Goal: Task Accomplishment & Management: Use online tool/utility

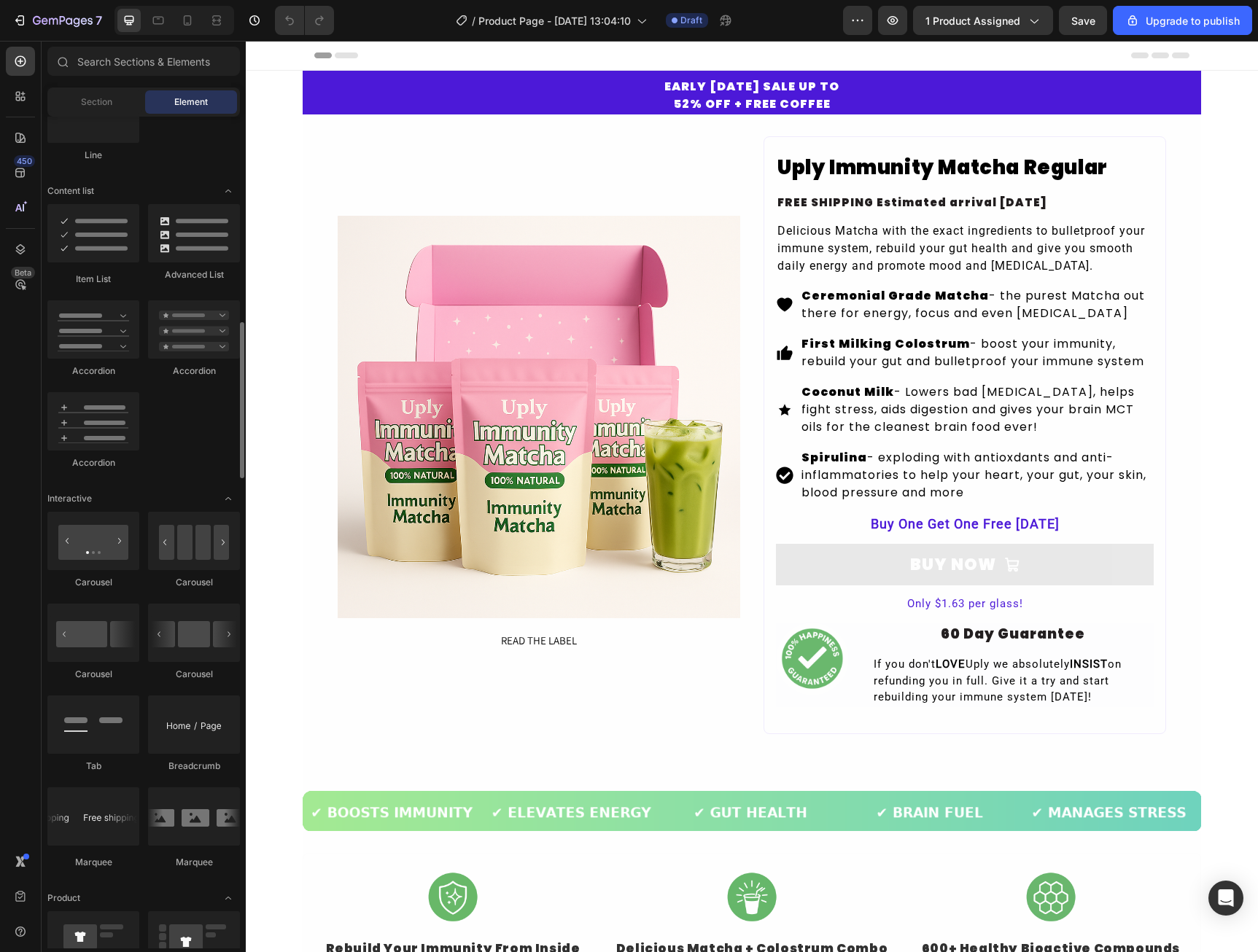
scroll to position [948, 0]
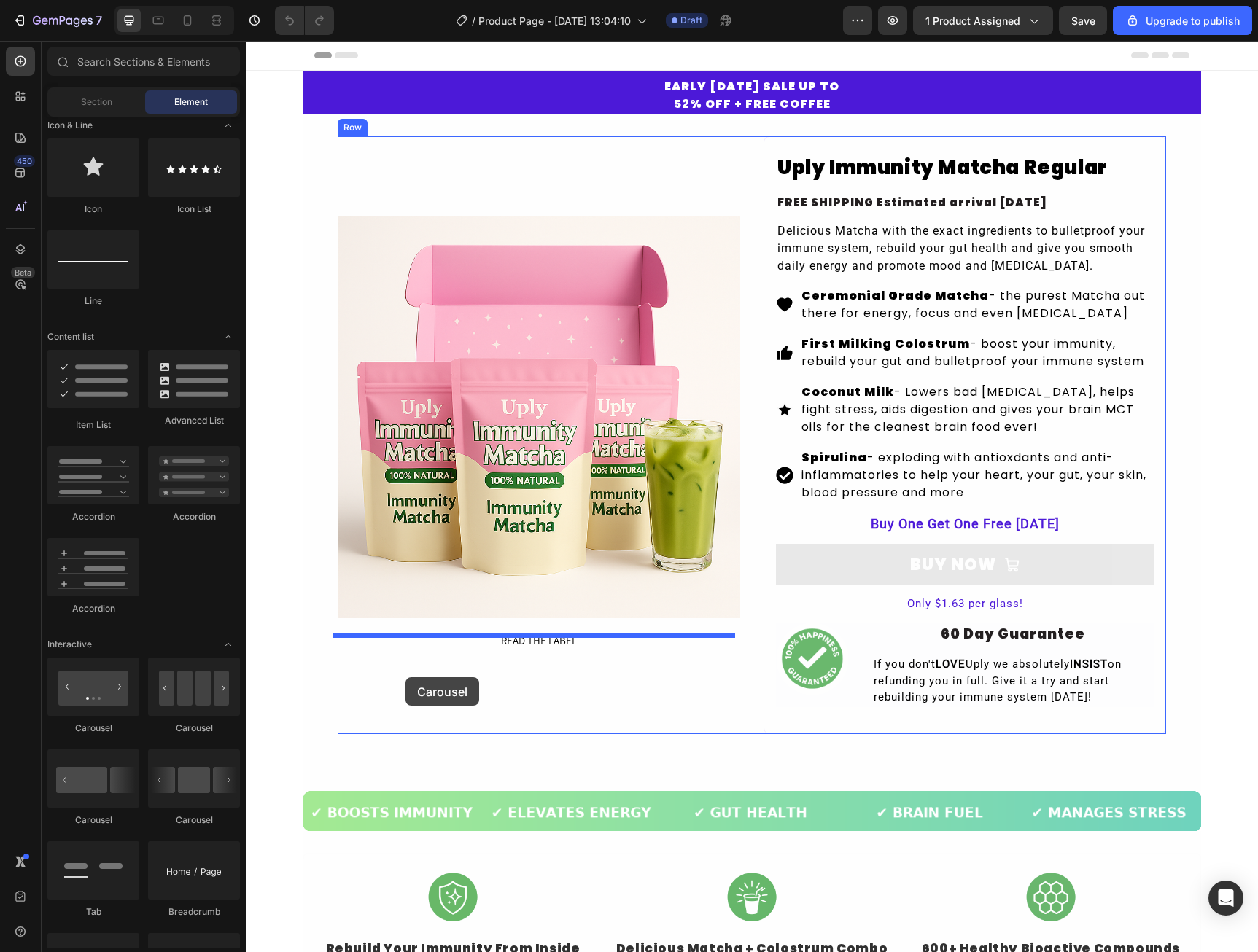
drag, startPoint x: 442, startPoint y: 833, endPoint x: 405, endPoint y: 677, distance: 160.3
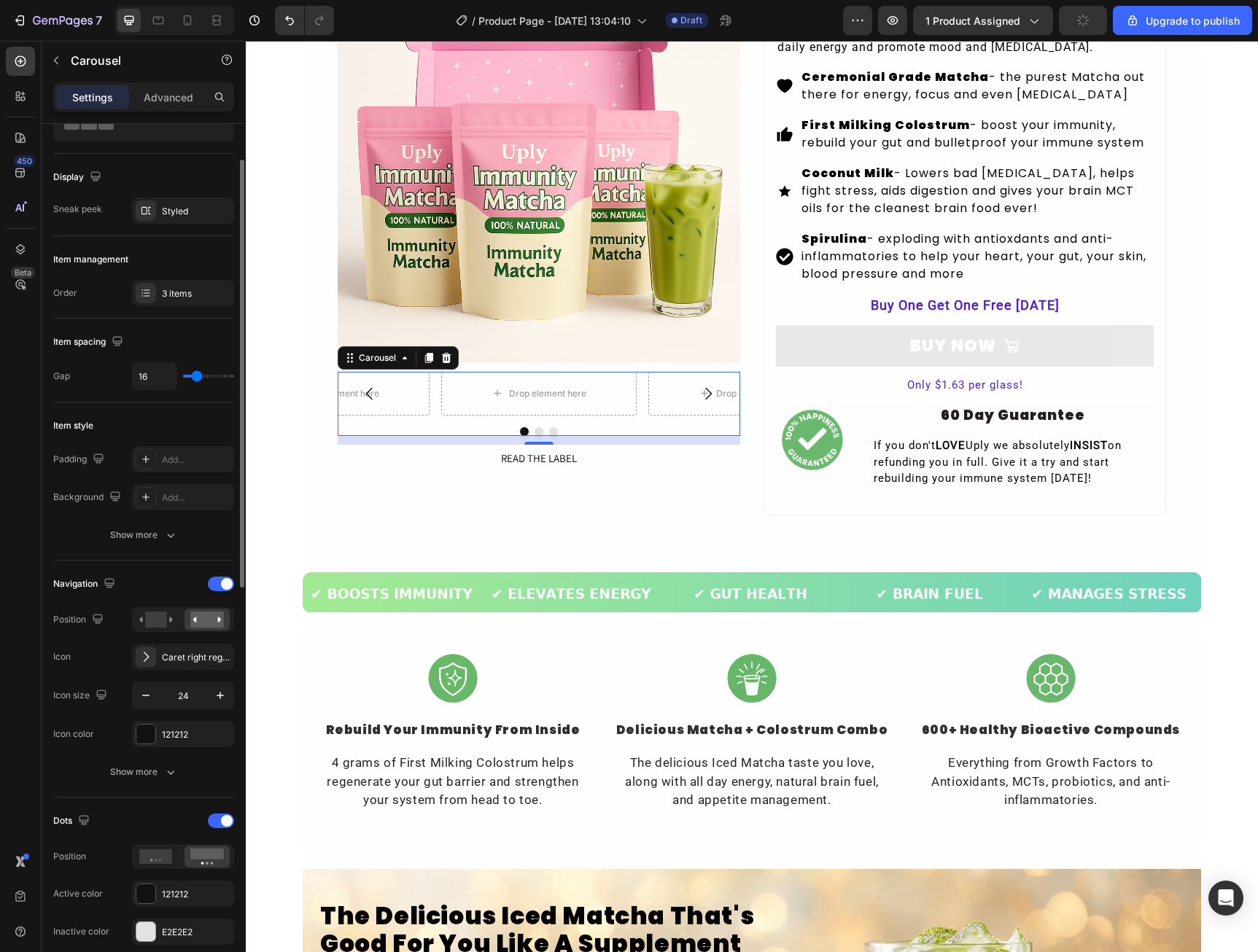
scroll to position [0, 0]
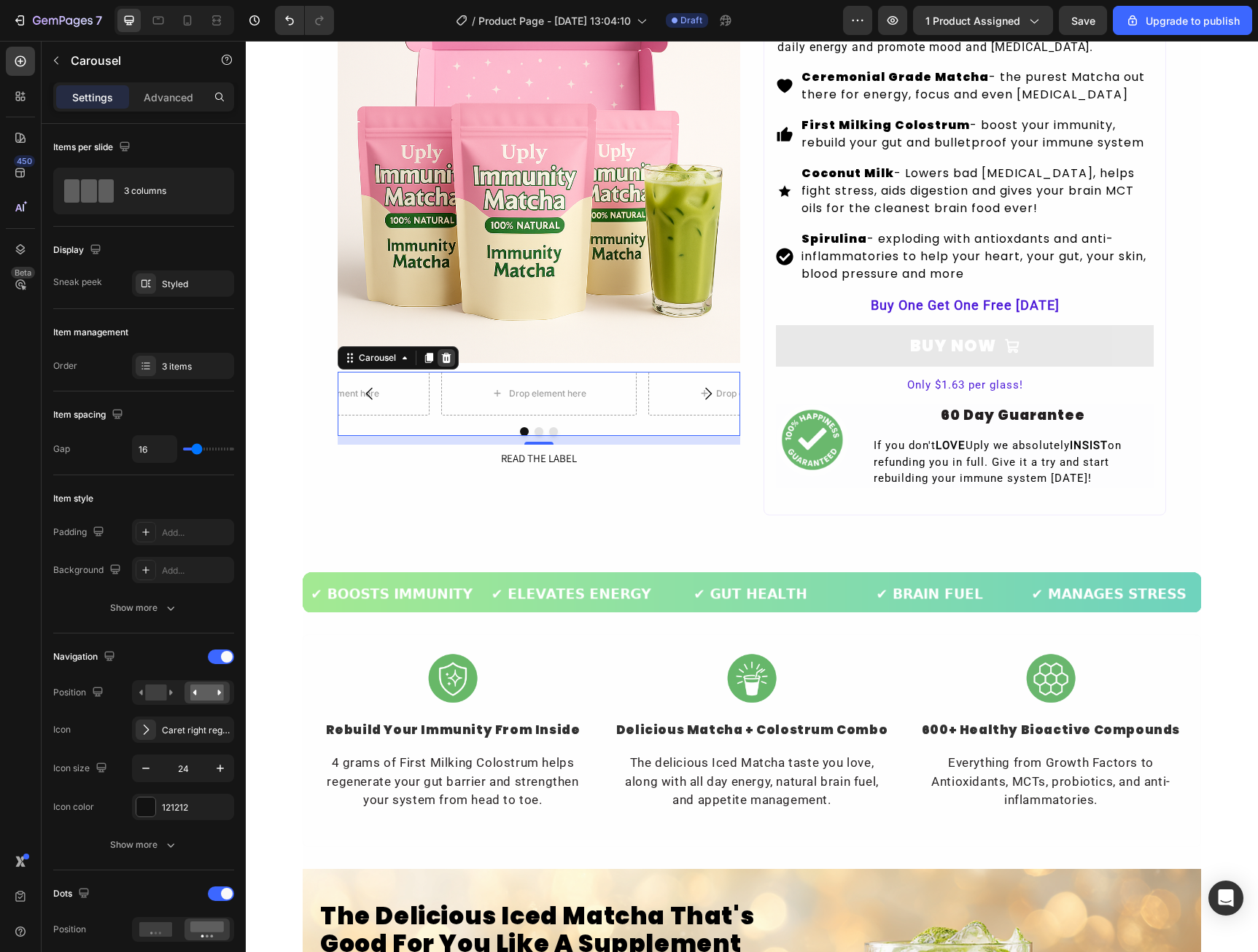
click at [442, 362] on icon at bounding box center [446, 357] width 9 height 10
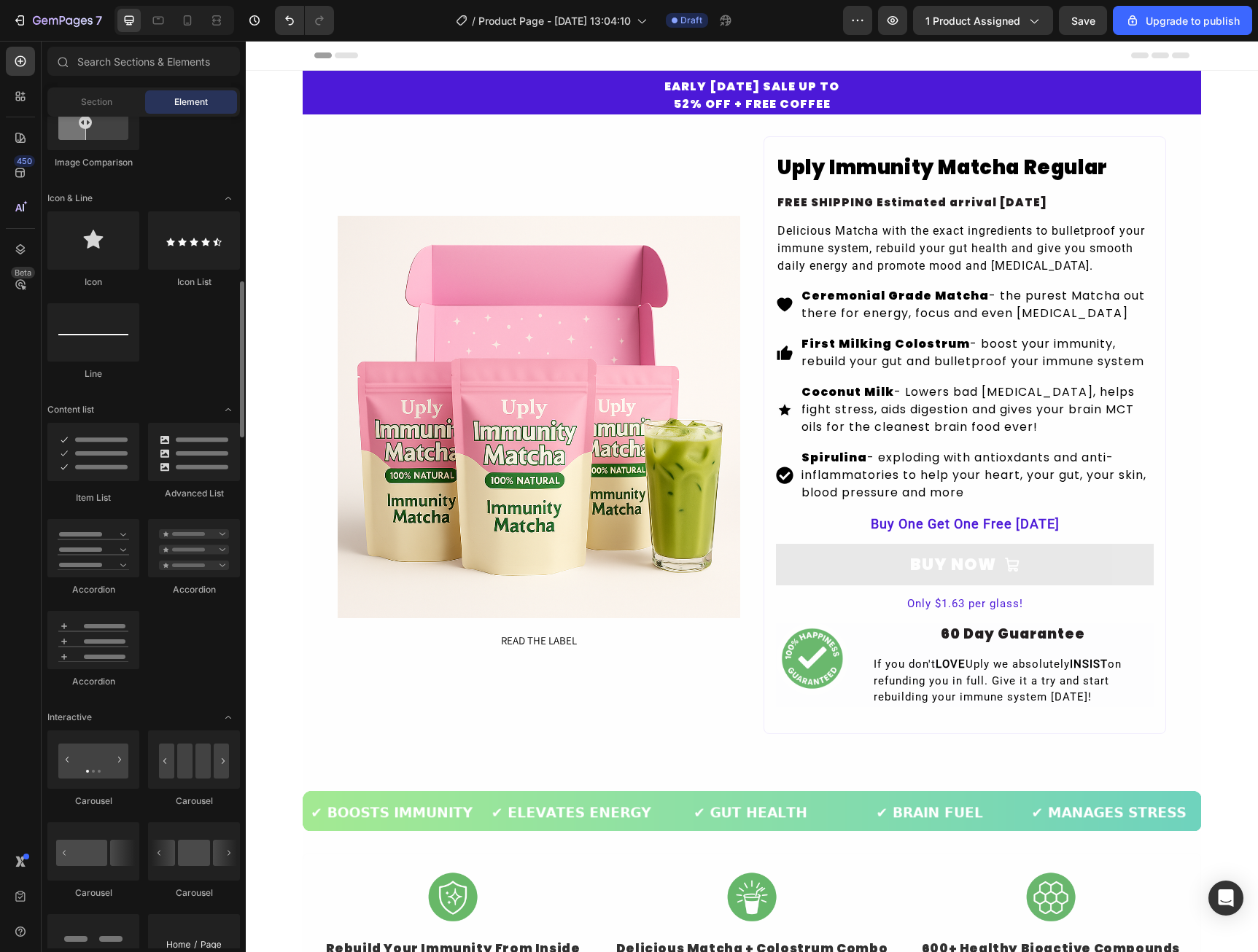
scroll to position [1094, 0]
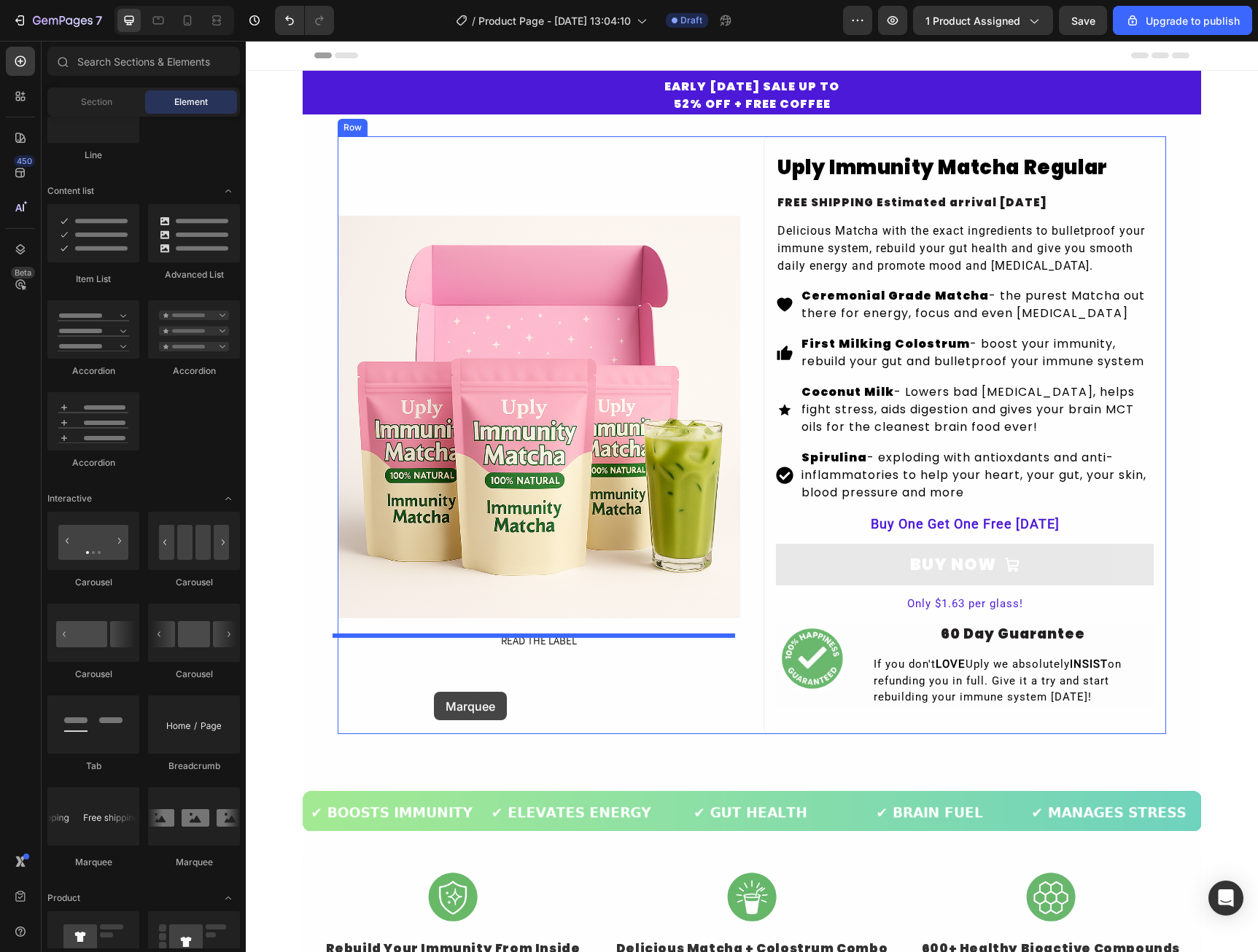
drag, startPoint x: 446, startPoint y: 857, endPoint x: 434, endPoint y: 692, distance: 165.4
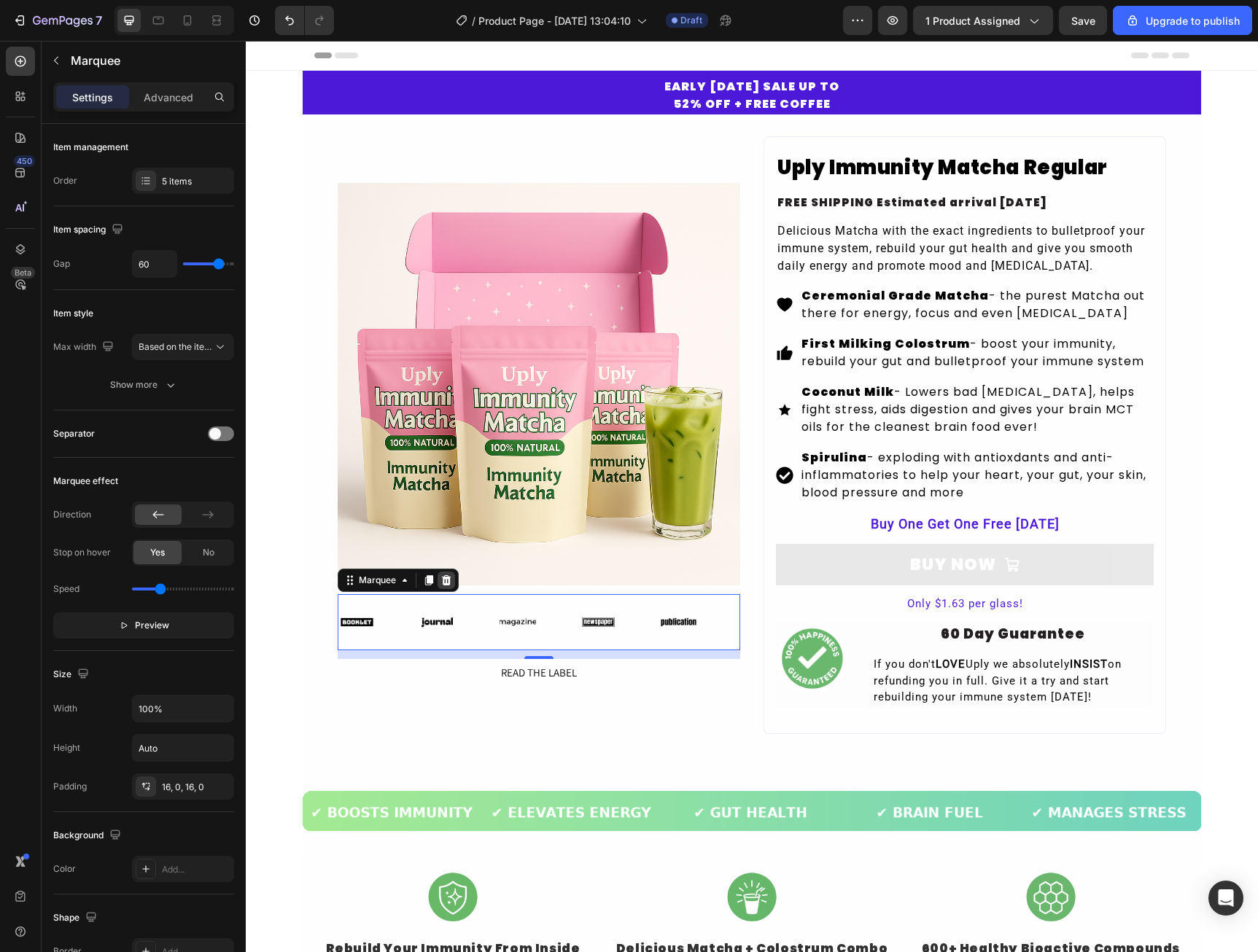
click at [441, 586] on icon at bounding box center [447, 581] width 12 height 12
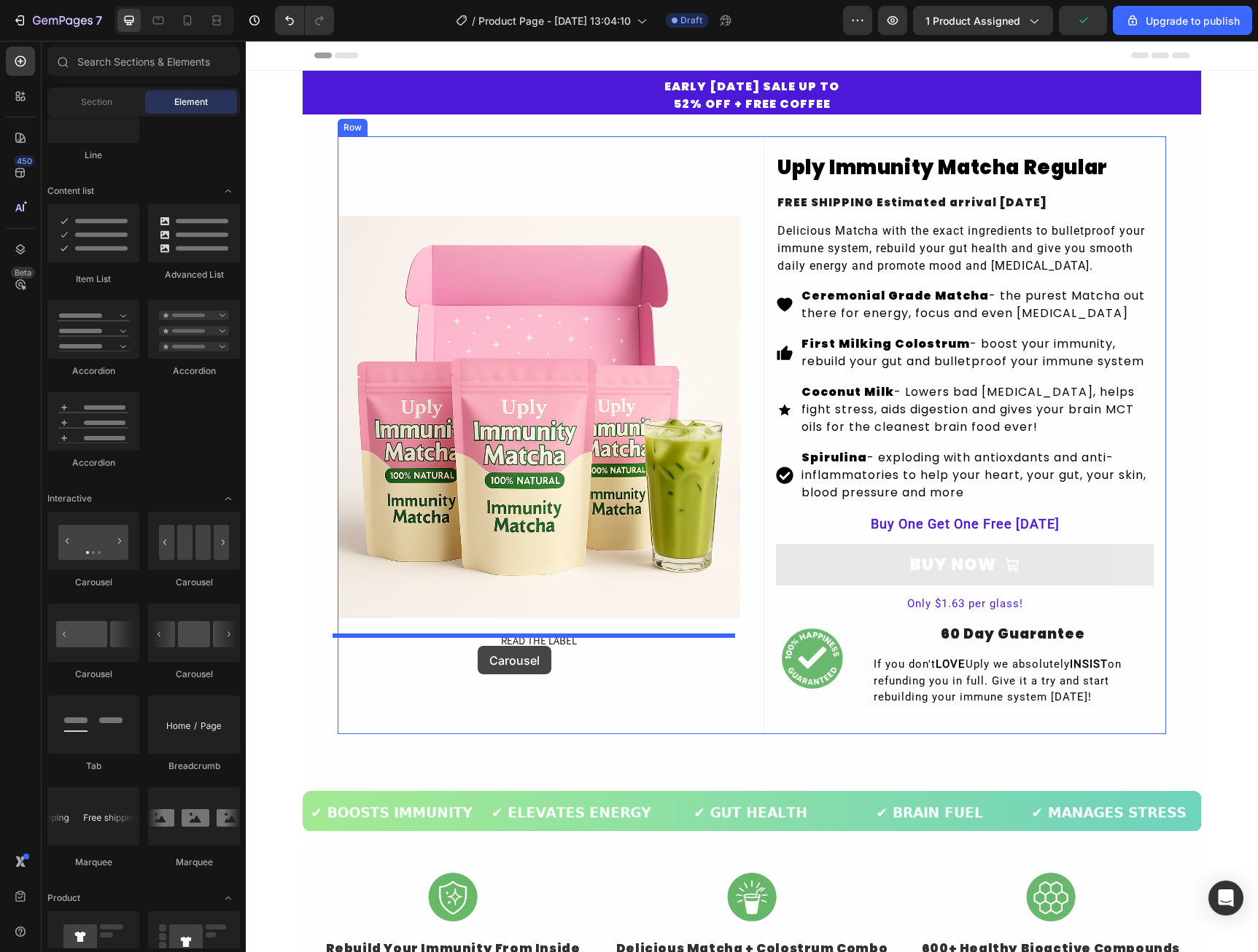
drag, startPoint x: 355, startPoint y: 586, endPoint x: 478, endPoint y: 646, distance: 136.9
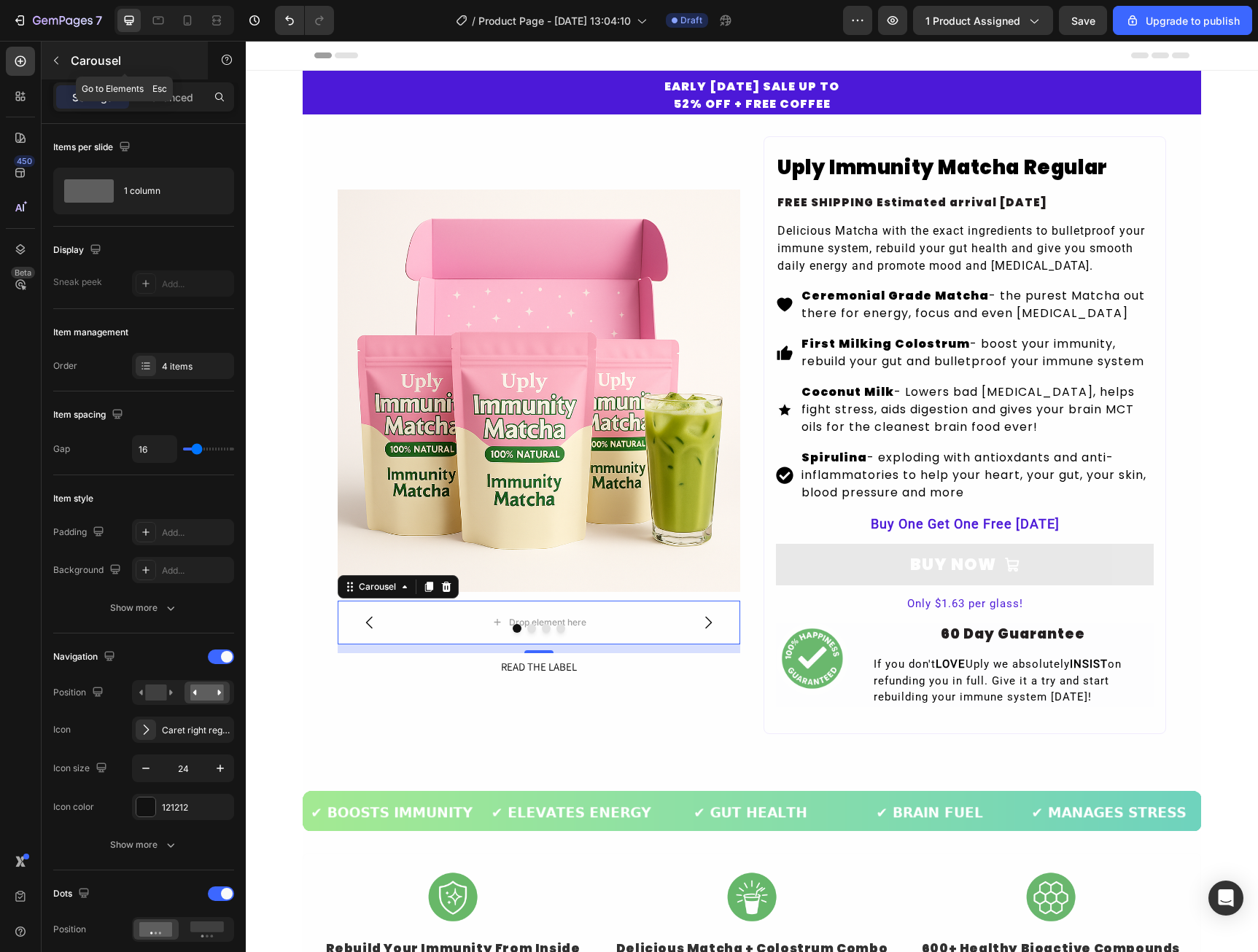
click at [66, 65] on button "button" at bounding box center [57, 61] width 24 height 24
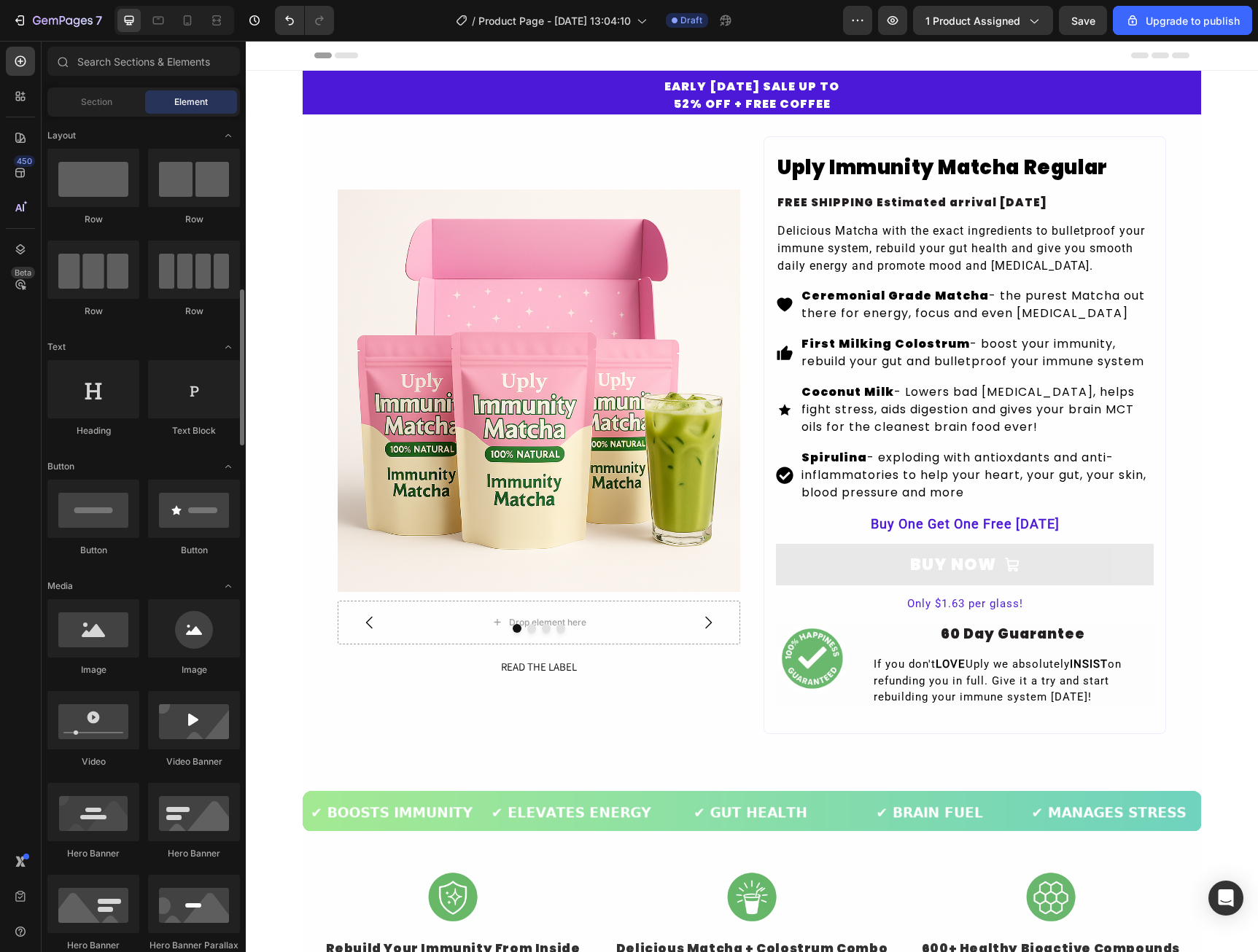
scroll to position [219, 0]
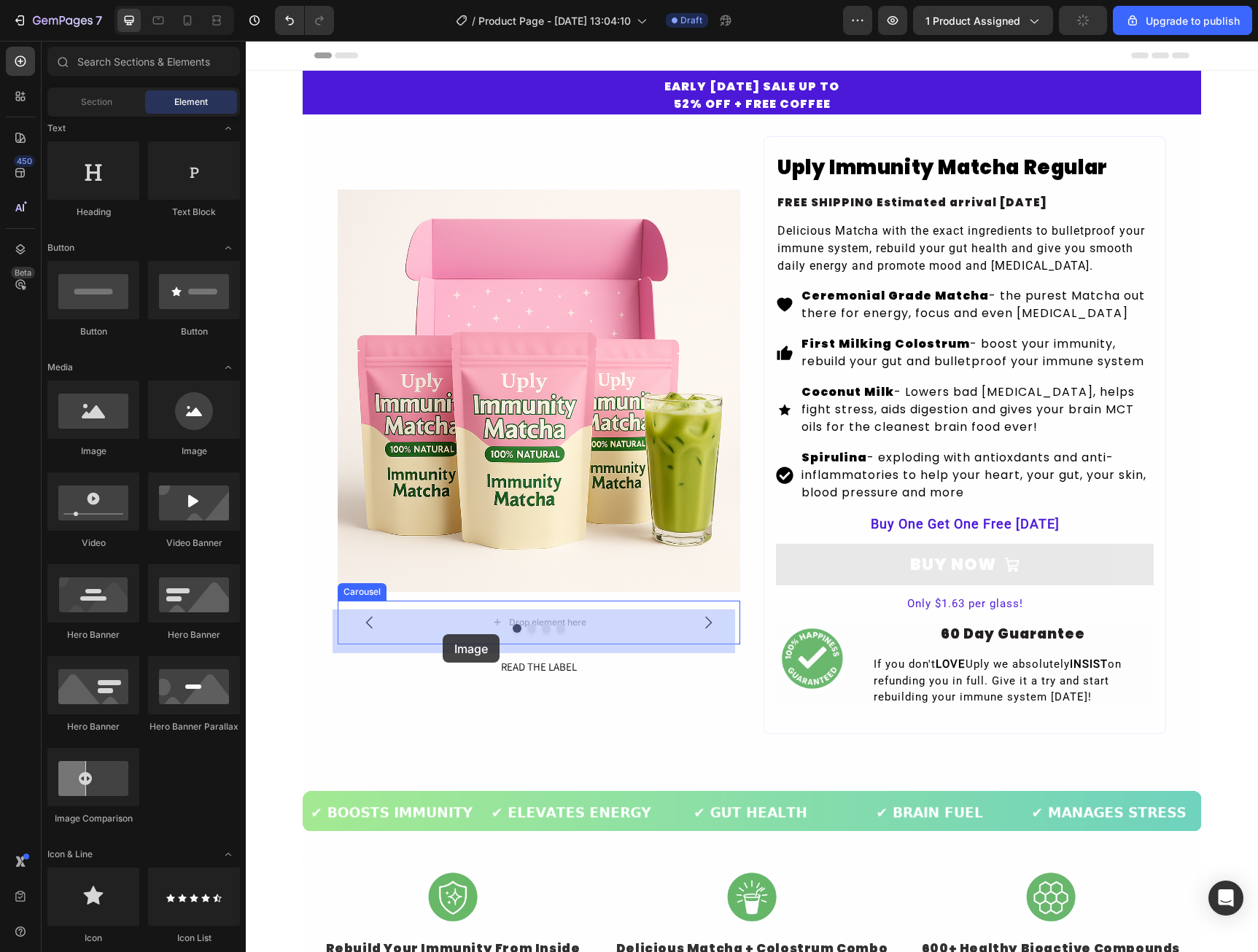
drag, startPoint x: 350, startPoint y: 467, endPoint x: 442, endPoint y: 634, distance: 190.7
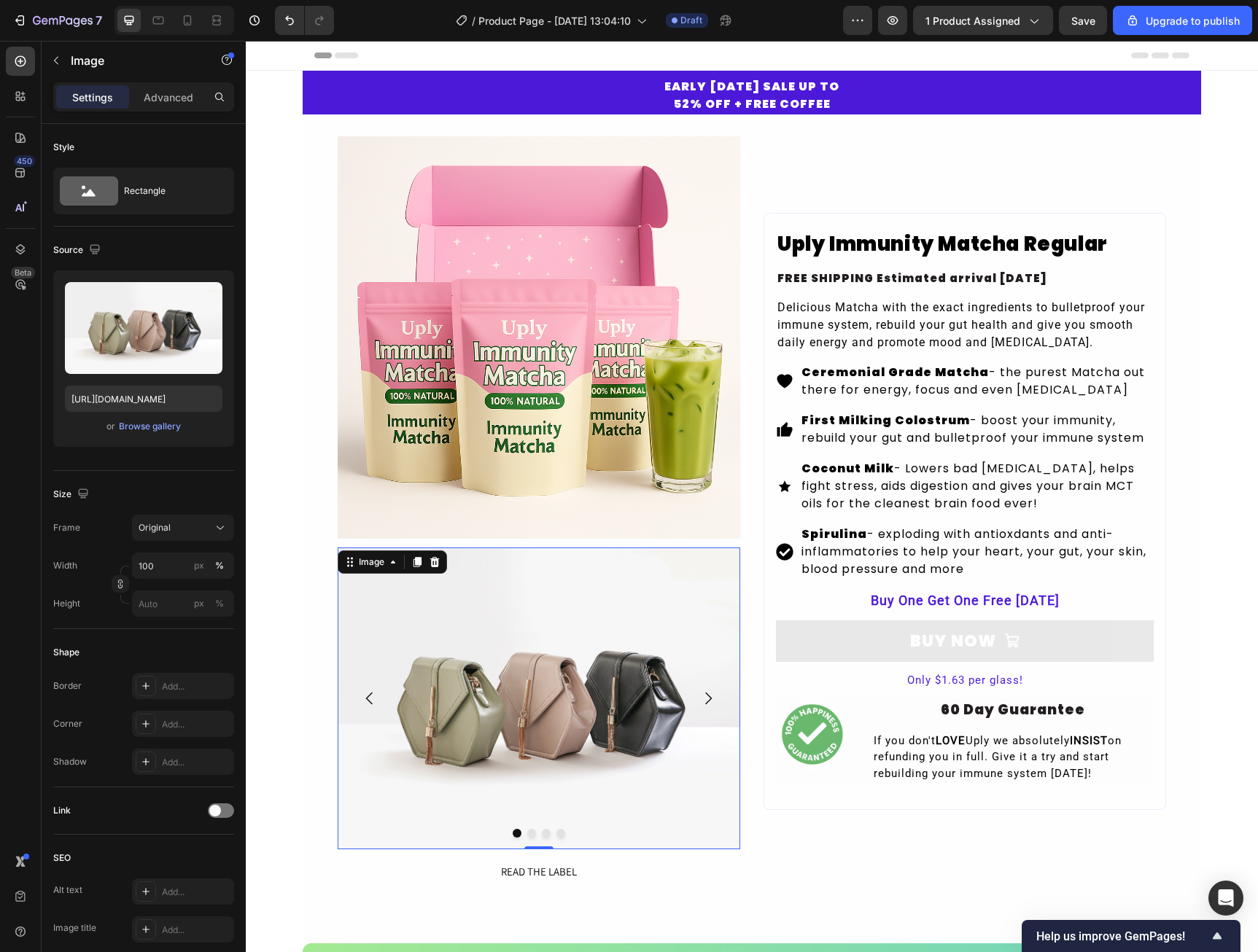
click at [626, 820] on img at bounding box center [539, 699] width 403 height 302
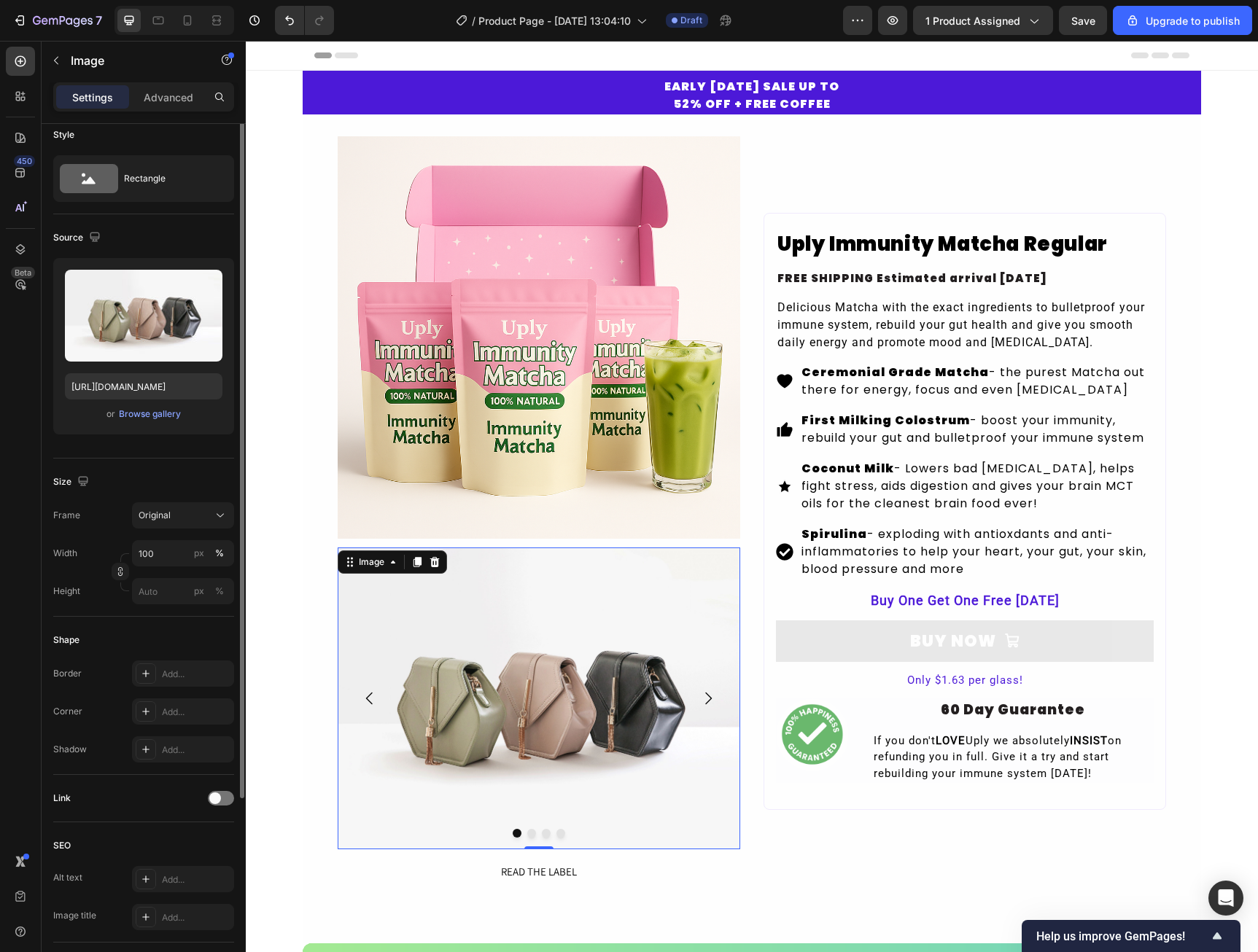
scroll to position [0, 0]
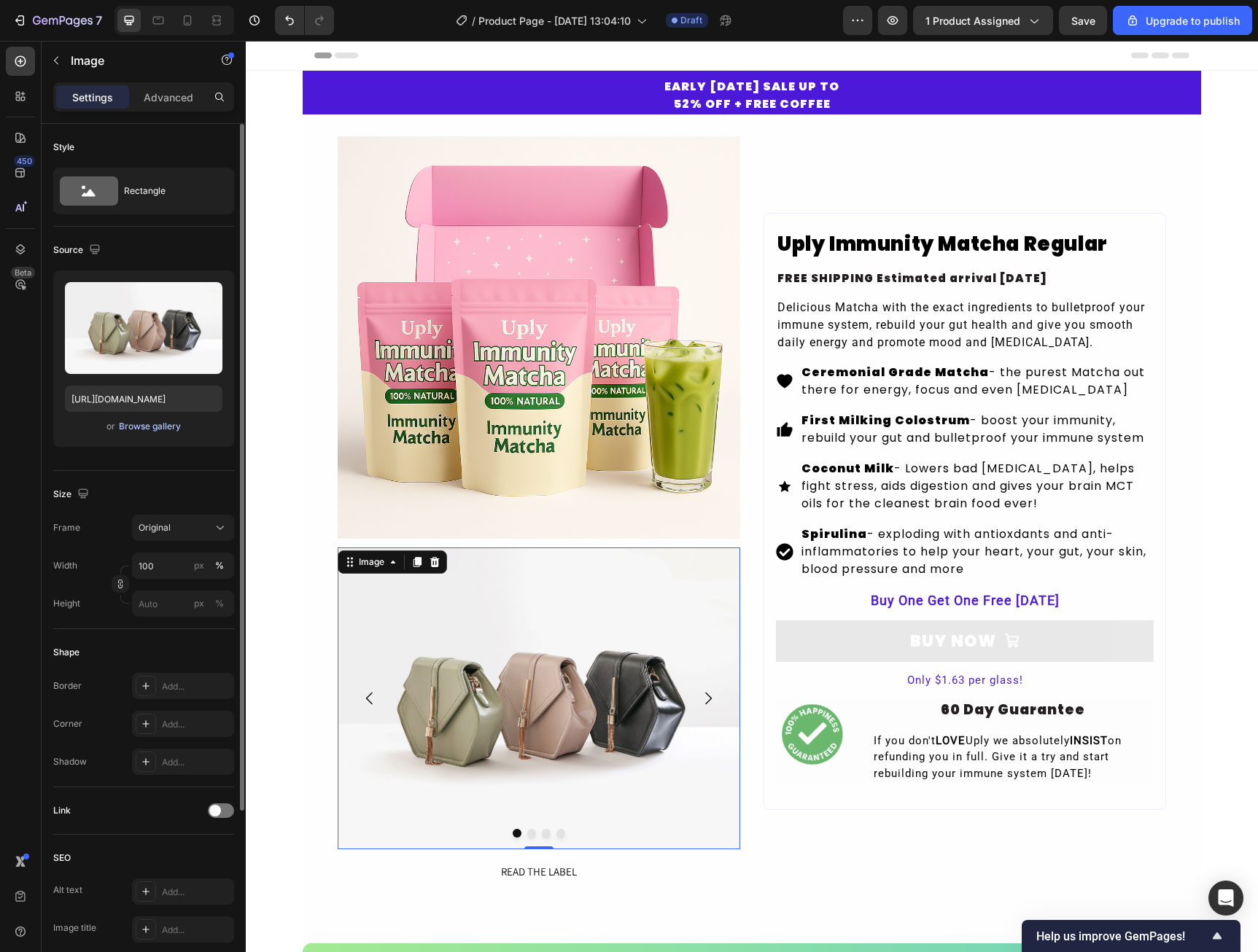
click at [152, 433] on button "Browse gallery" at bounding box center [149, 426] width 63 height 14
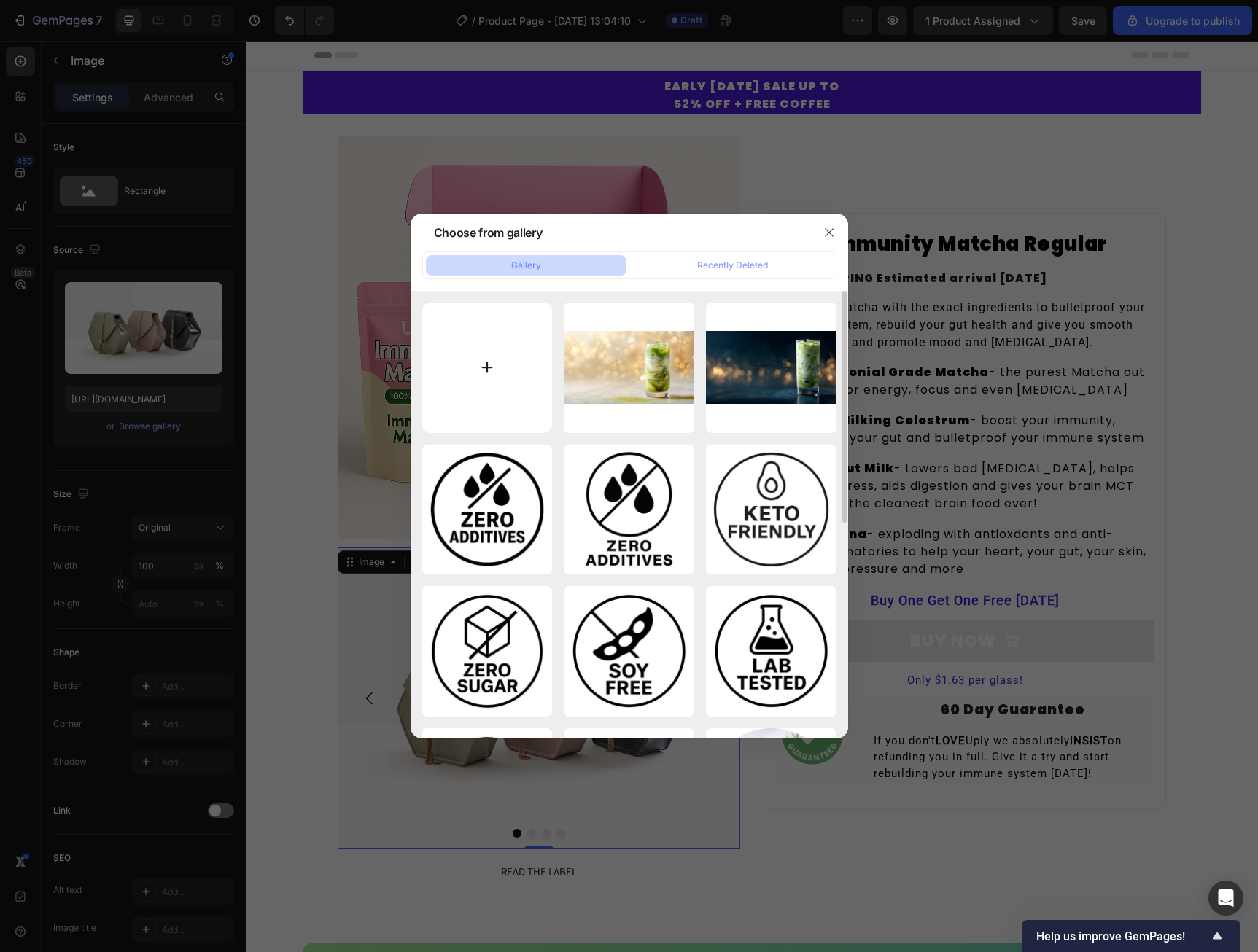
click at [485, 410] on input "file" at bounding box center [487, 367] width 131 height 131
type input "C:\fakepath\Hero Image.png"
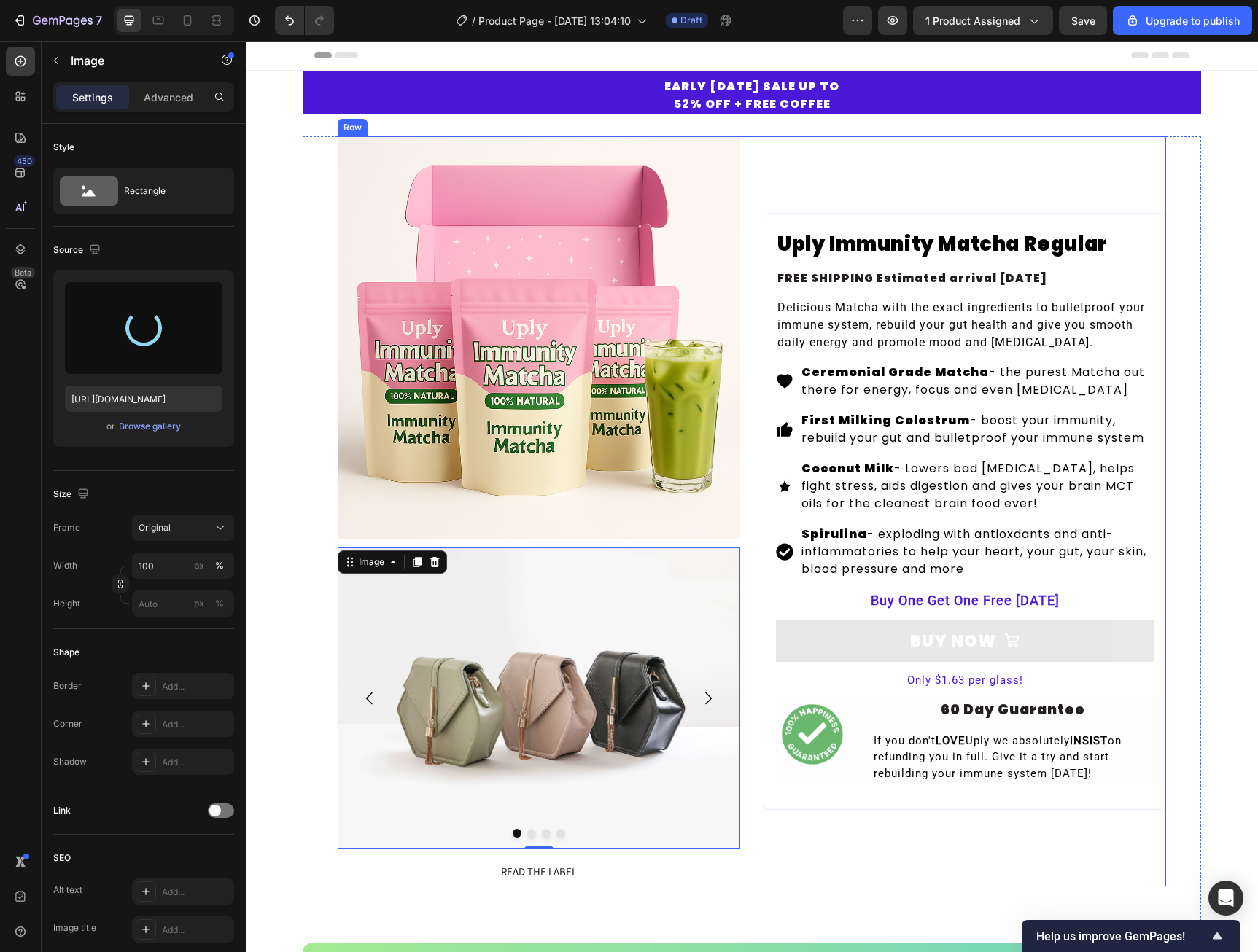
type input "[URL][DOMAIN_NAME]"
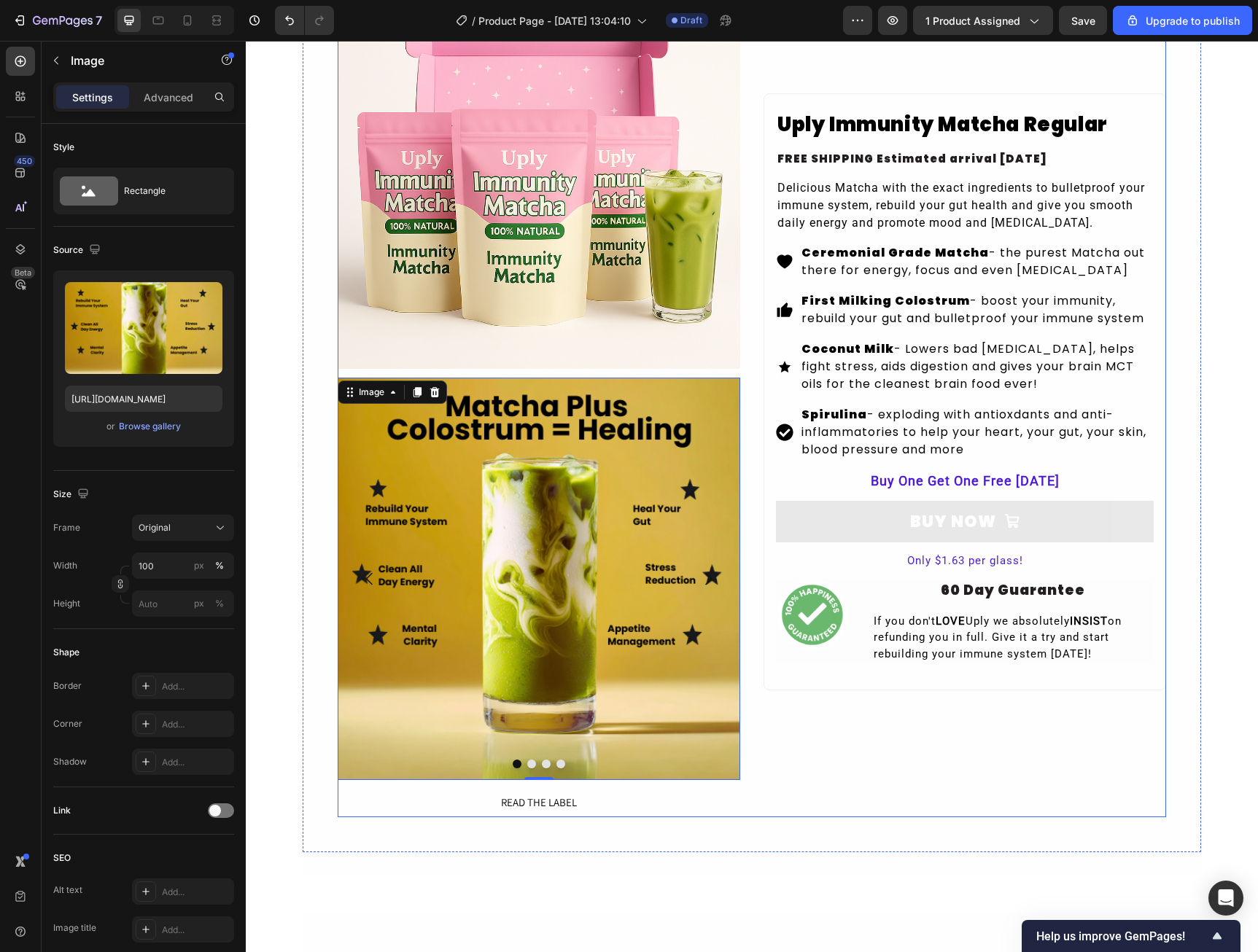
scroll to position [219, 0]
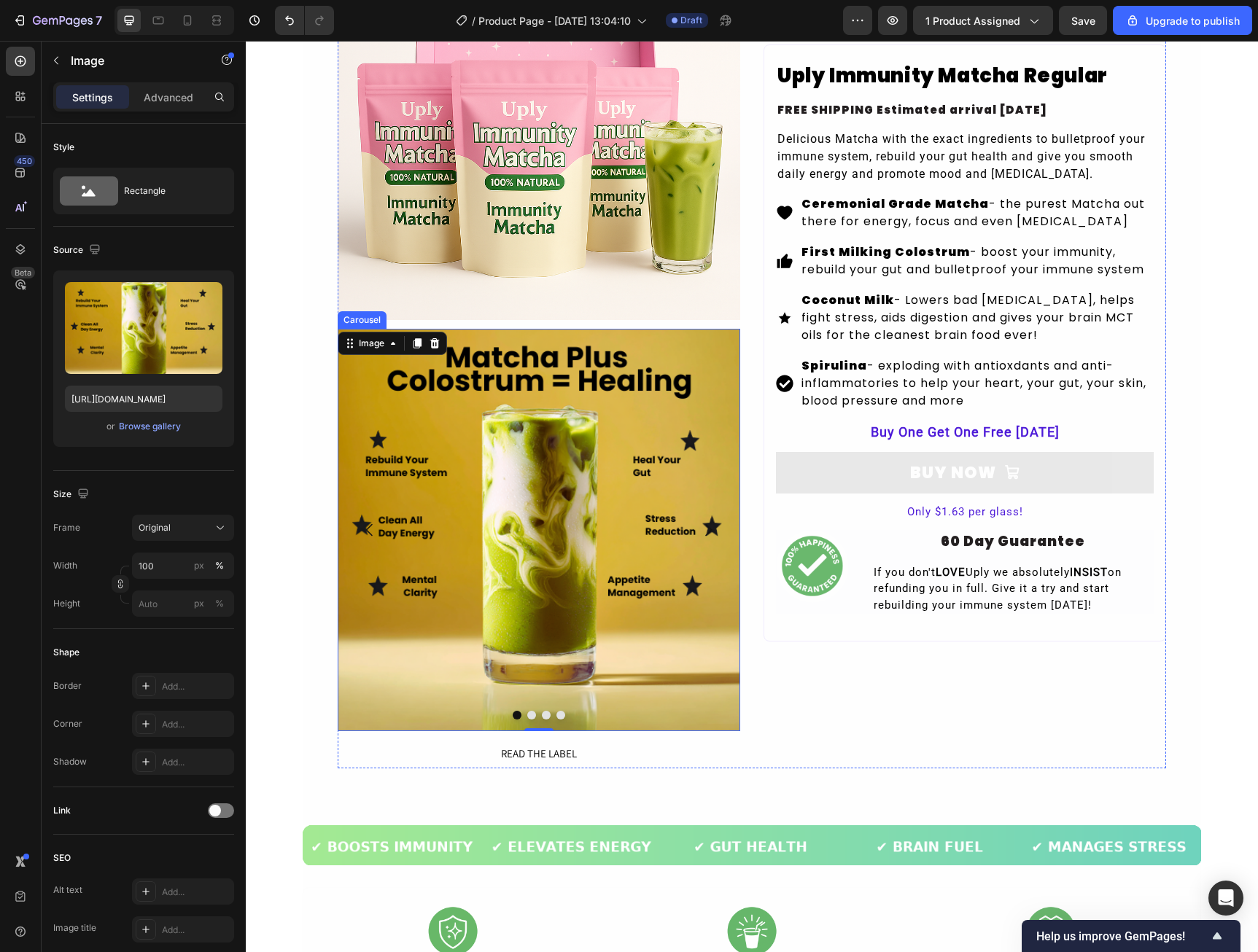
click at [556, 717] on button "Dot" at bounding box center [561, 715] width 8 height 8
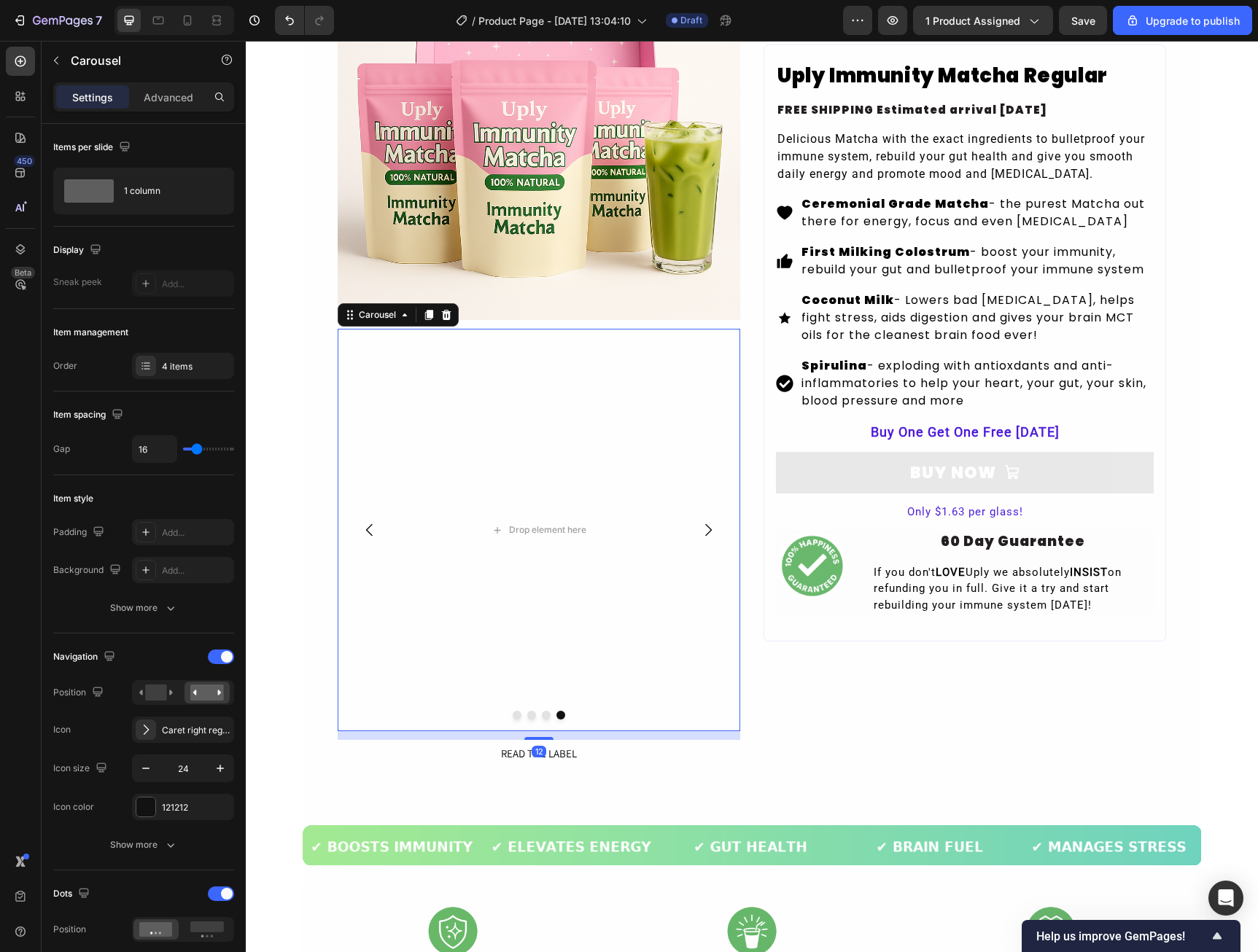
click at [512, 714] on button "Dot" at bounding box center [517, 715] width 8 height 8
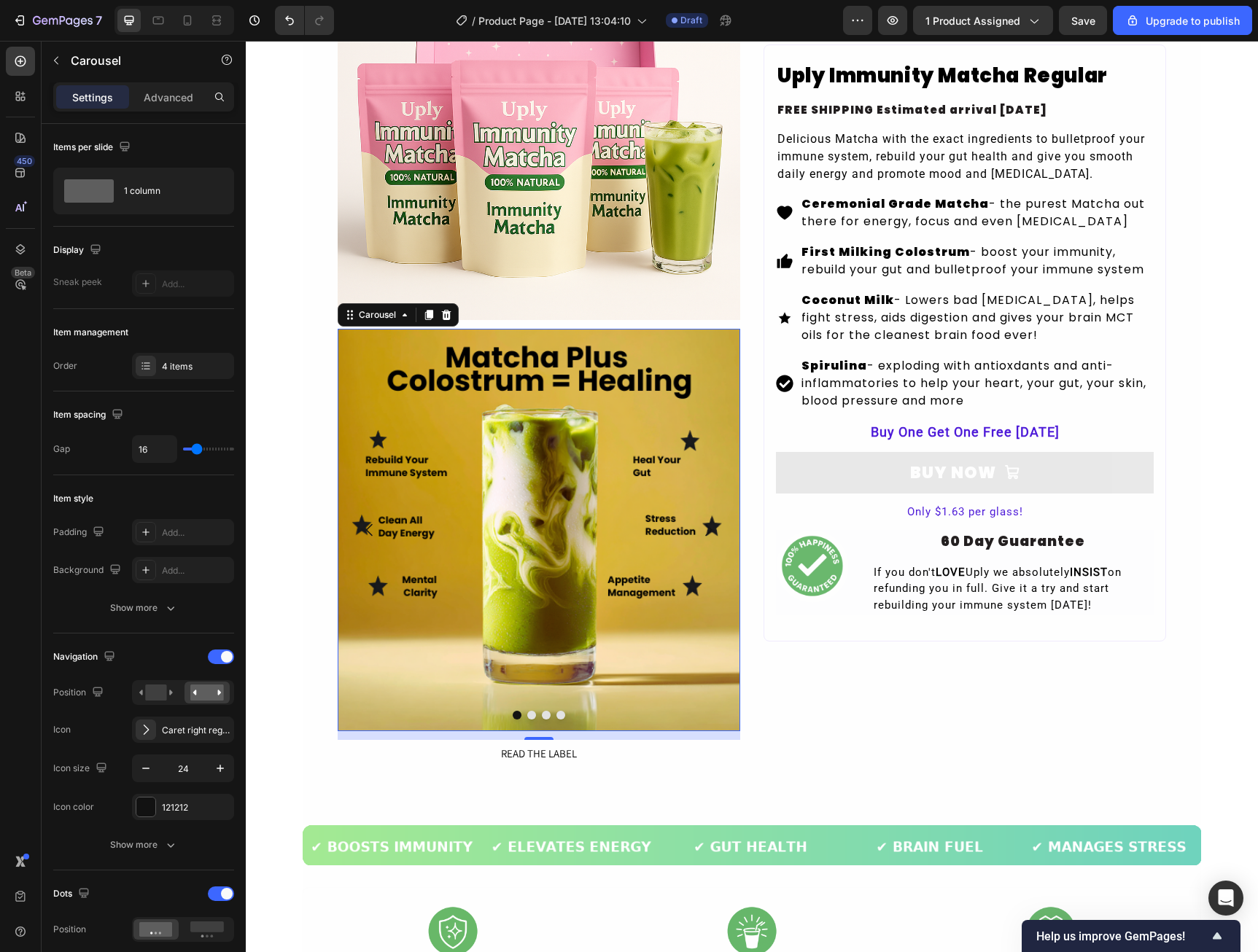
click at [527, 713] on button "Dot" at bounding box center [531, 715] width 8 height 8
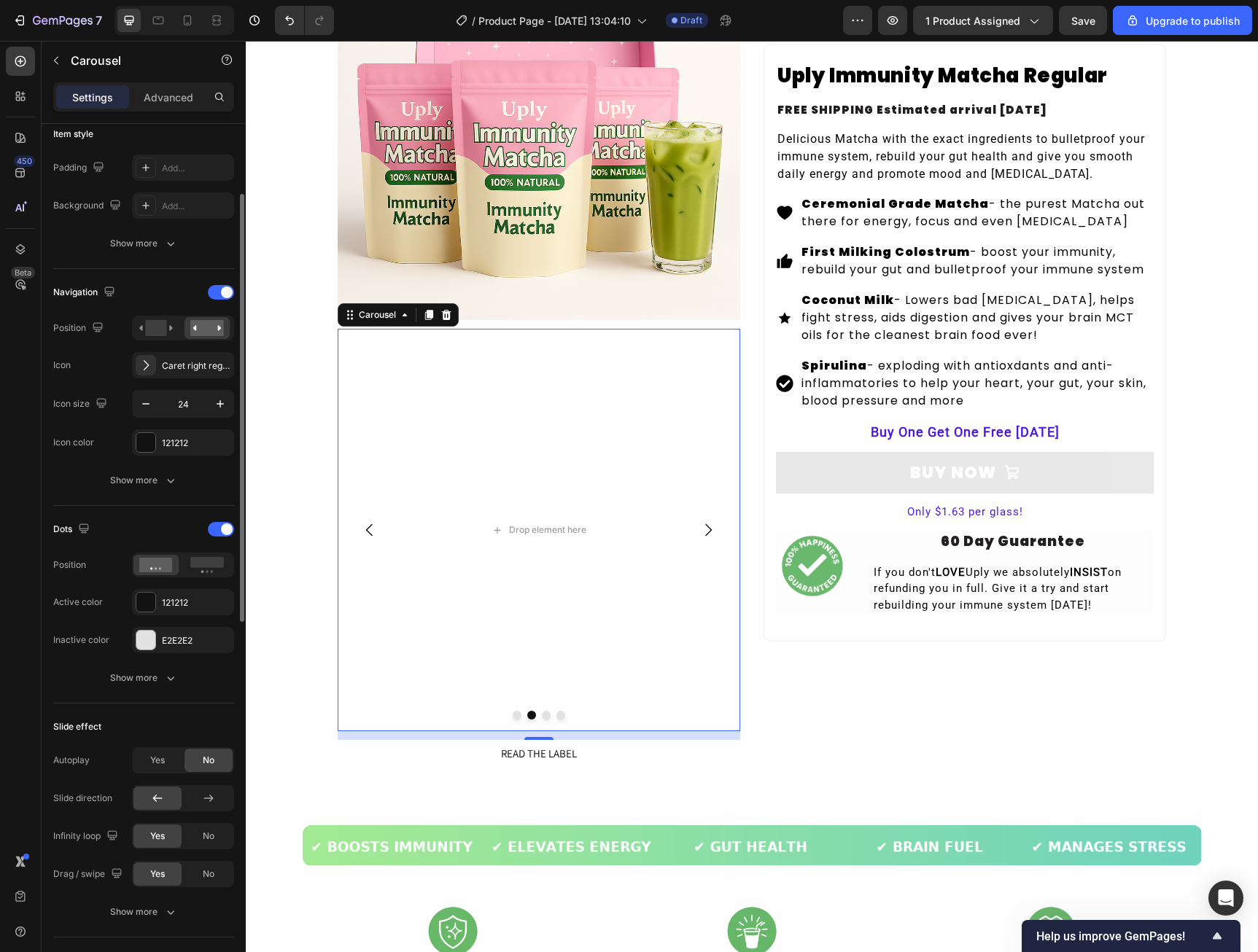
scroll to position [0, 0]
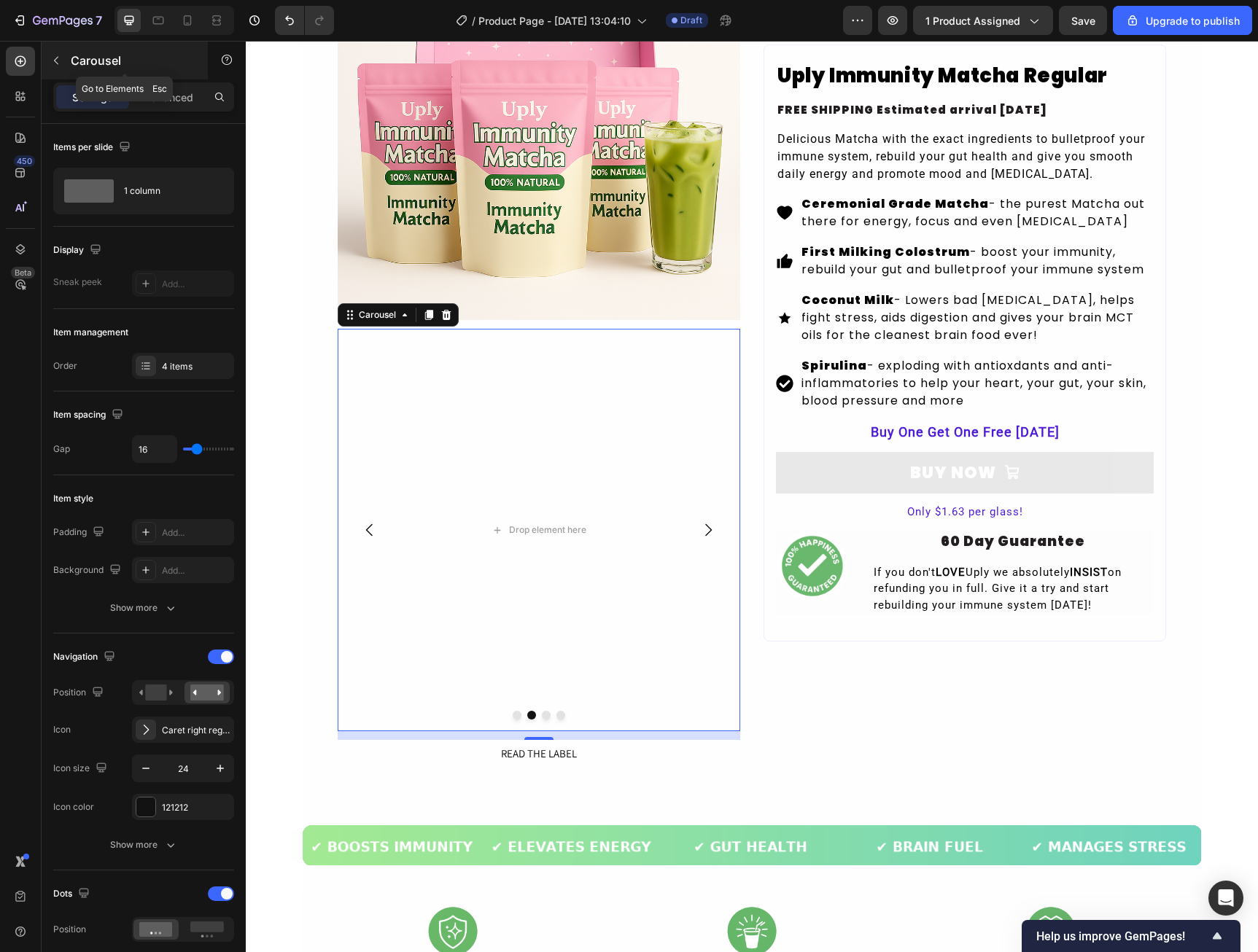
click at [60, 62] on icon "button" at bounding box center [57, 61] width 12 height 12
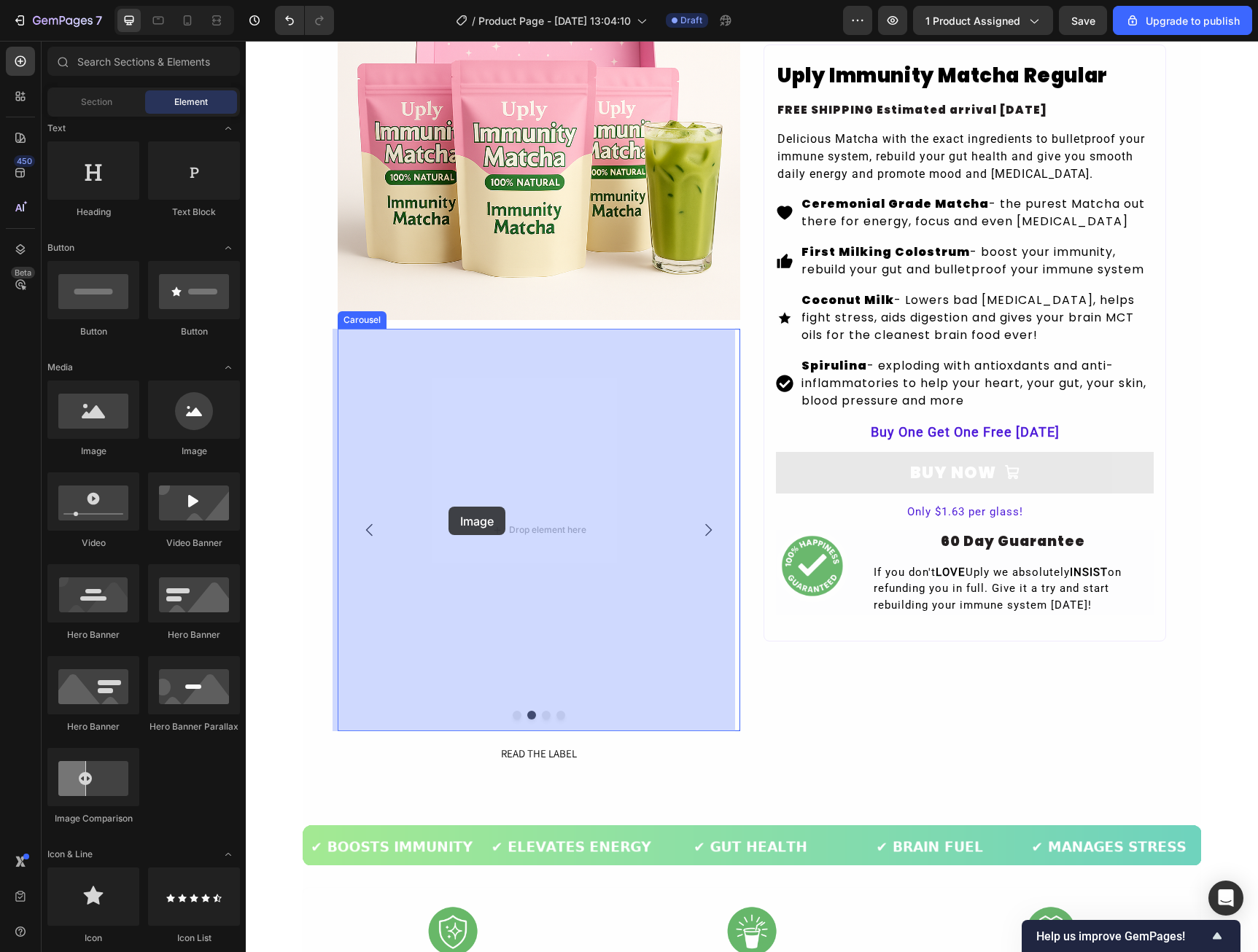
drag, startPoint x: 355, startPoint y: 462, endPoint x: 447, endPoint y: 506, distance: 102.0
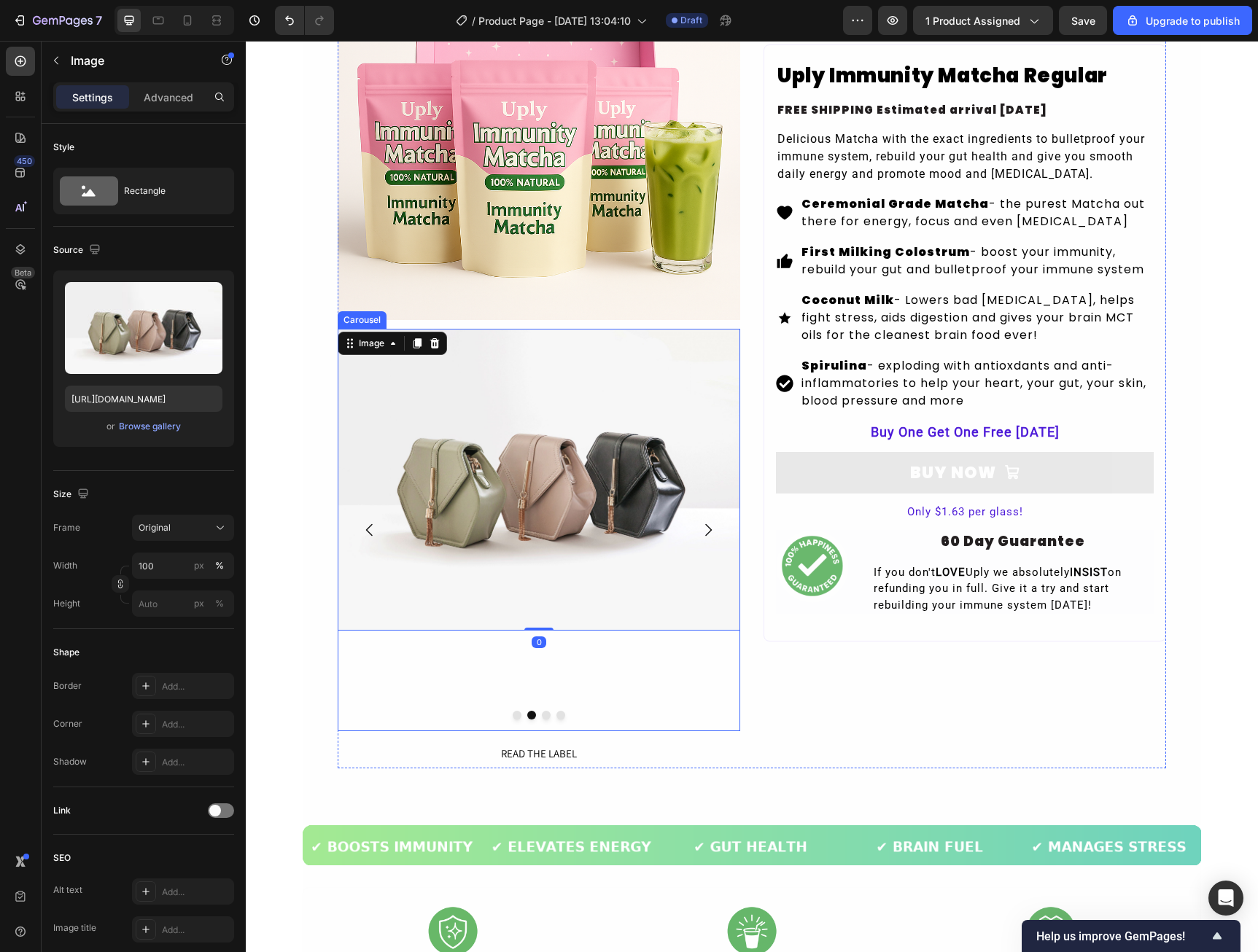
click at [708, 532] on icon "Carousel Next Arrow" at bounding box center [708, 530] width 18 height 18
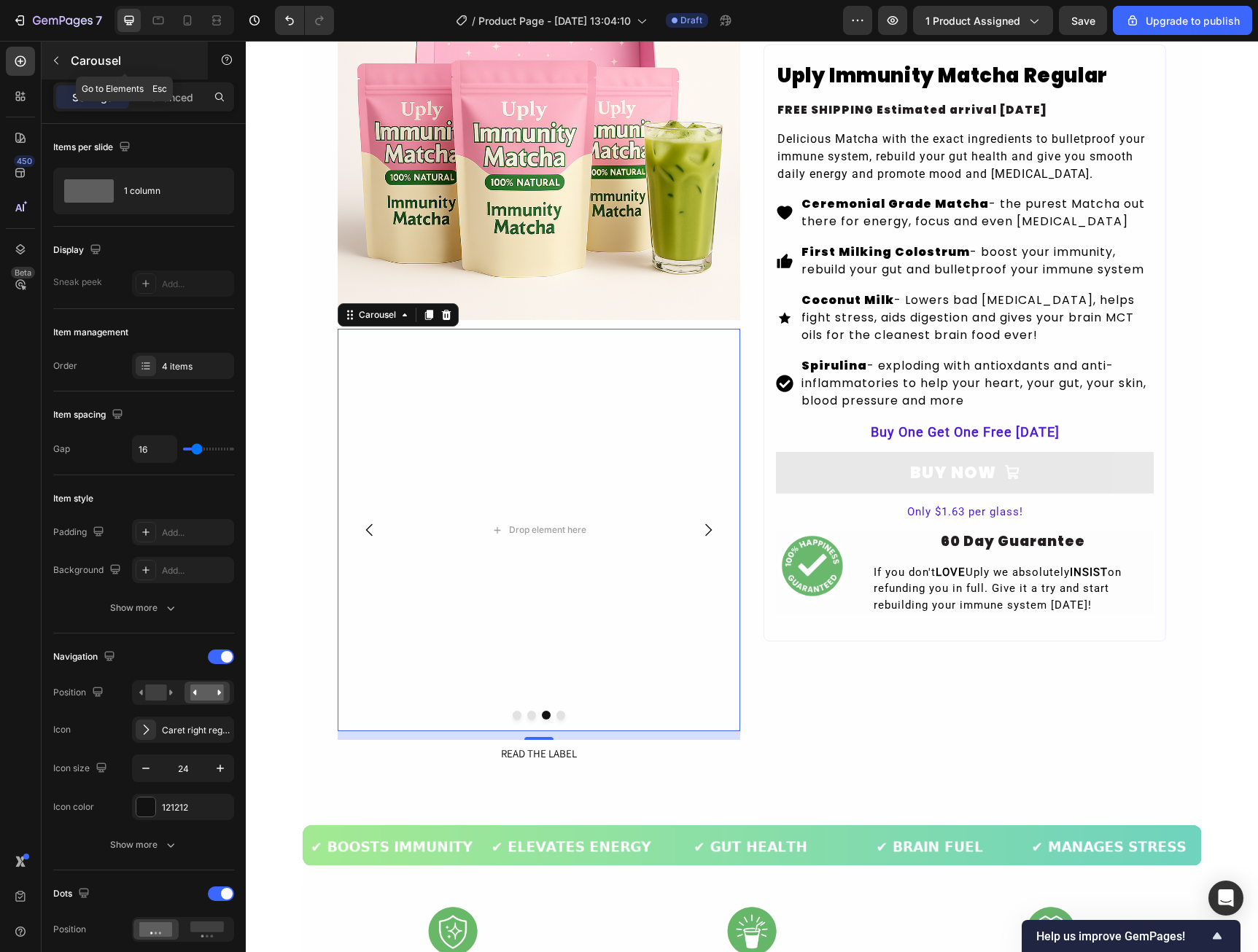
click at [58, 70] on button "button" at bounding box center [57, 61] width 24 height 24
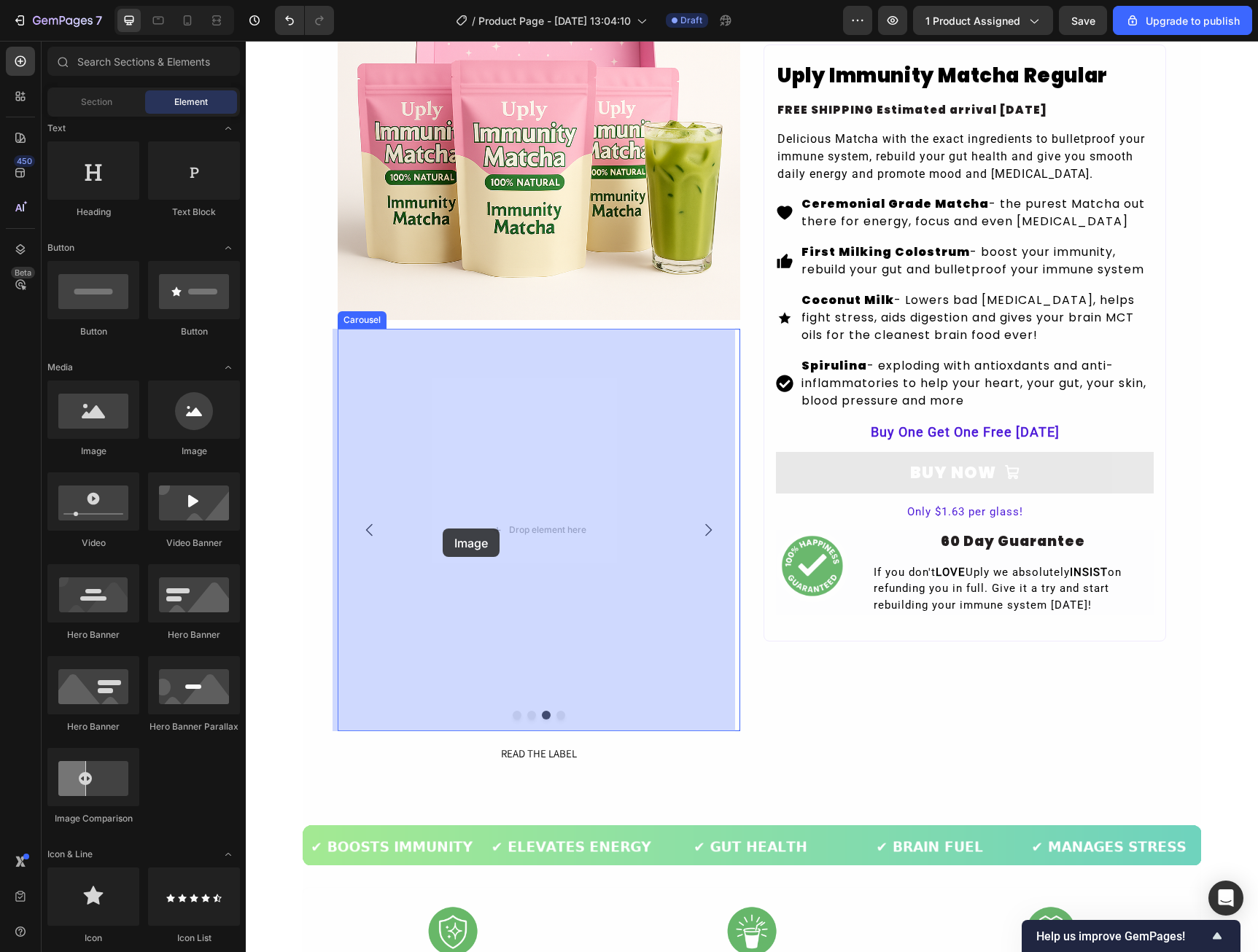
drag, startPoint x: 369, startPoint y: 457, endPoint x: 442, endPoint y: 528, distance: 101.8
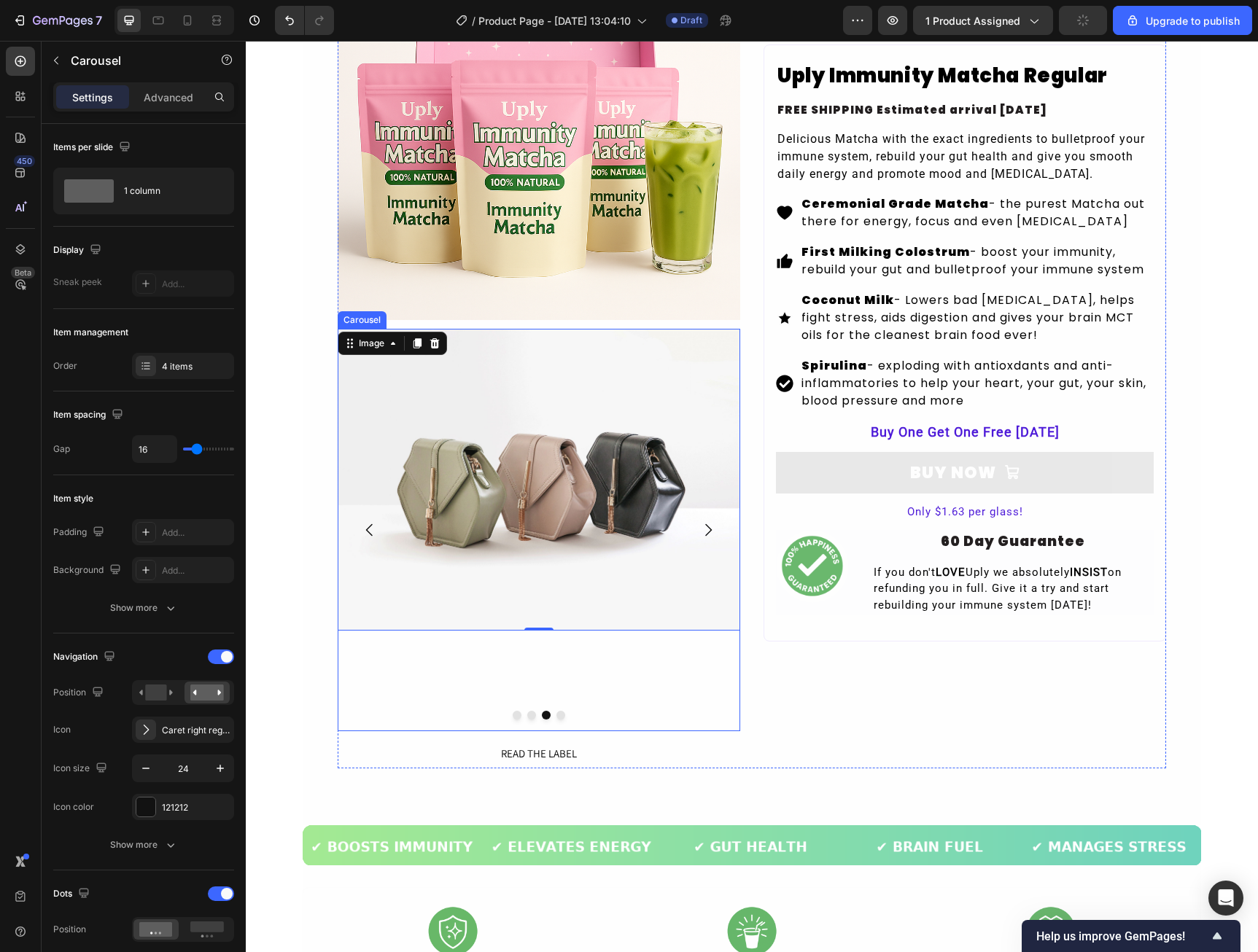
click at [705, 527] on icon "Carousel Next Arrow" at bounding box center [708, 530] width 7 height 13
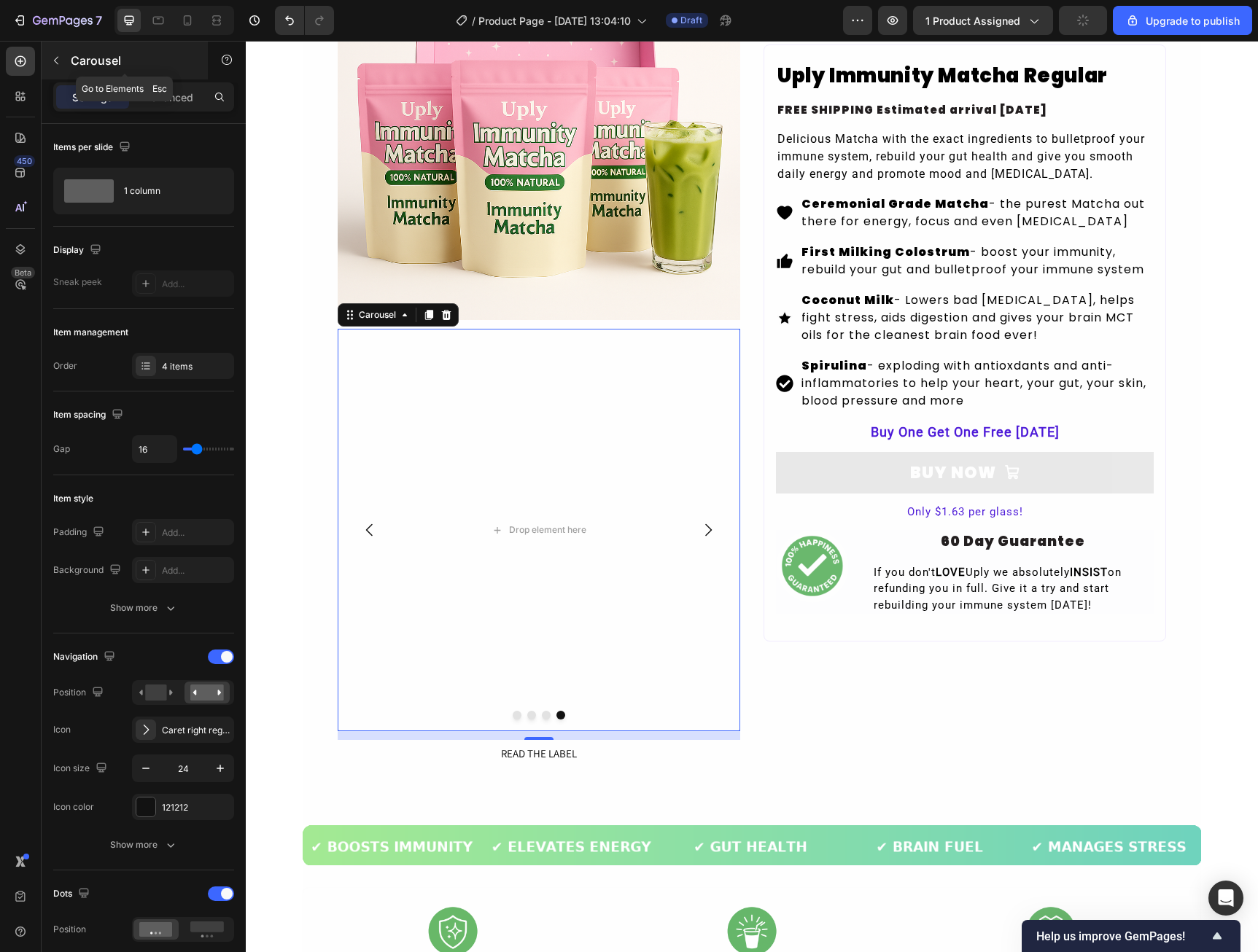
click at [53, 67] on button "button" at bounding box center [57, 61] width 24 height 24
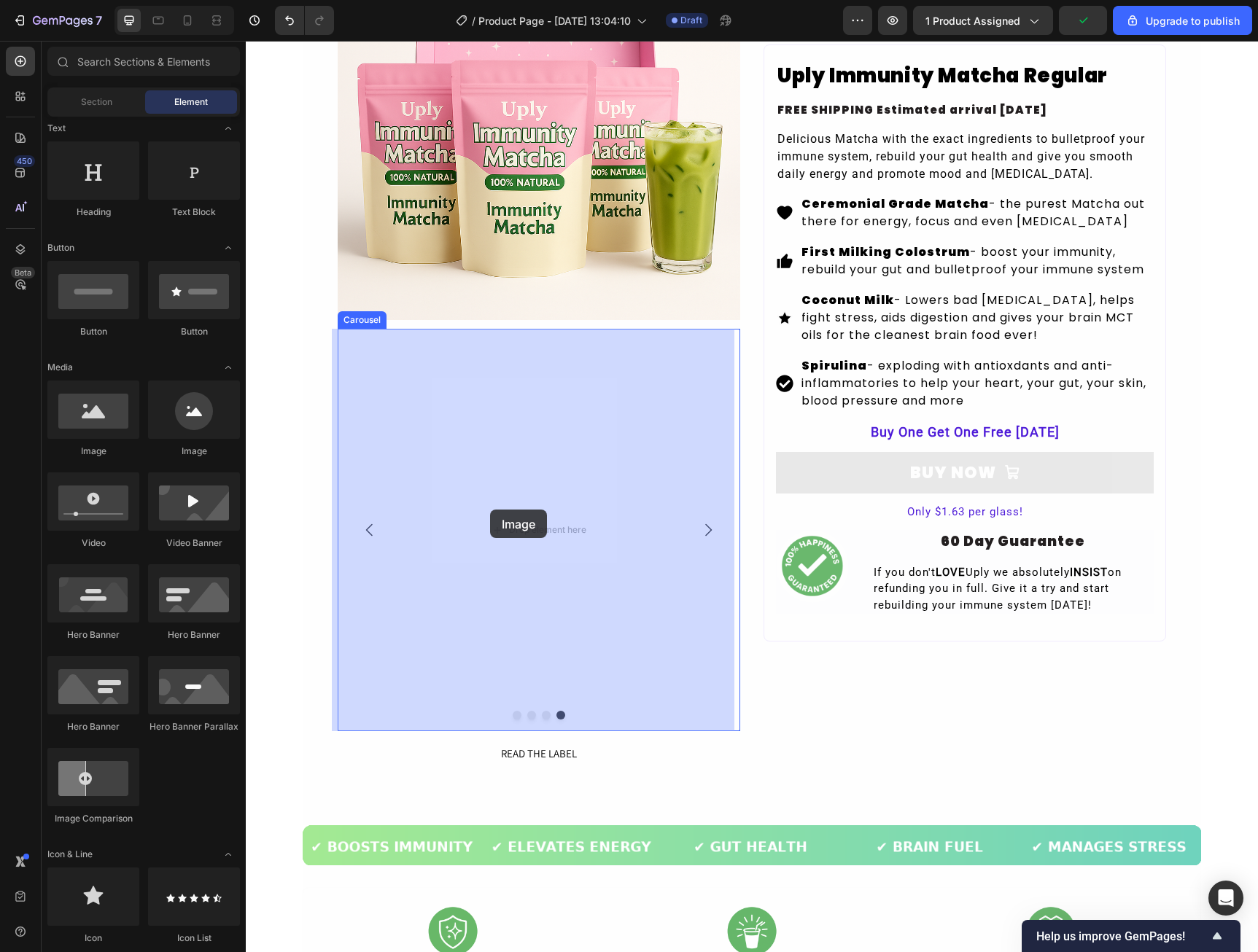
drag, startPoint x: 356, startPoint y: 447, endPoint x: 490, endPoint y: 510, distance: 148.1
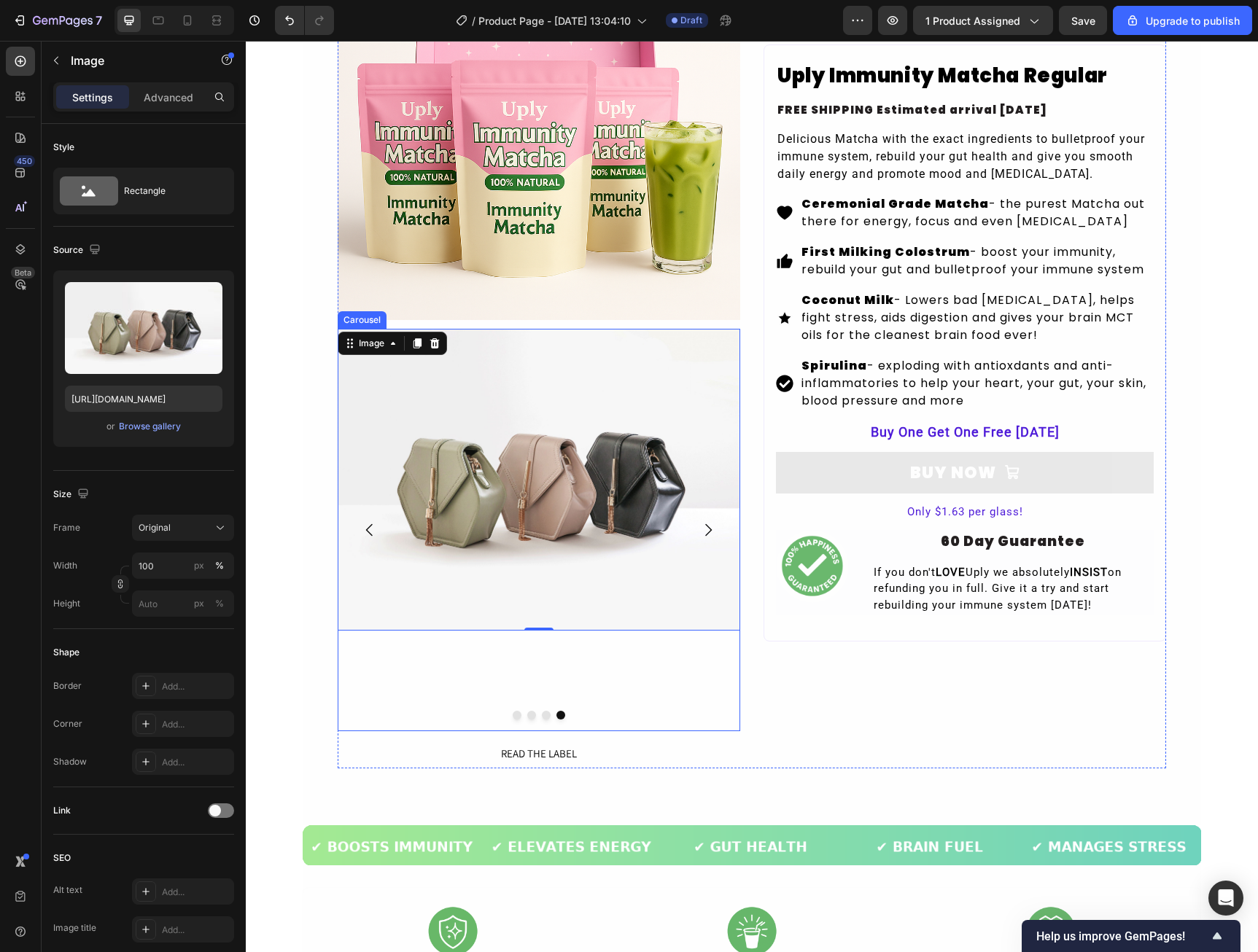
click at [537, 706] on div "Image 0" at bounding box center [539, 530] width 403 height 403
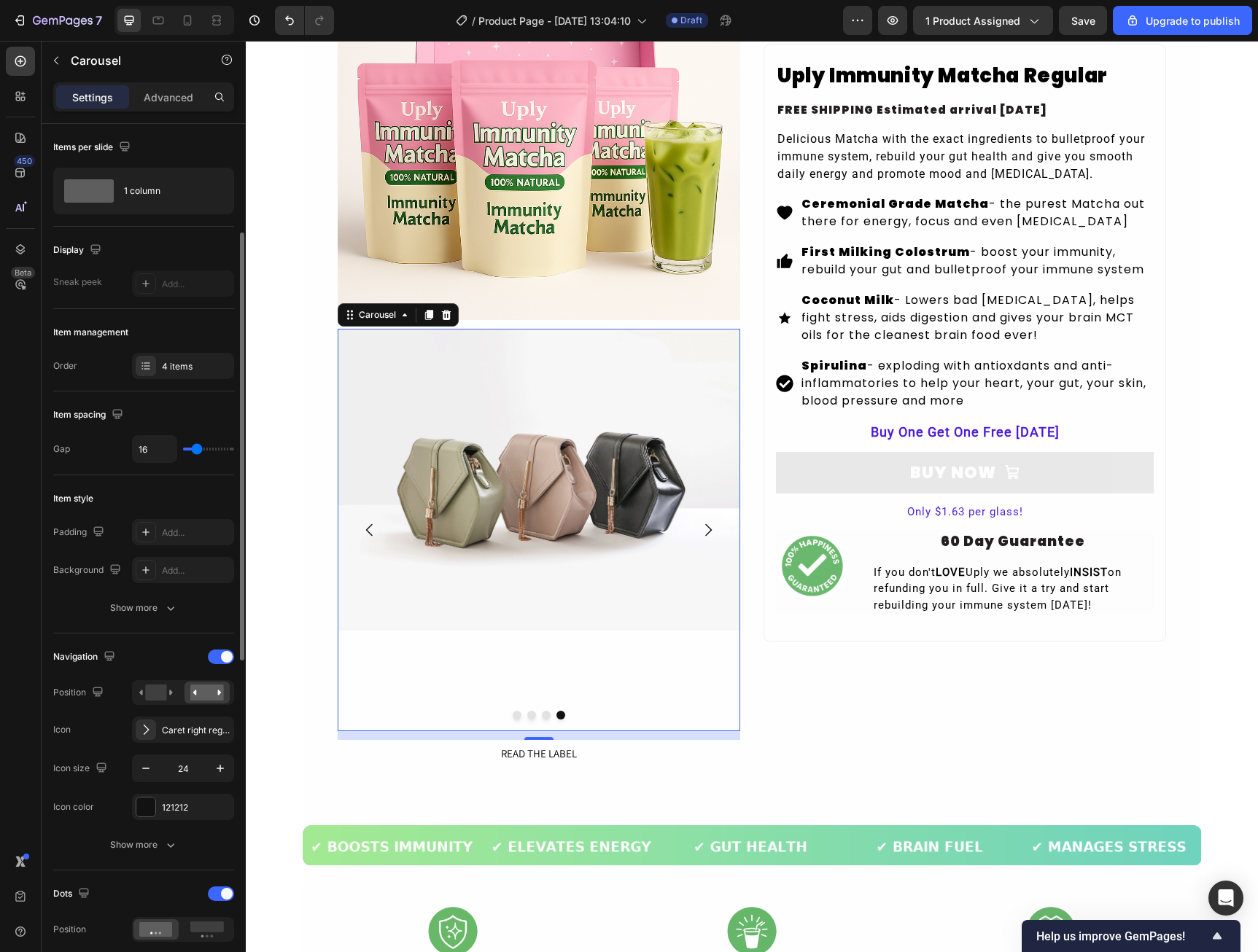
scroll to position [219, 0]
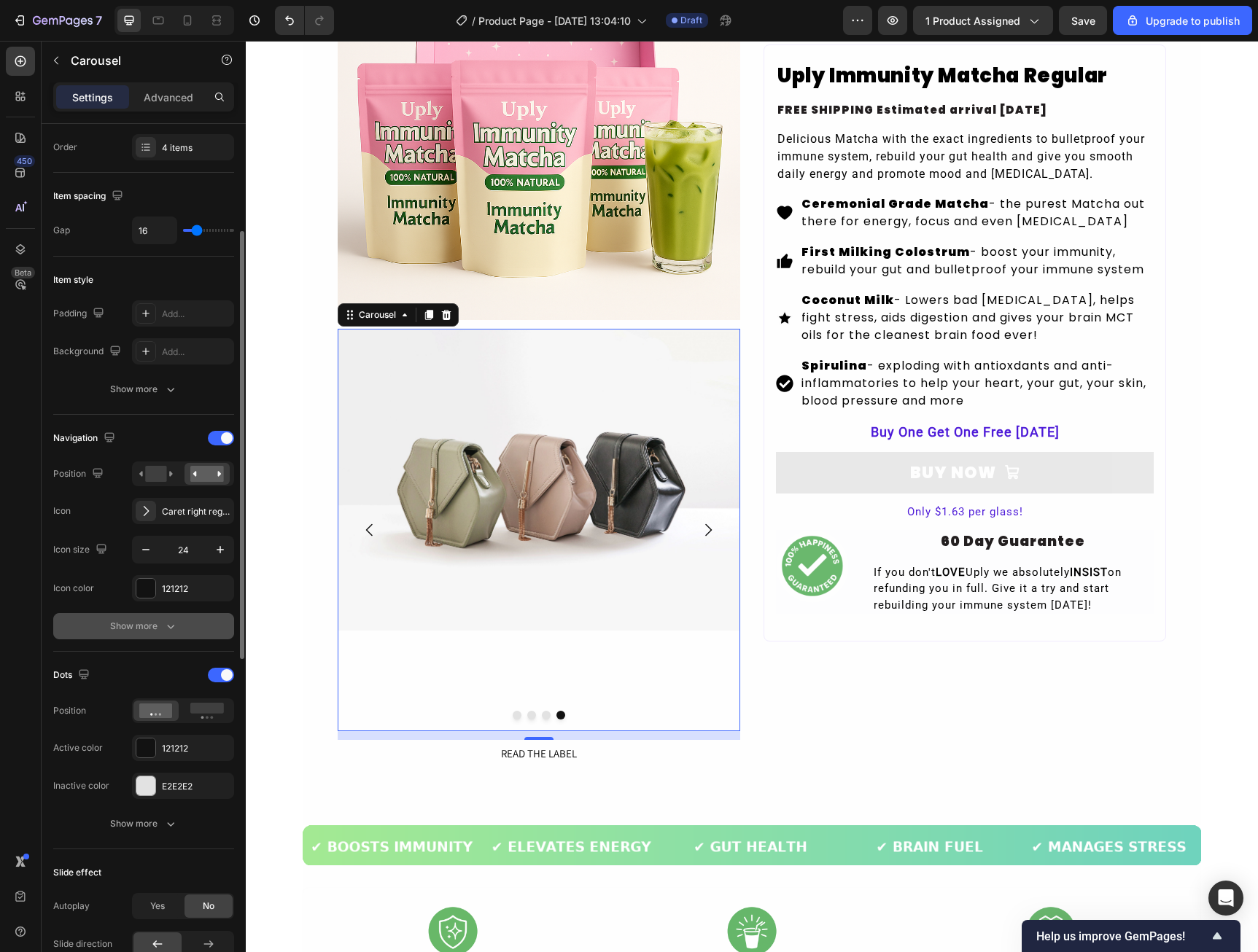
click at [165, 620] on icon "button" at bounding box center [170, 625] width 14 height 14
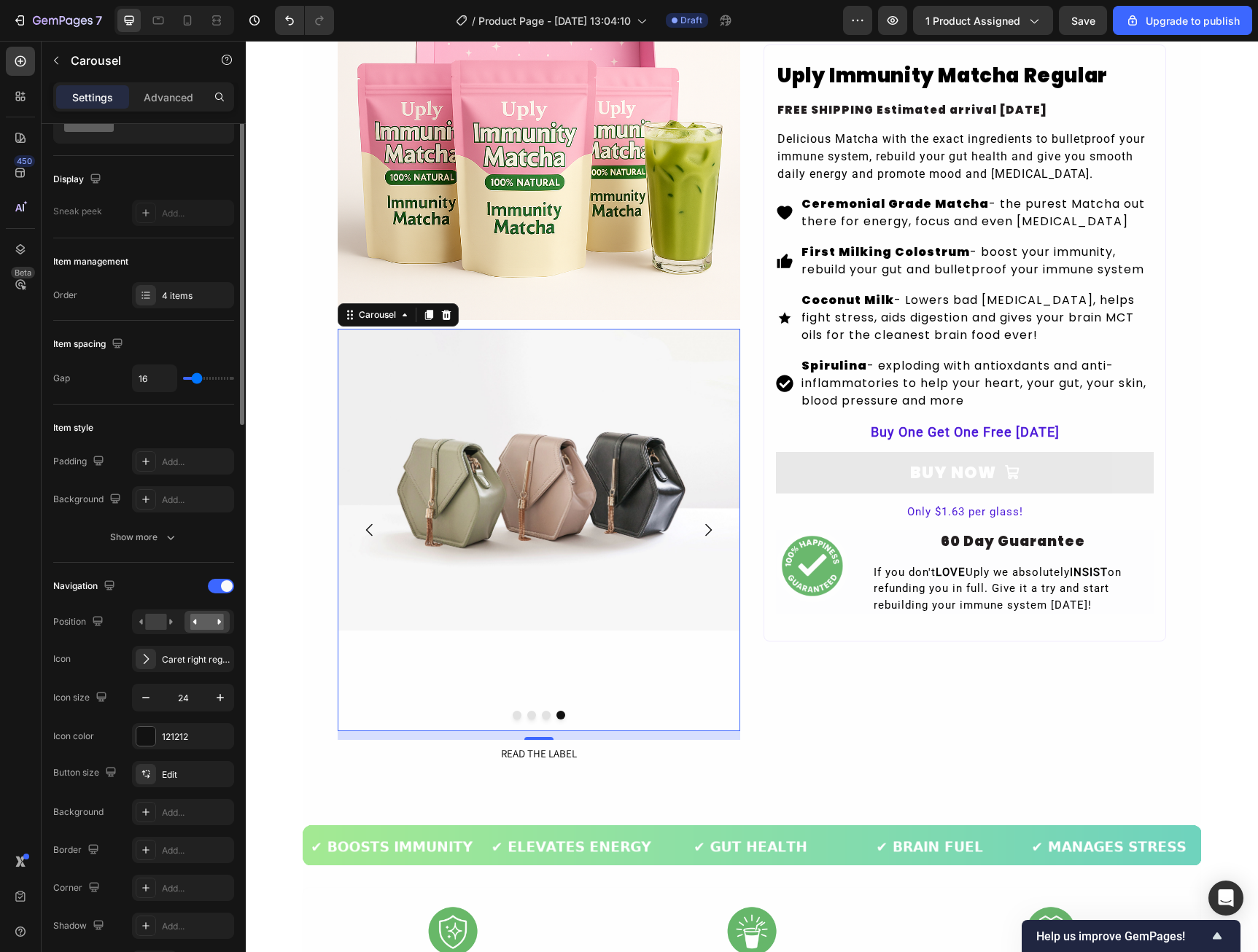
scroll to position [0, 0]
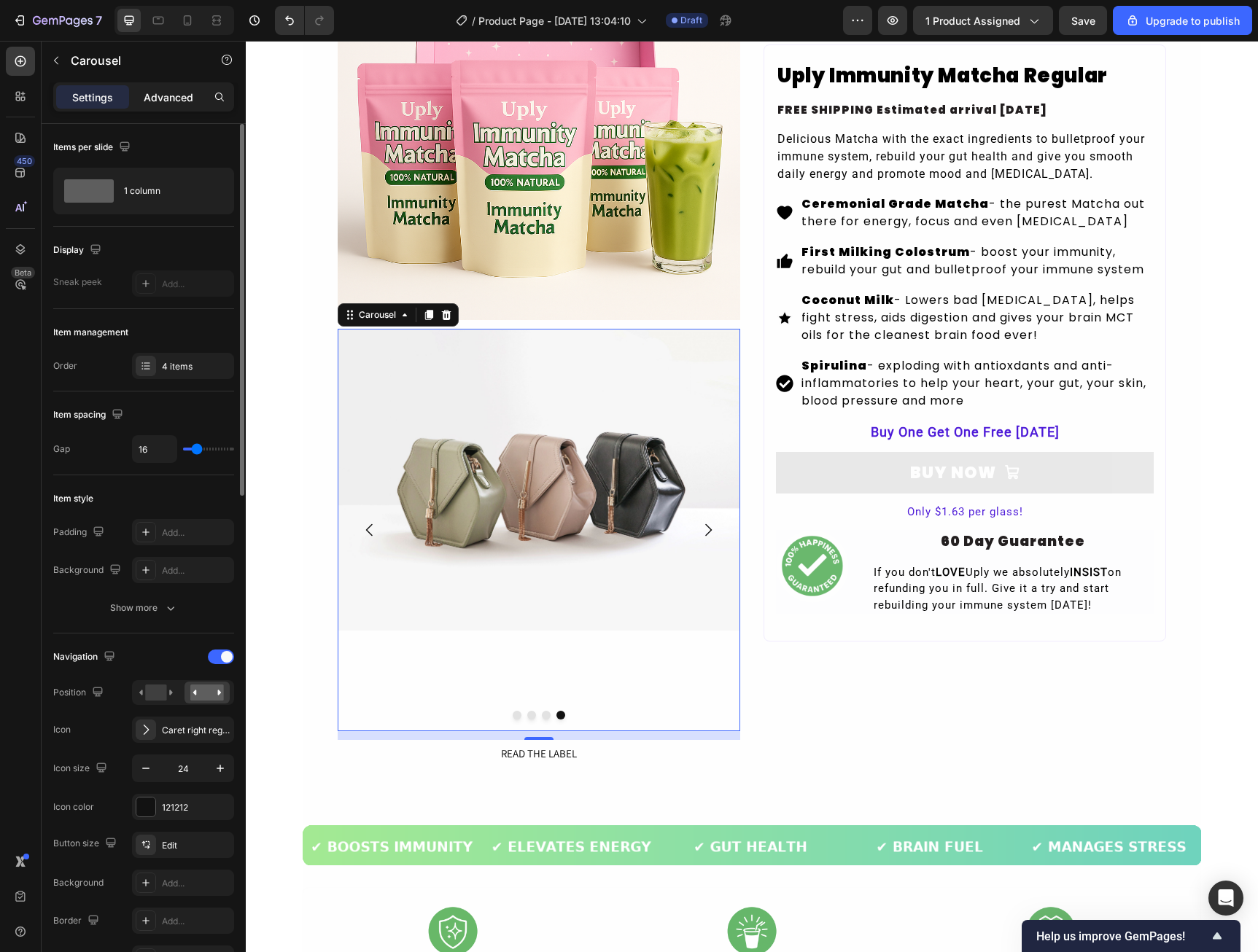
click at [195, 102] on div "Advanced" at bounding box center [168, 97] width 73 height 24
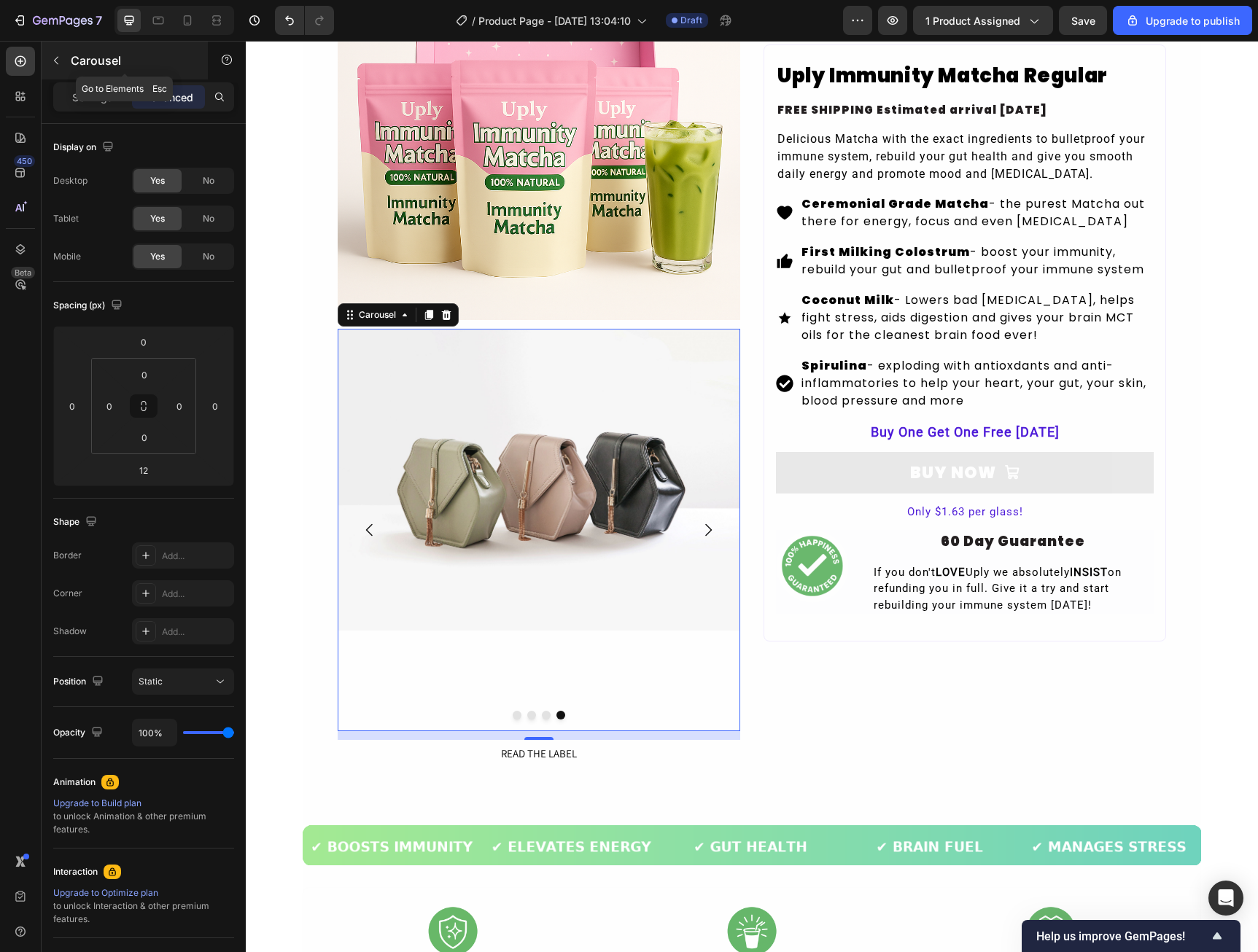
click at [64, 63] on button "button" at bounding box center [57, 61] width 24 height 24
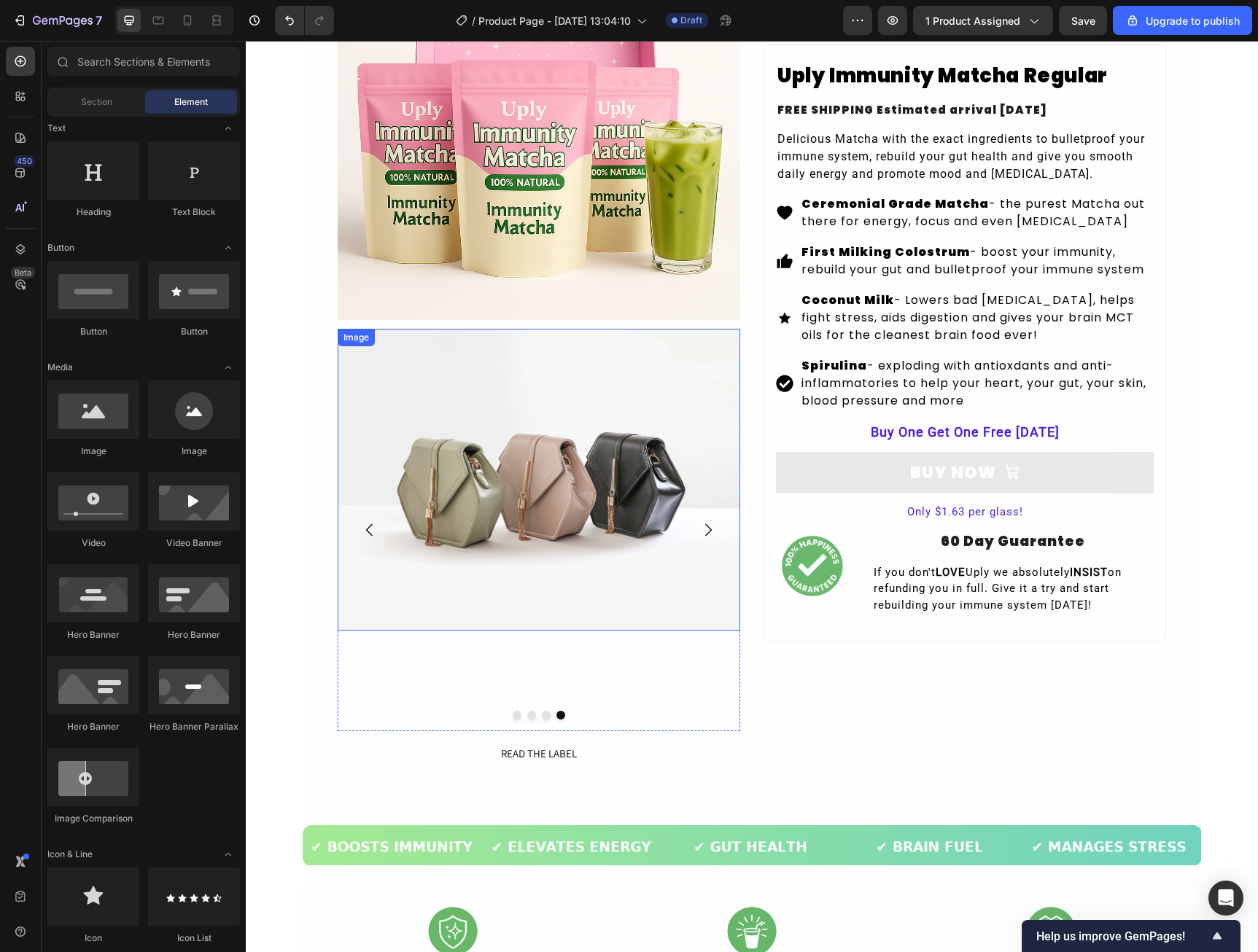
click at [404, 395] on img at bounding box center [539, 480] width 403 height 302
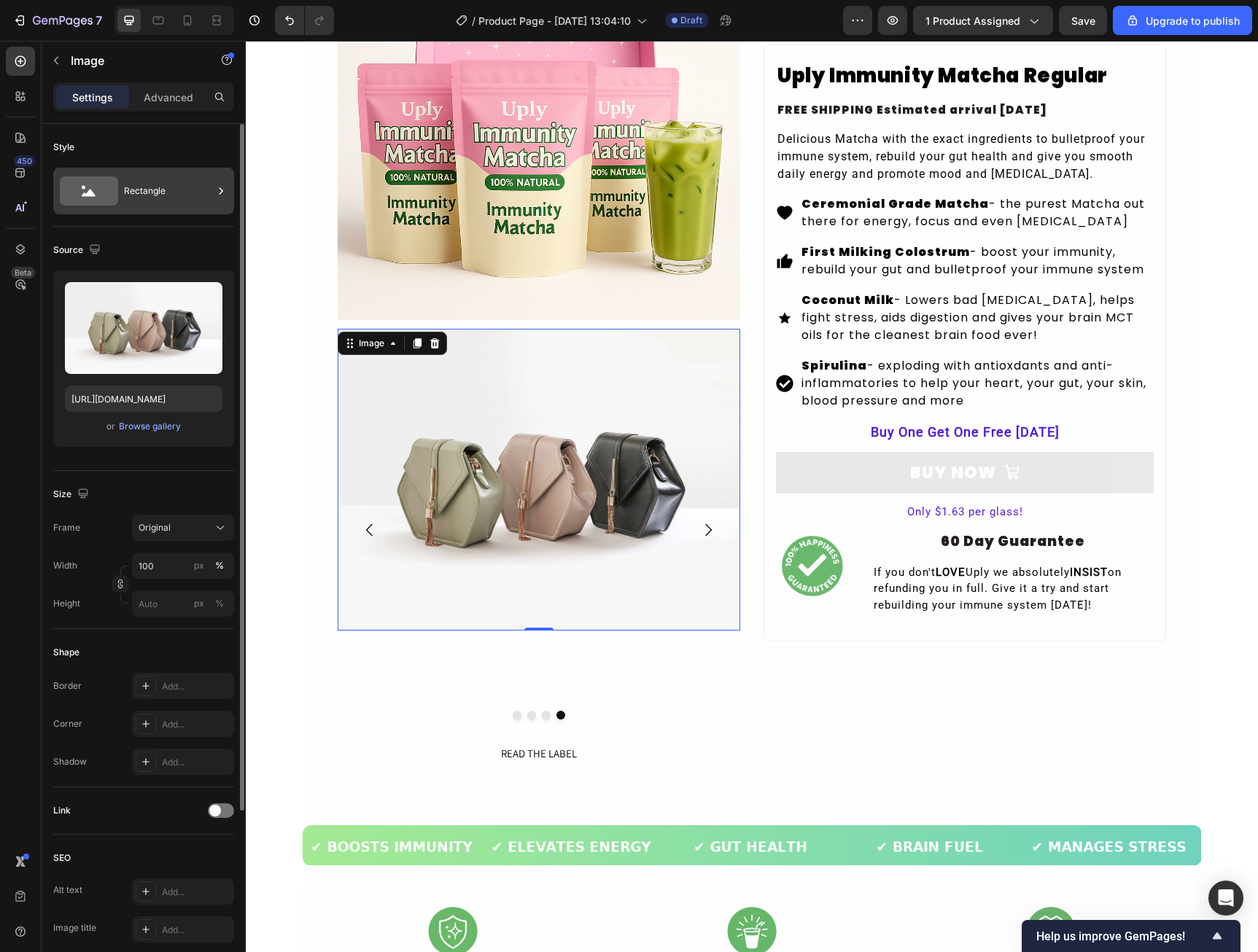
click at [222, 192] on icon at bounding box center [221, 191] width 3 height 7
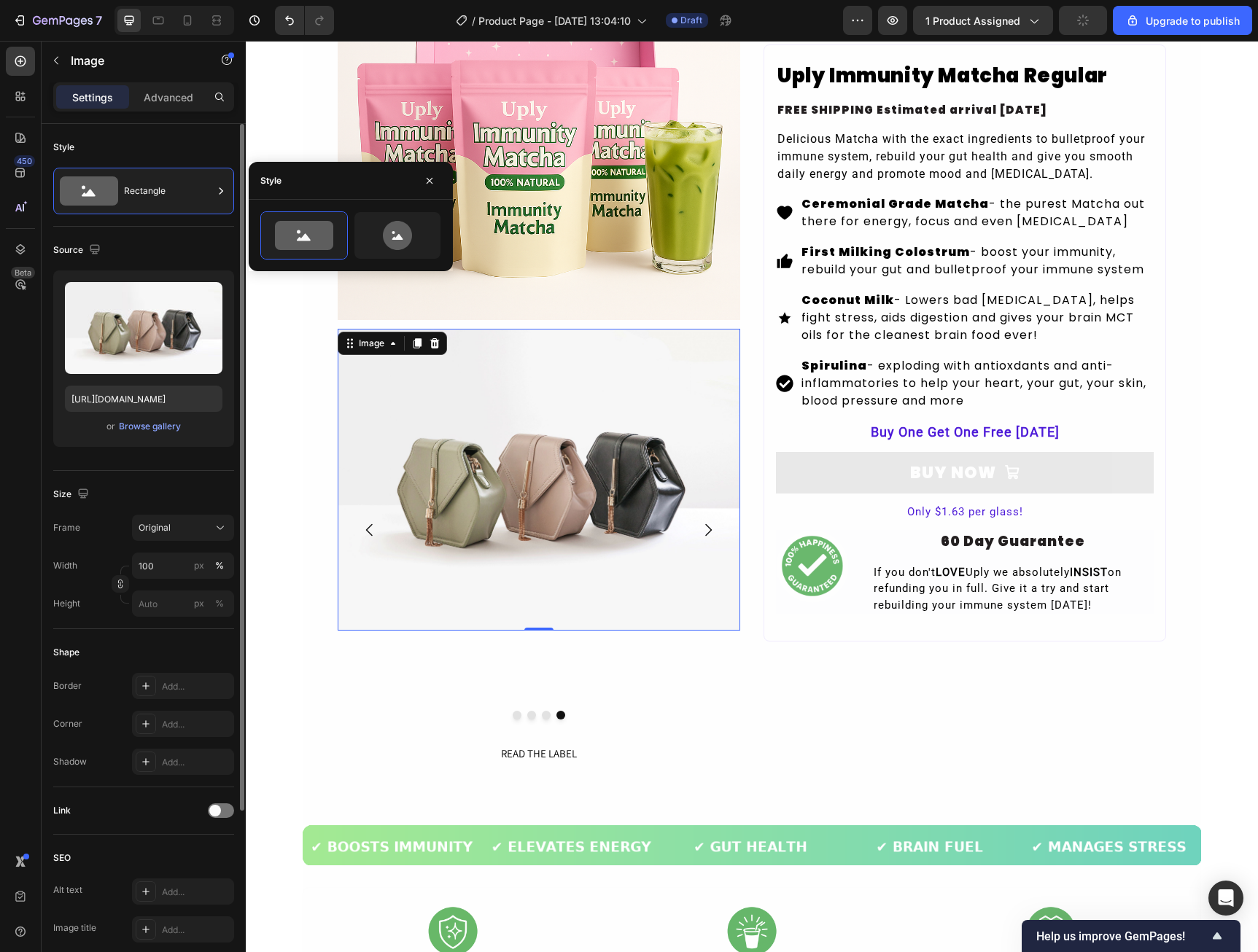
click at [227, 150] on div "Style" at bounding box center [144, 148] width 181 height 24
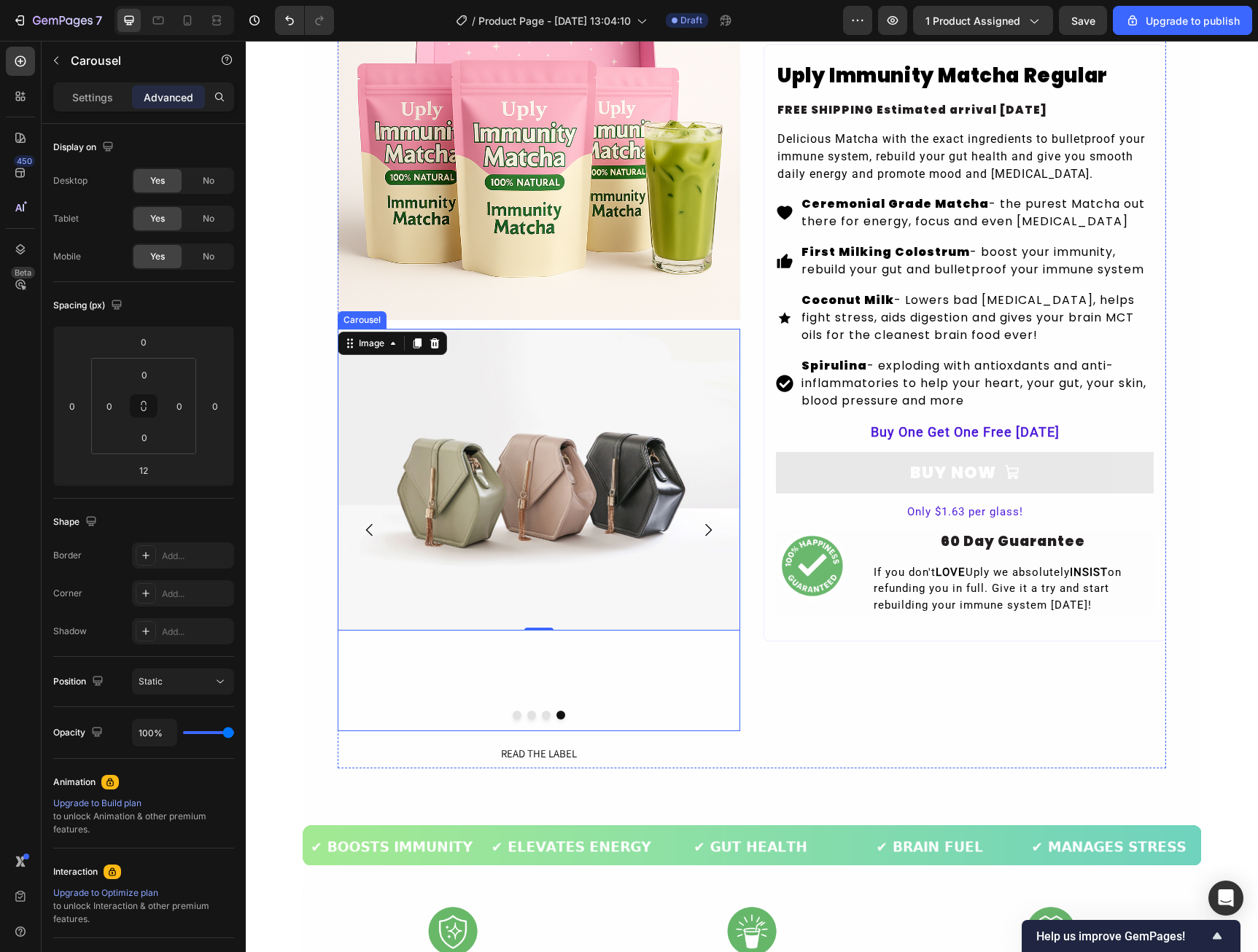
click at [454, 690] on div "Image 0" at bounding box center [539, 530] width 403 height 403
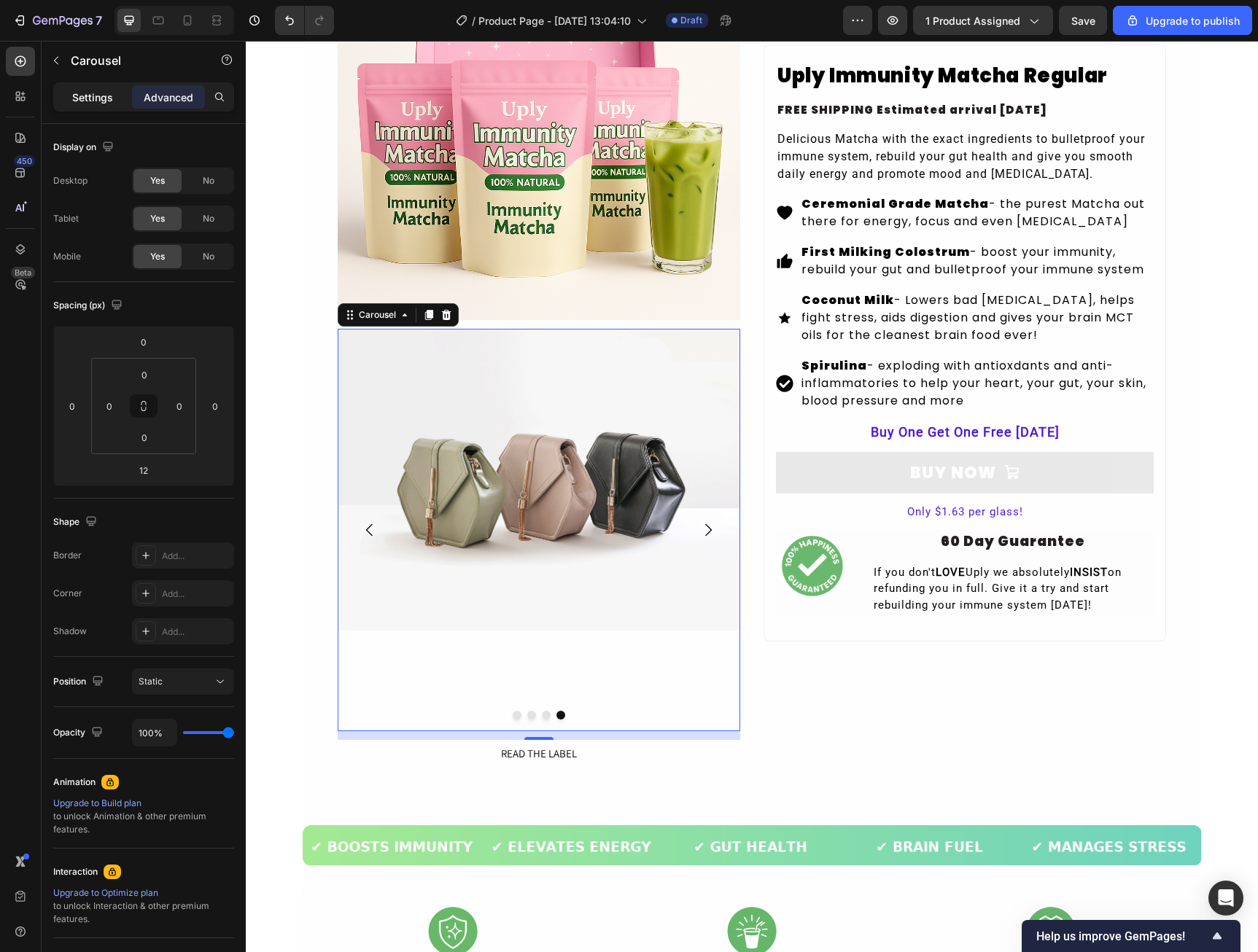
click at [111, 87] on div "Settings" at bounding box center [93, 97] width 73 height 24
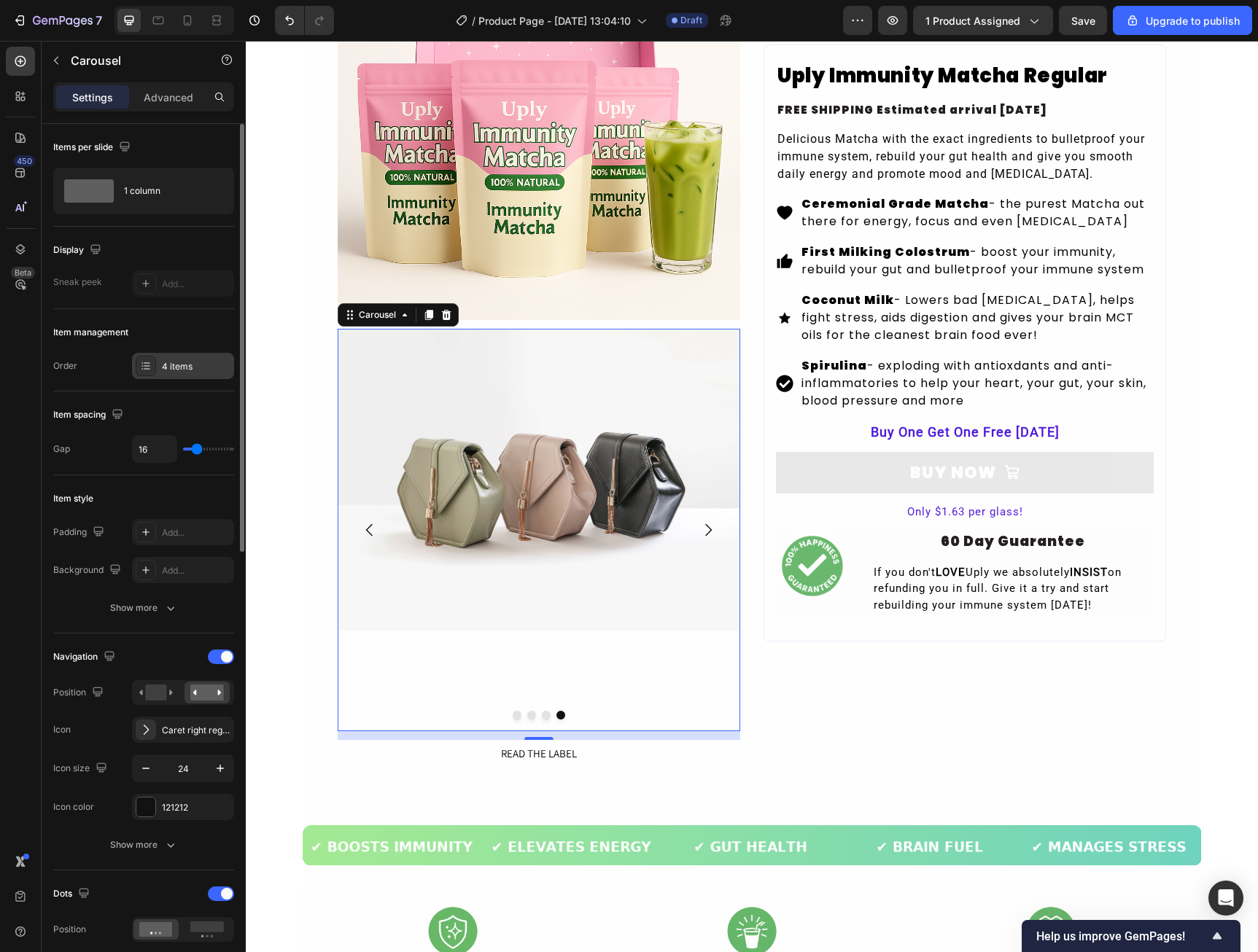
click at [170, 371] on div "4 items" at bounding box center [196, 367] width 68 height 14
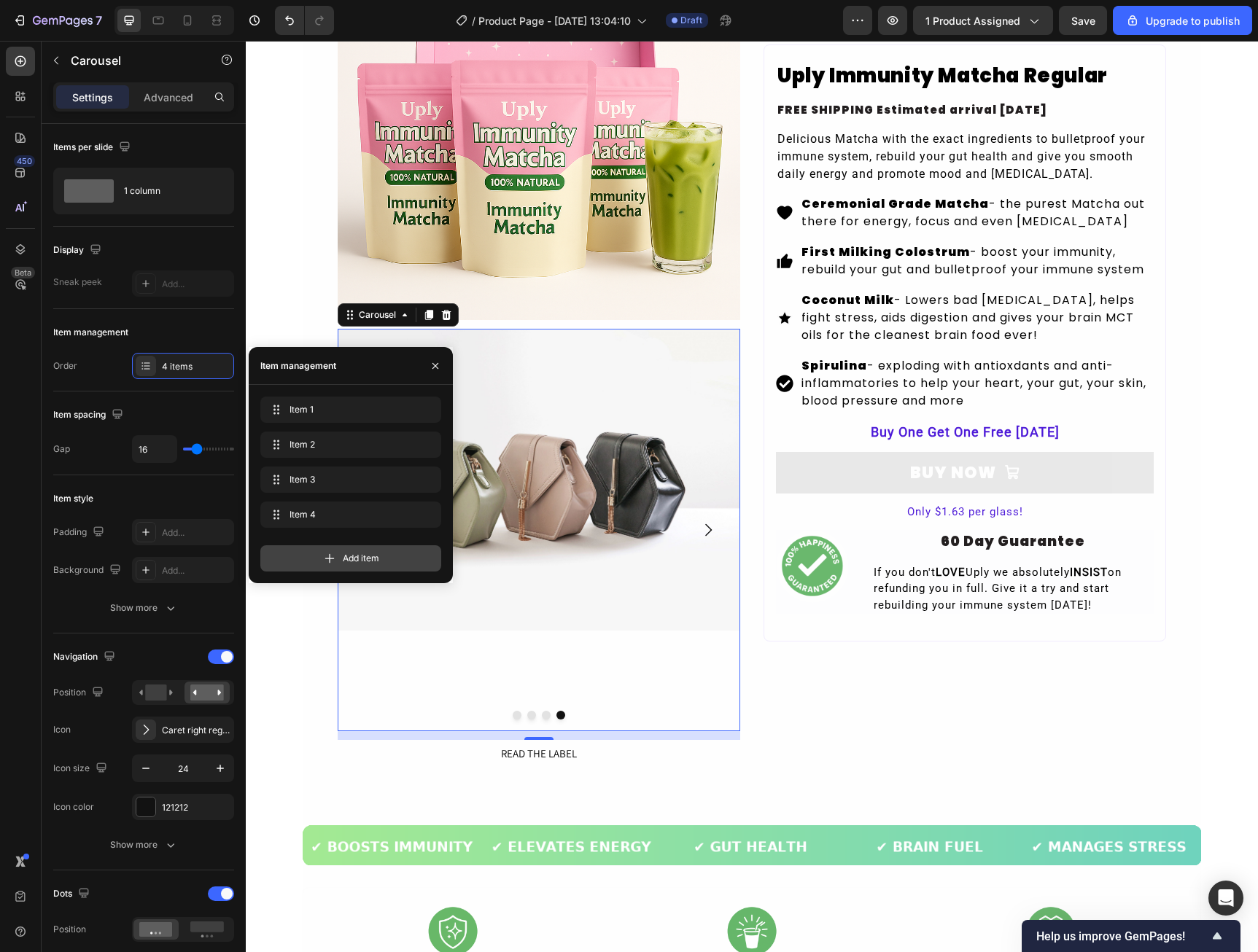
click at [333, 557] on icon at bounding box center [329, 558] width 14 height 14
click at [345, 602] on div "Add item" at bounding box center [350, 592] width 181 height 26
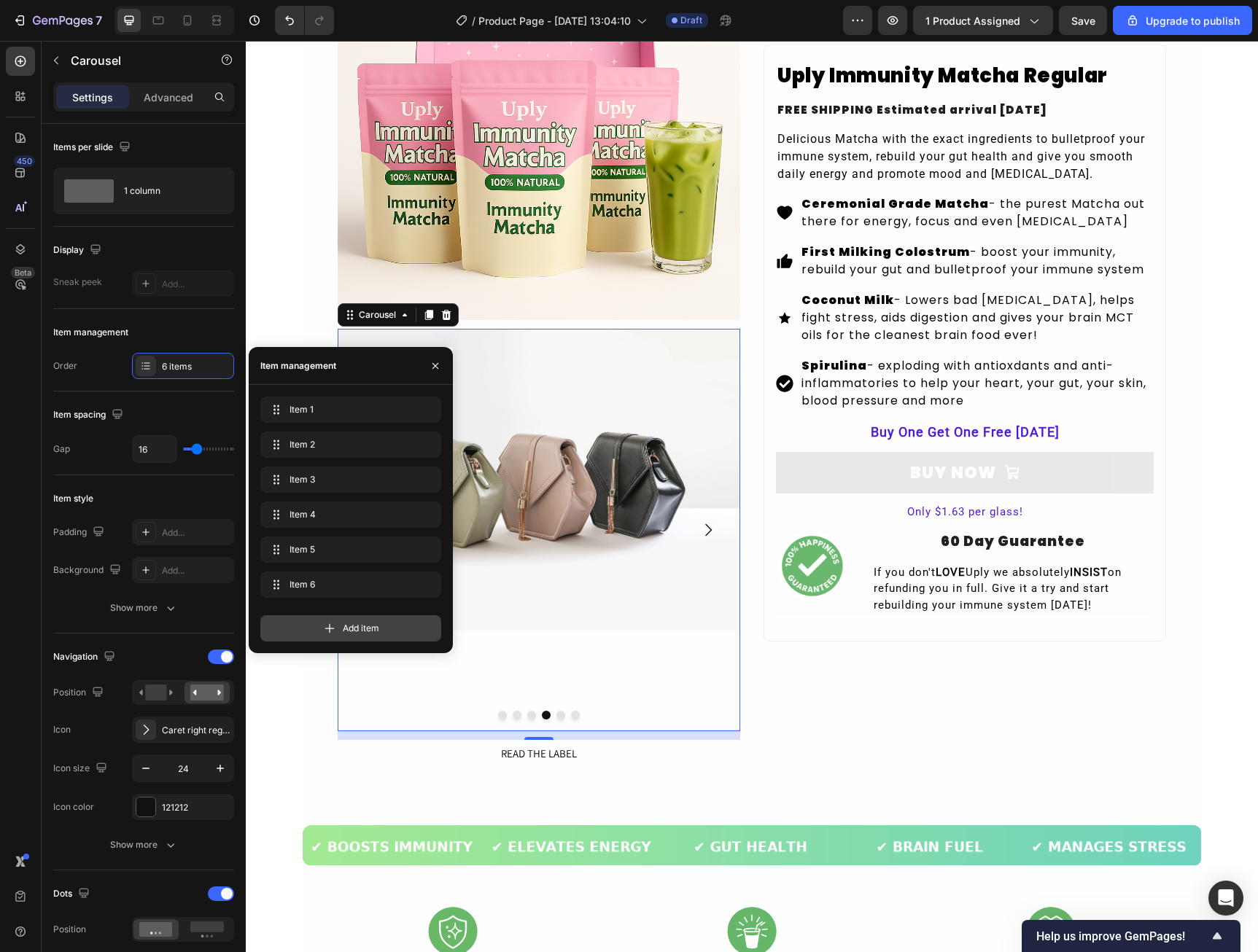
click at [334, 627] on icon at bounding box center [329, 628] width 14 height 14
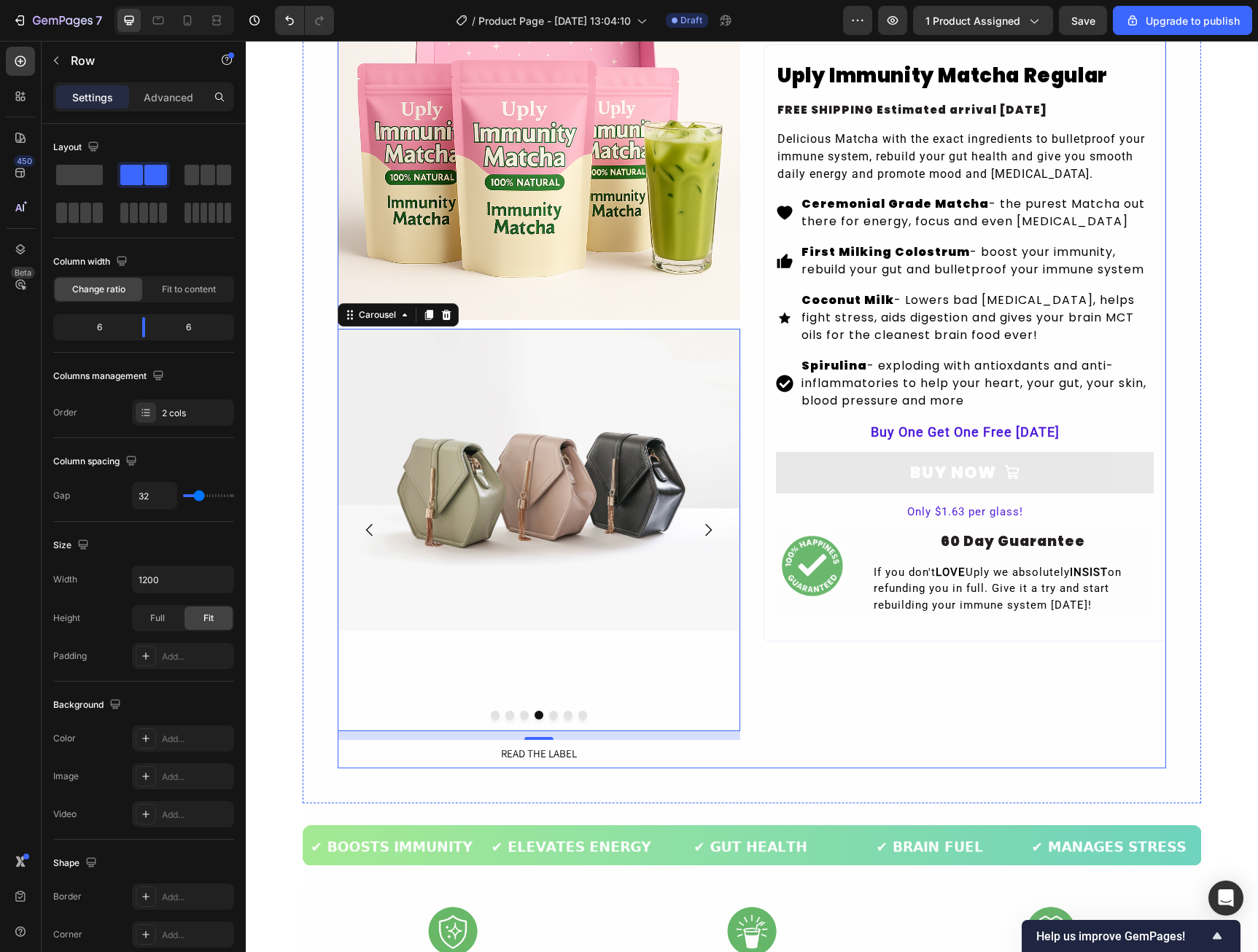
click at [748, 332] on div "Product Images Image Image Image Image Drop element here Drop element here Drop…" at bounding box center [751, 343] width 828 height 851
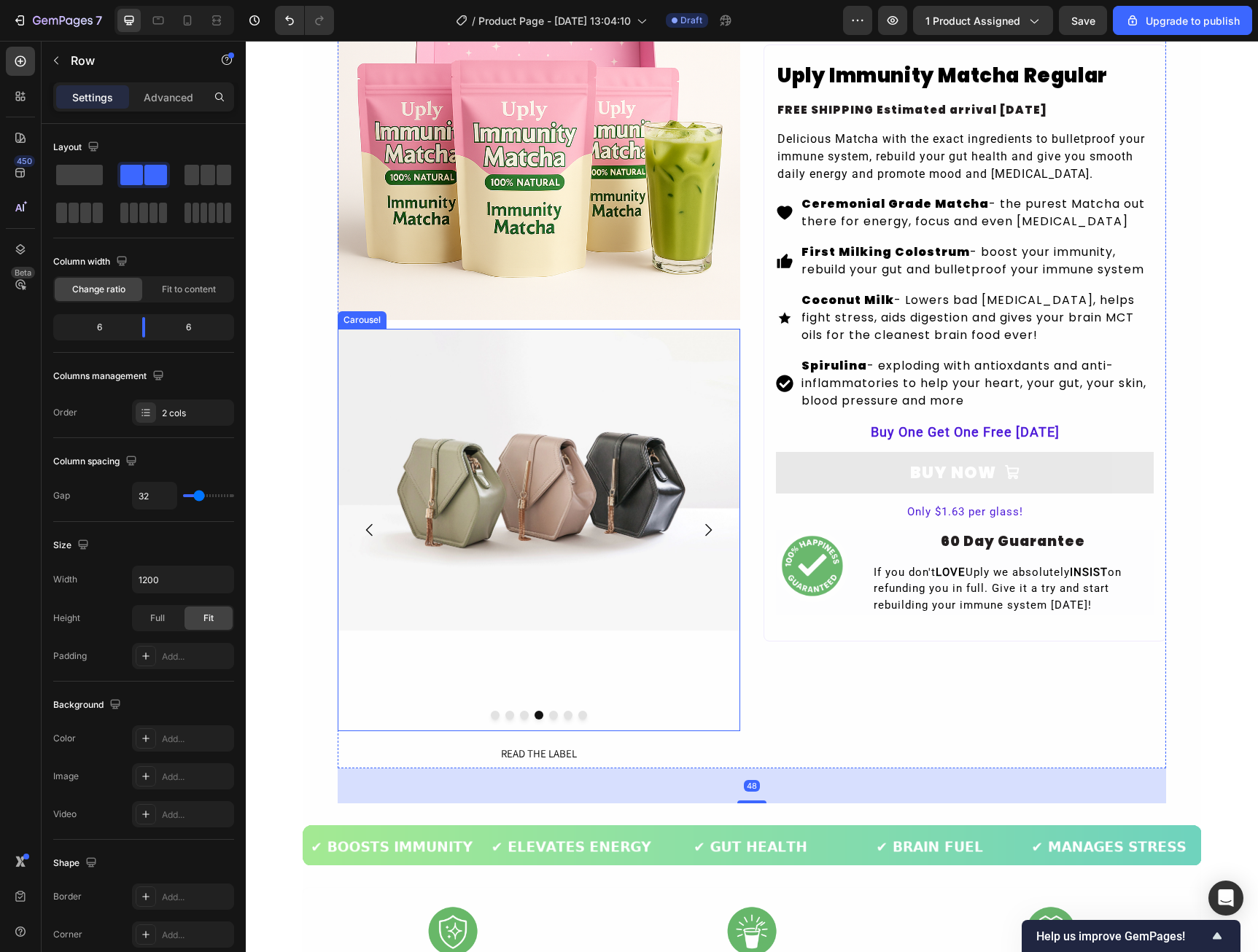
click at [506, 715] on button "Dot" at bounding box center [510, 715] width 8 height 8
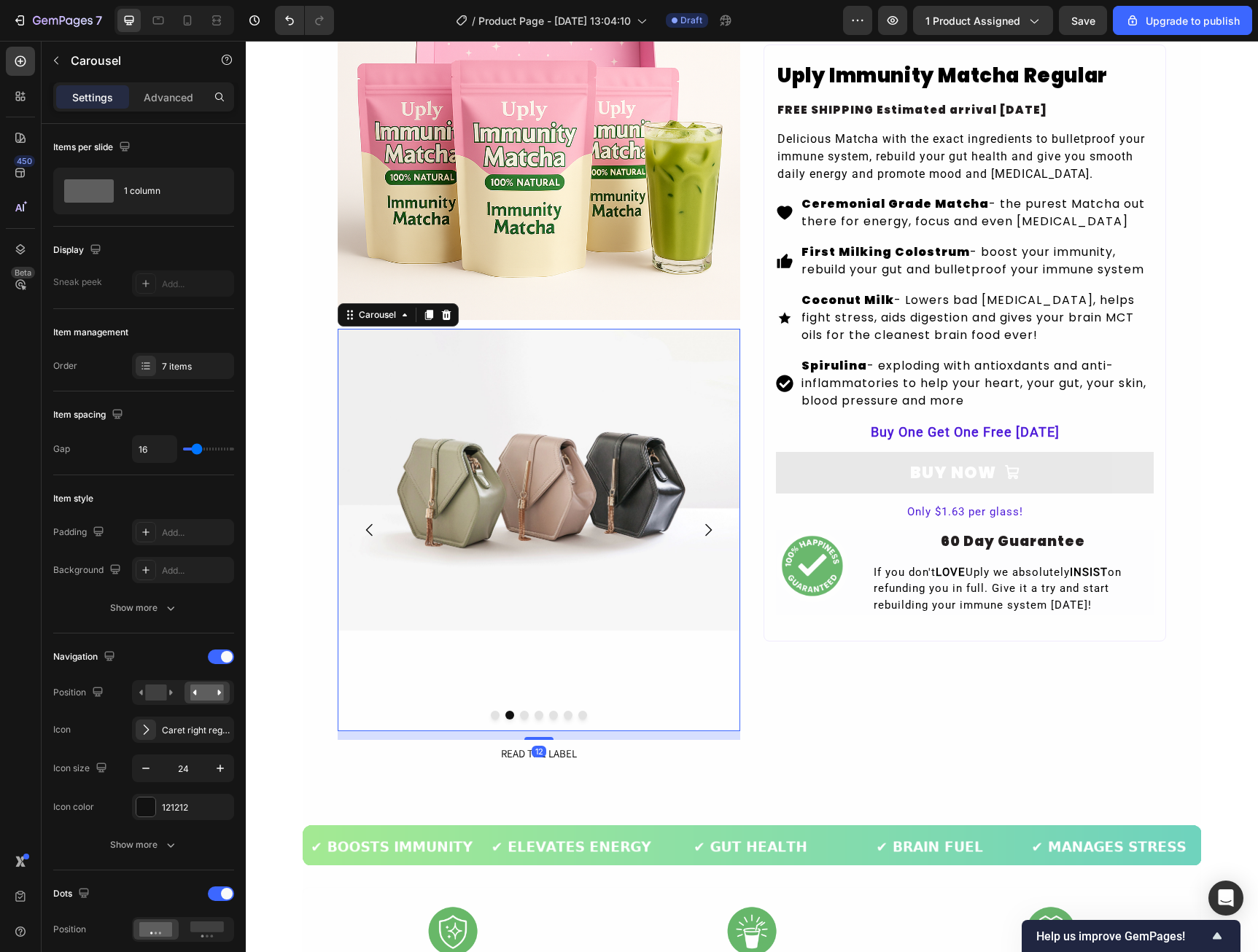
click at [491, 713] on button "Dot" at bounding box center [495, 715] width 8 height 8
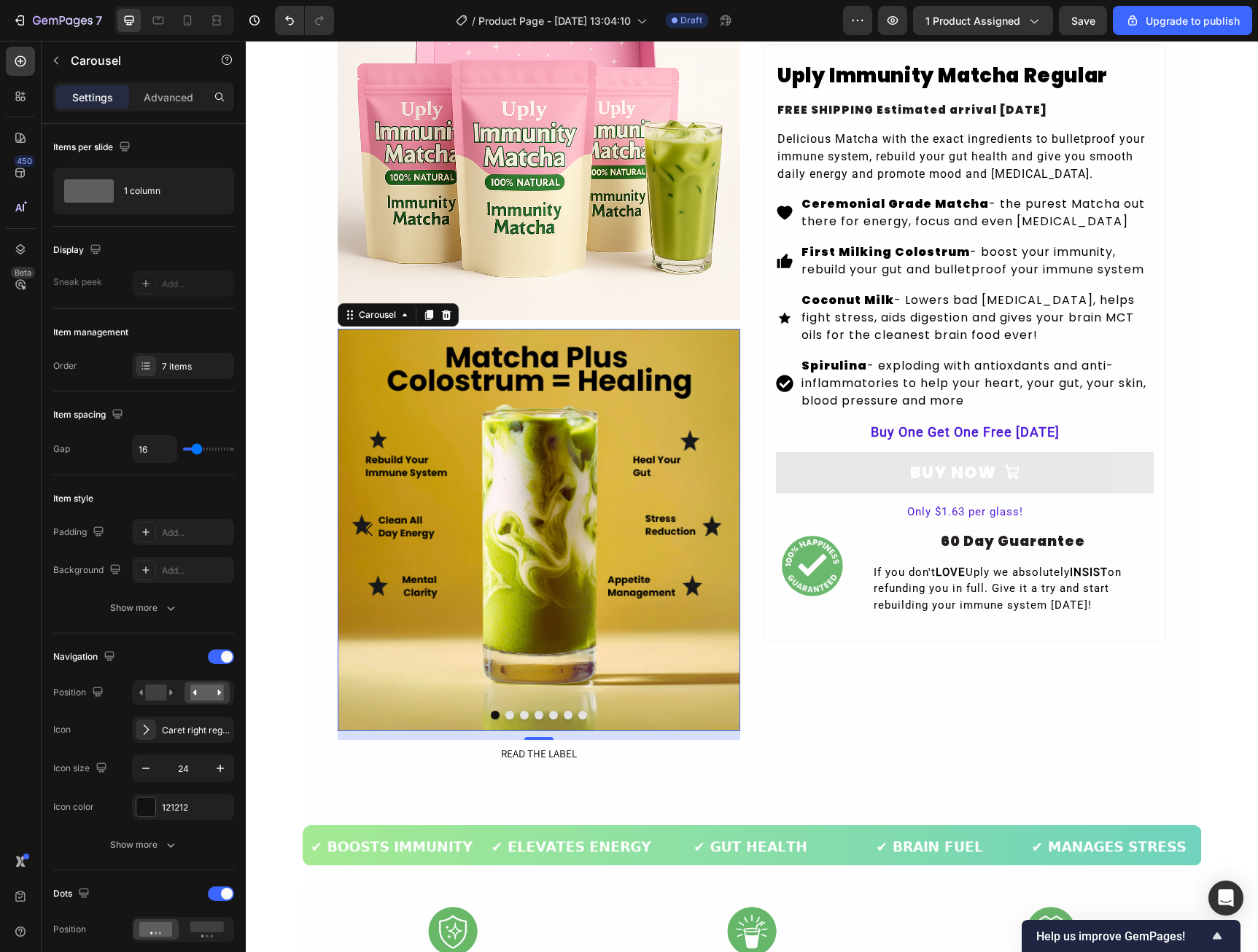
click at [506, 713] on button "Dot" at bounding box center [510, 715] width 8 height 8
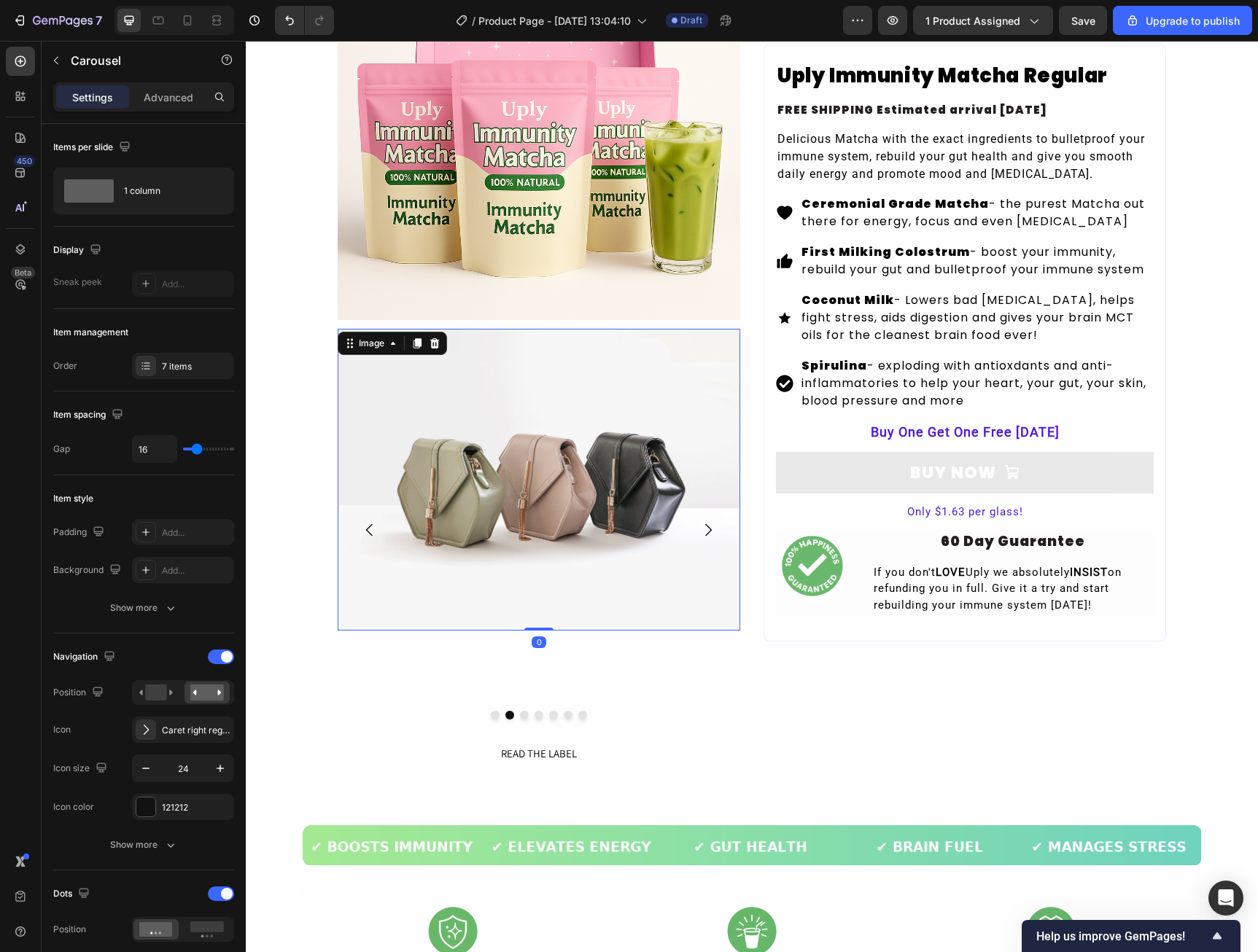
click at [482, 558] on img at bounding box center [539, 480] width 403 height 302
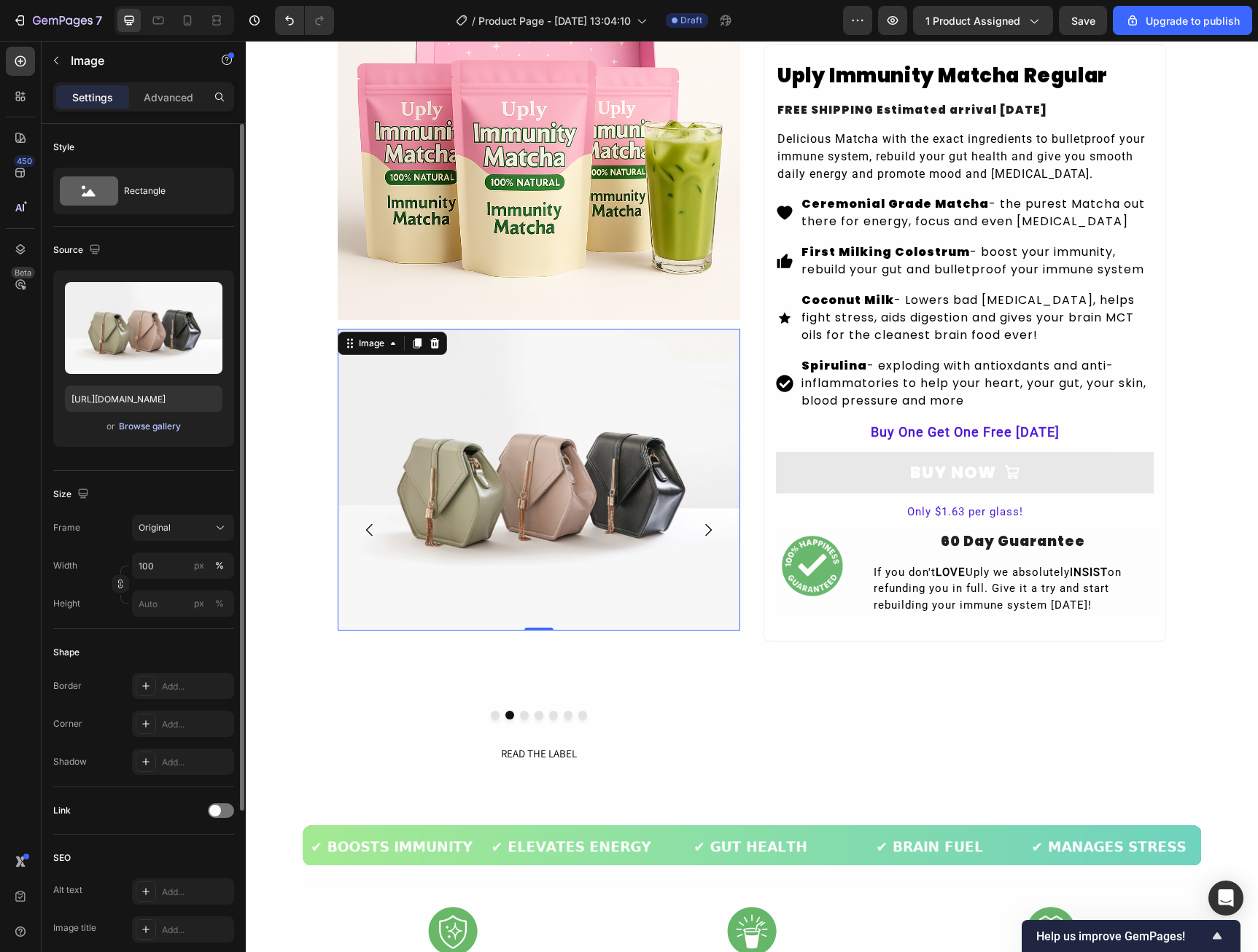
click at [163, 430] on div "Browse gallery" at bounding box center [149, 426] width 62 height 14
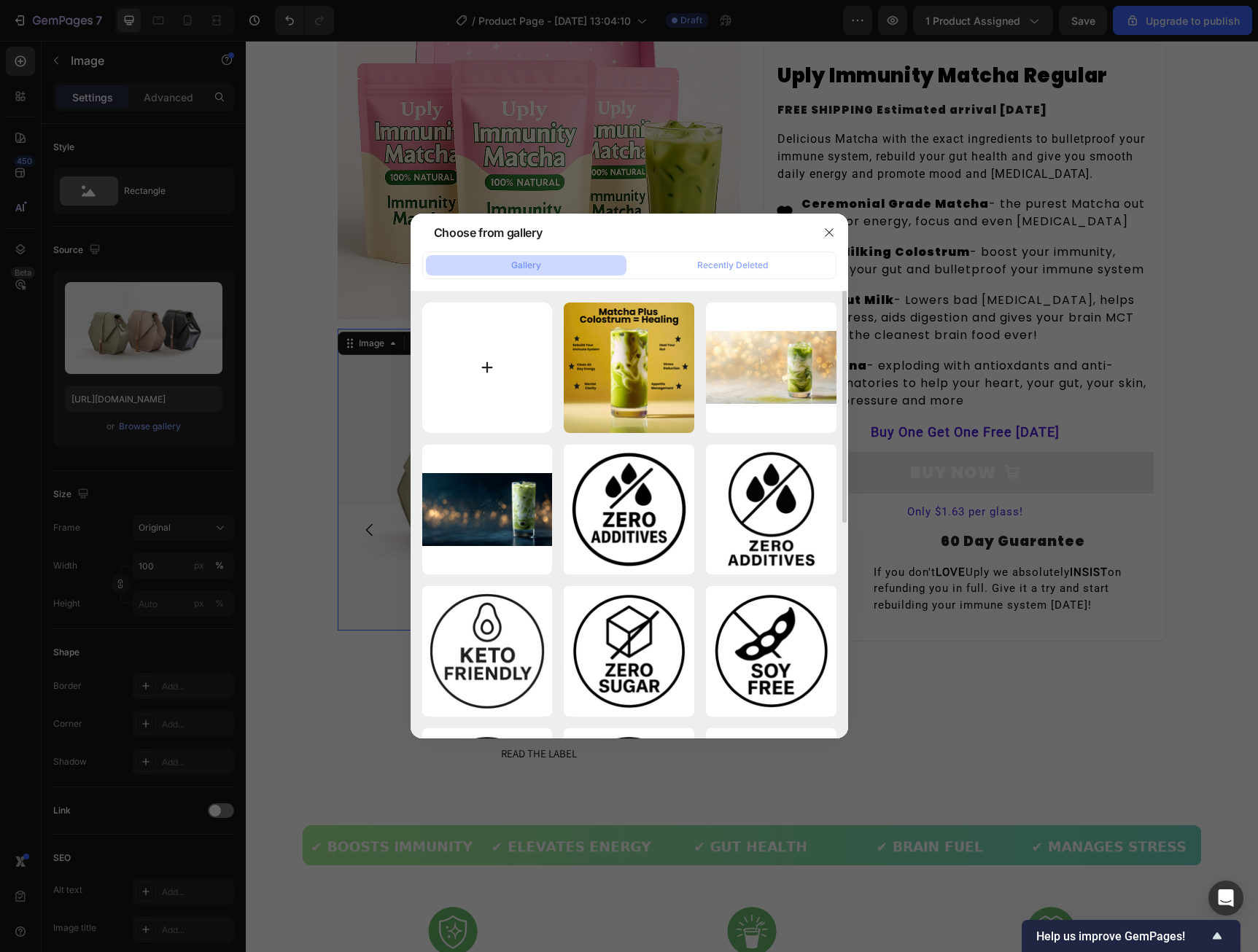
click at [458, 379] on input "file" at bounding box center [487, 367] width 131 height 131
type input "C:\fakepath\How it worls.png"
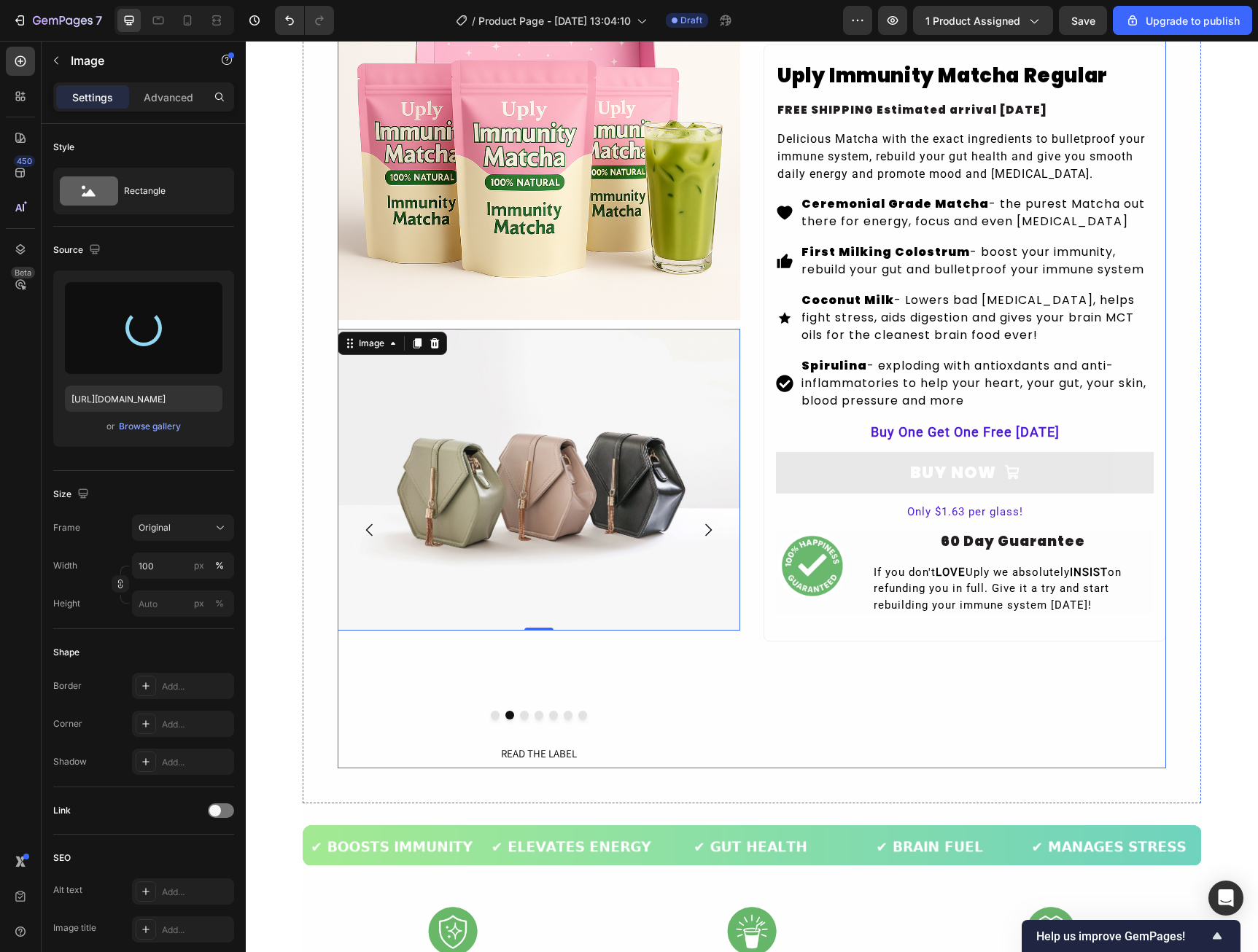
type input "[URL][DOMAIN_NAME]"
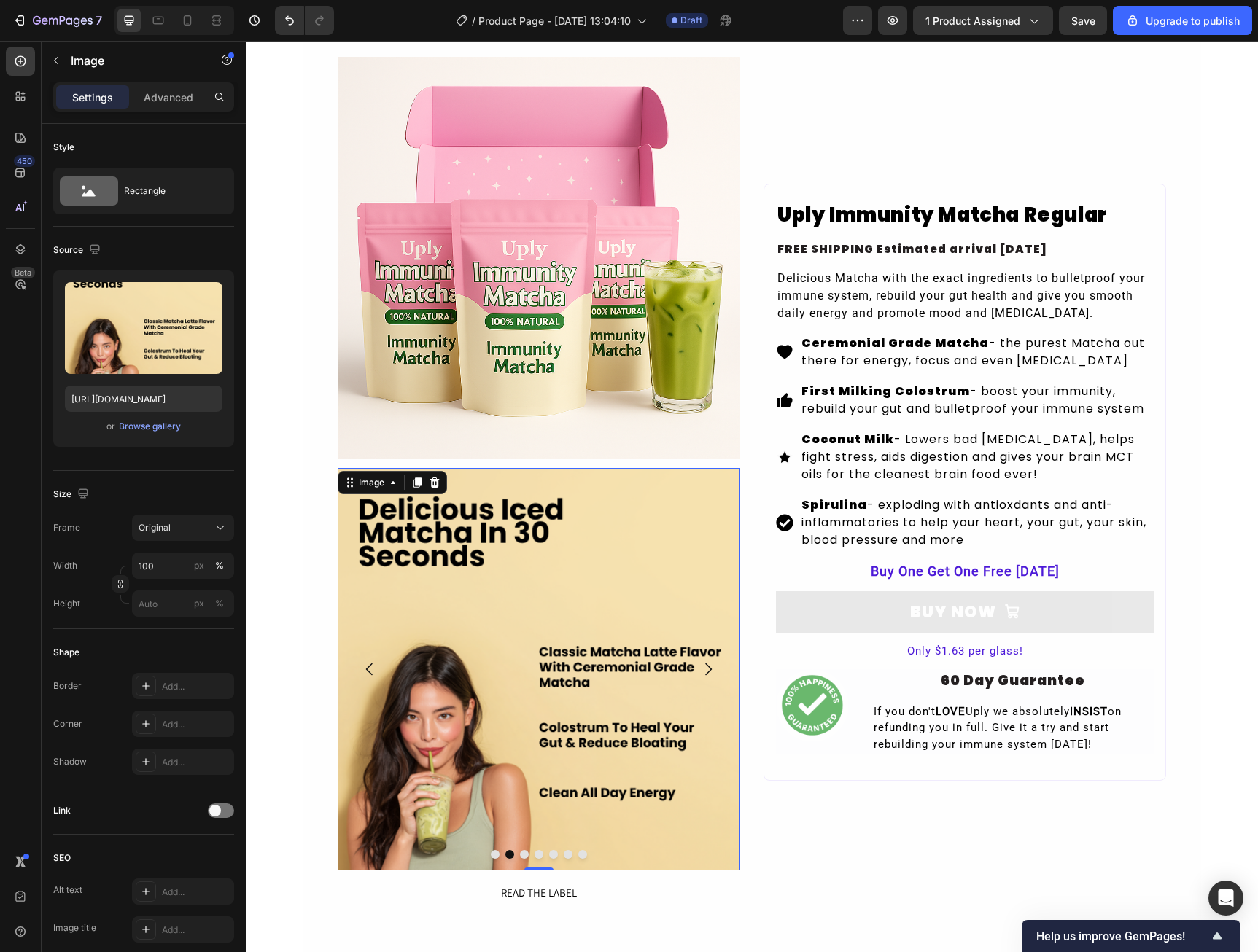
scroll to position [73, 0]
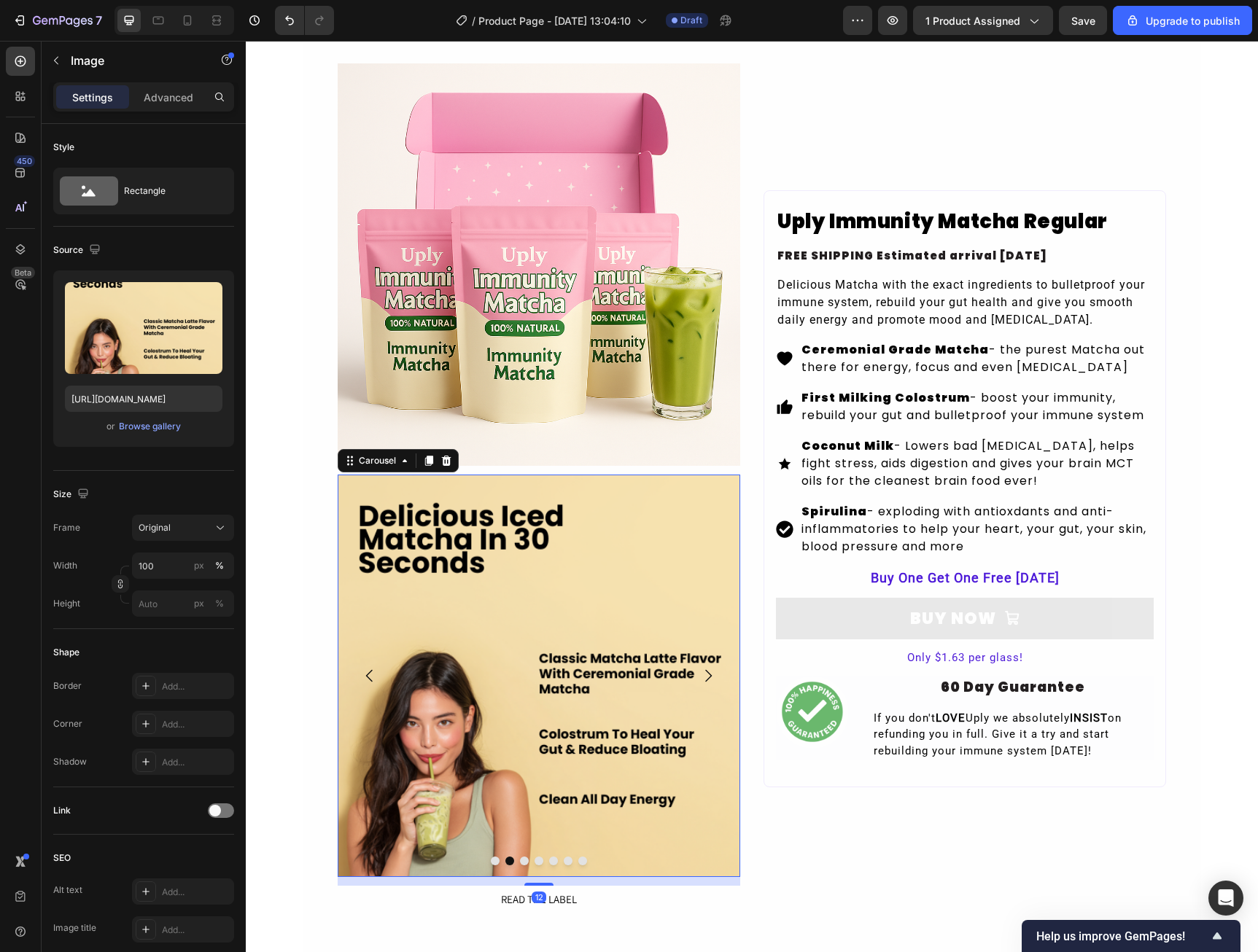
click at [702, 675] on icon "Carousel Next Arrow" at bounding box center [708, 675] width 18 height 18
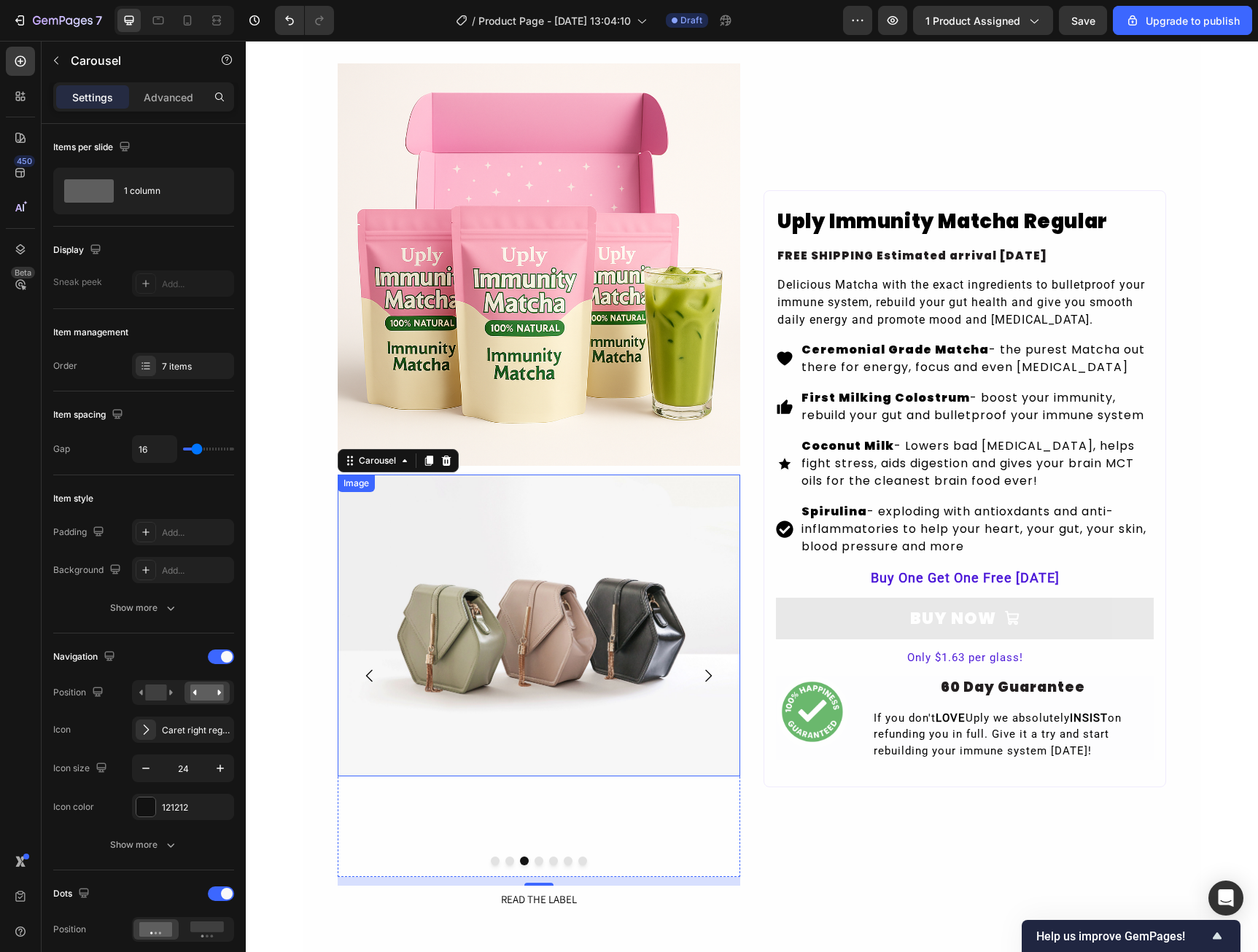
click at [478, 625] on img at bounding box center [539, 625] width 403 height 302
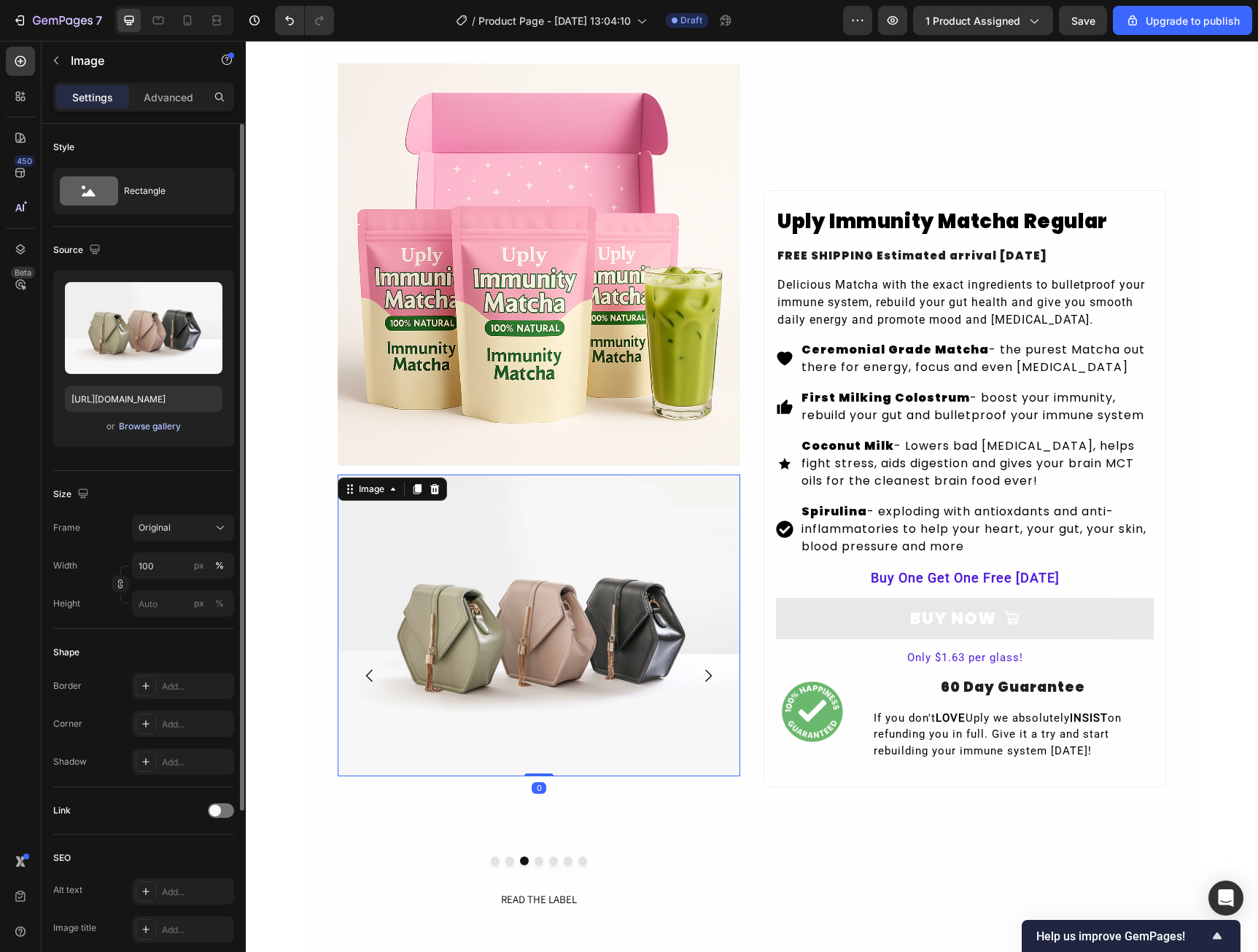
click at [164, 429] on div "Browse gallery" at bounding box center [149, 426] width 62 height 14
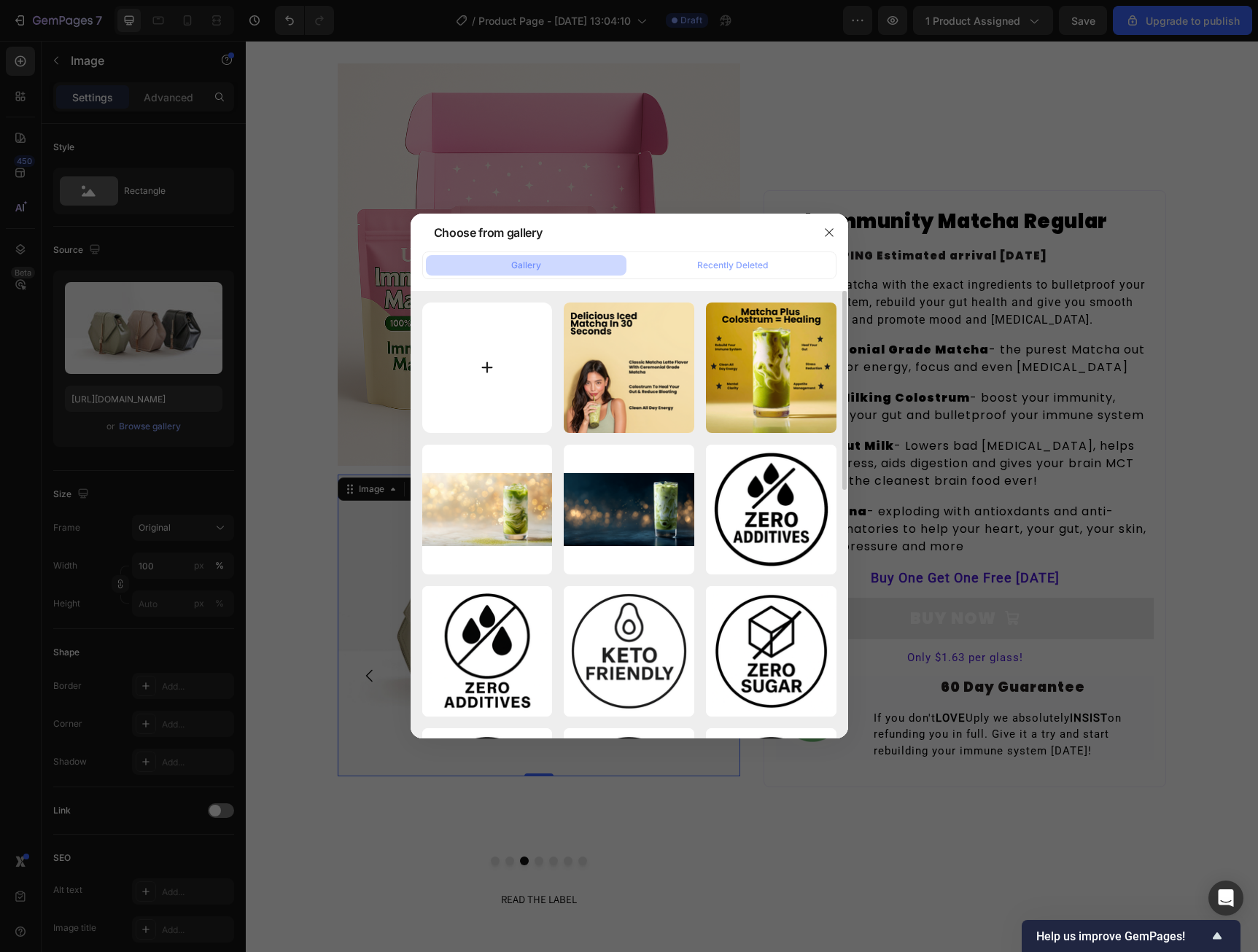
click at [530, 391] on input "file" at bounding box center [487, 367] width 131 height 131
type input "C:\fakepath\Science Backed Ingredients.png"
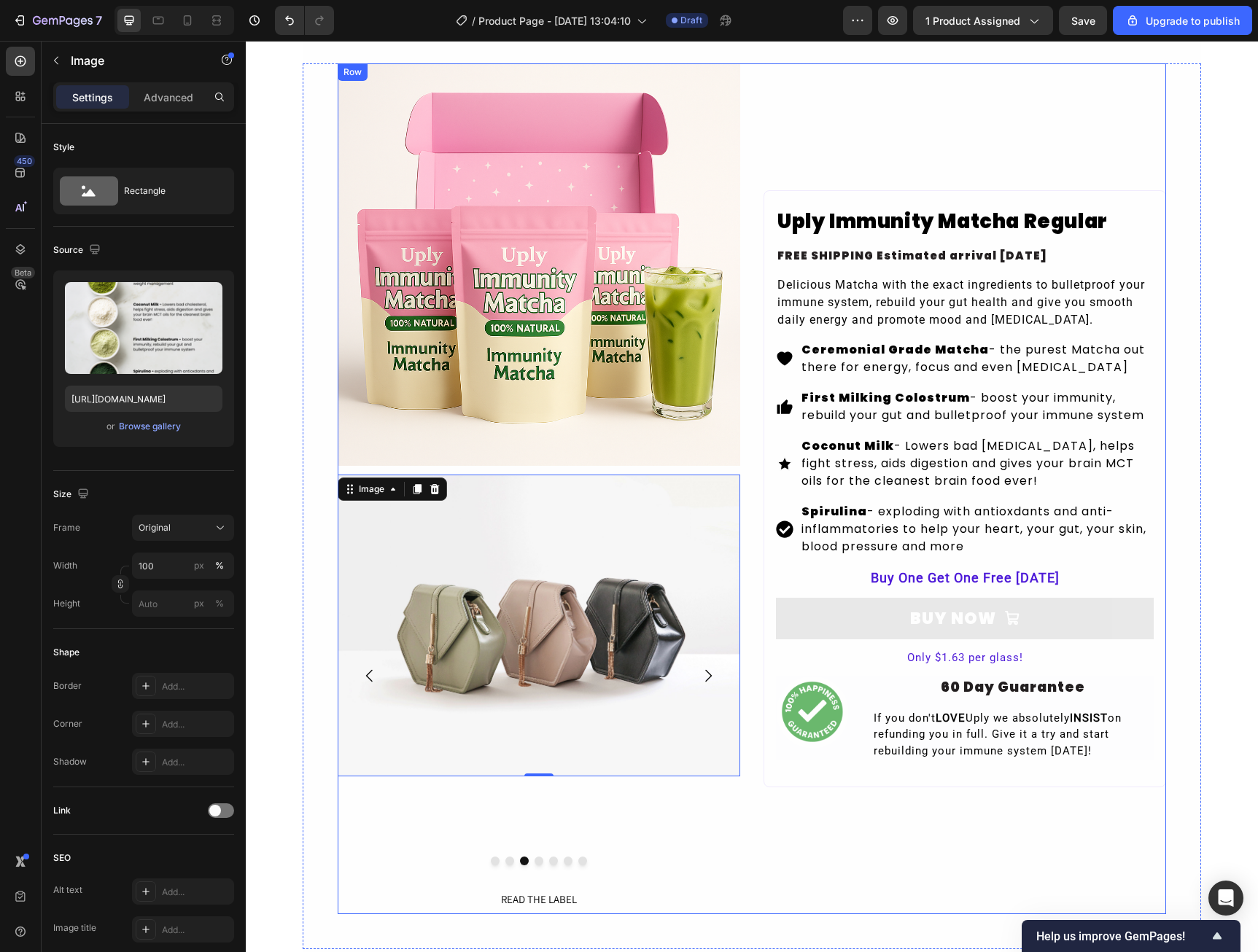
type input "[URL][DOMAIN_NAME]"
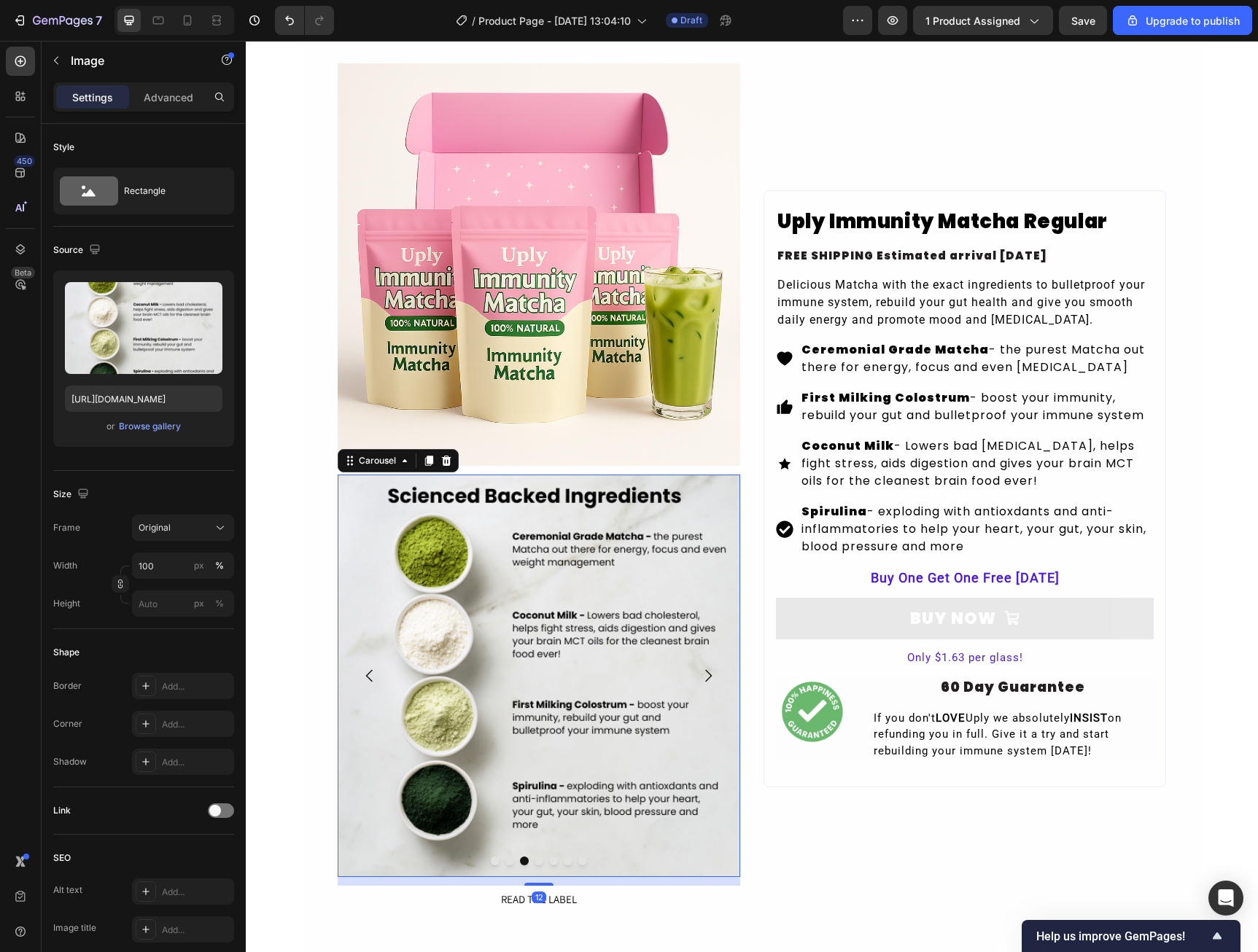
click at [703, 676] on icon "Carousel Next Arrow" at bounding box center [708, 675] width 18 height 18
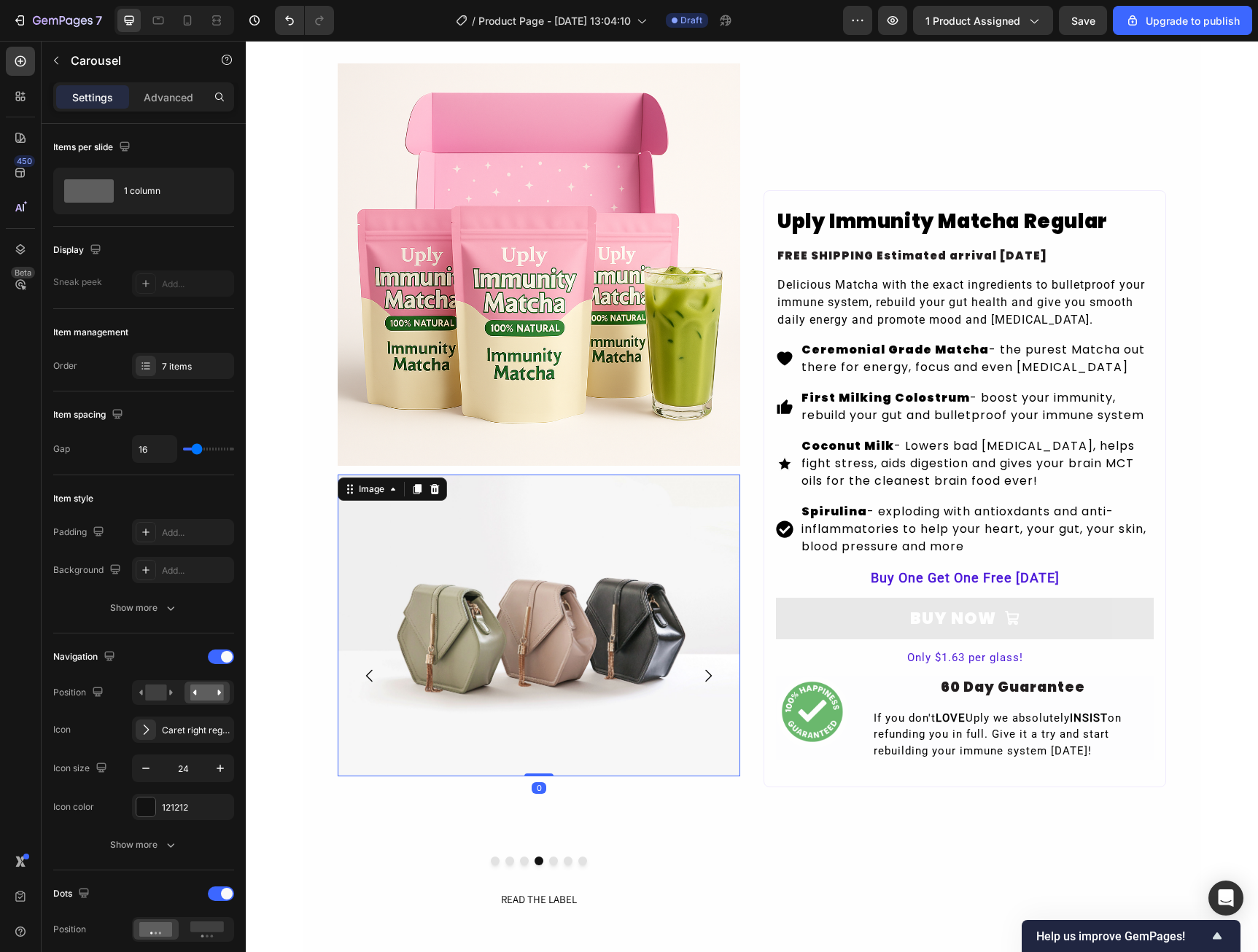
click at [570, 669] on img at bounding box center [539, 625] width 403 height 302
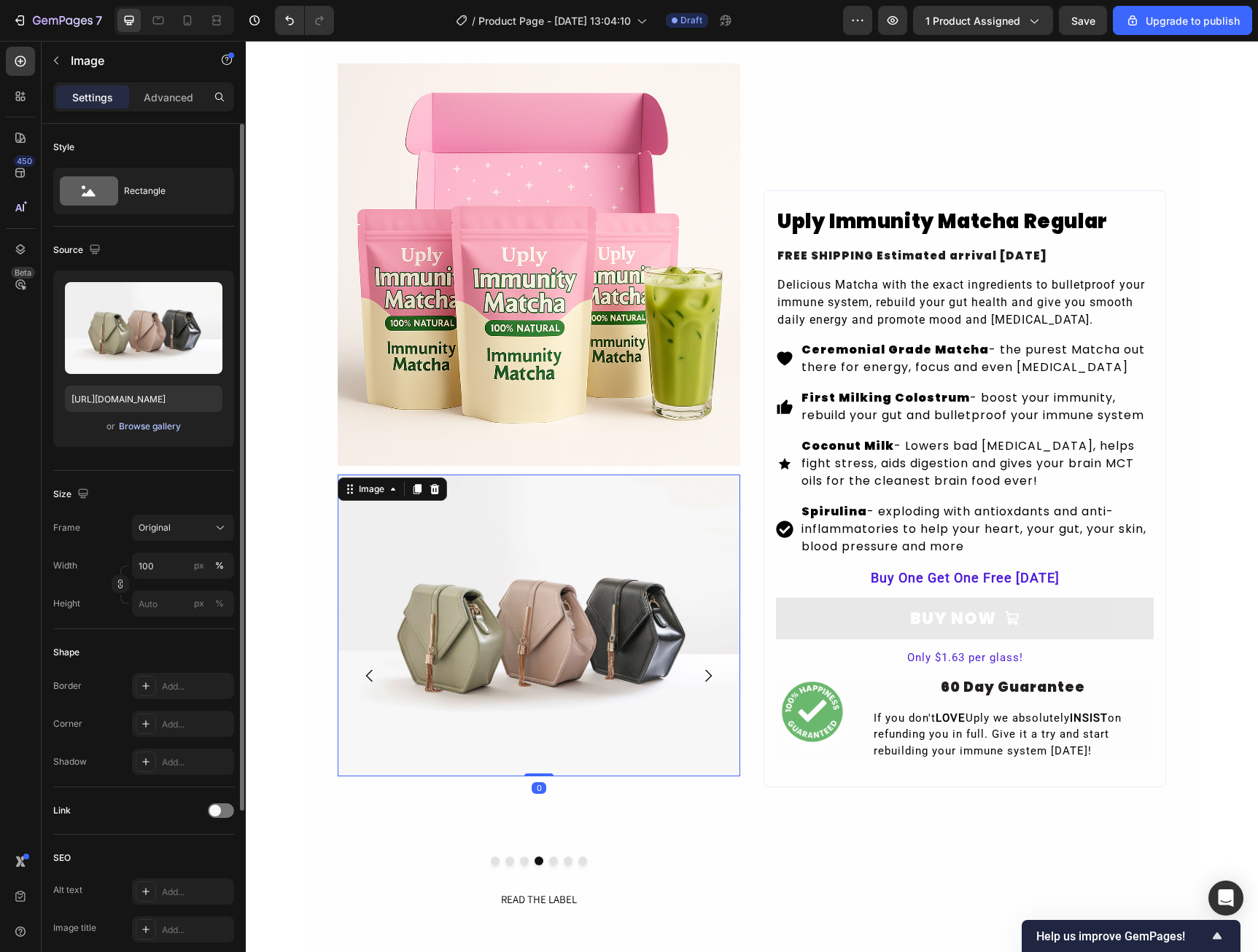
click at [158, 425] on div "Browse gallery" at bounding box center [149, 426] width 62 height 14
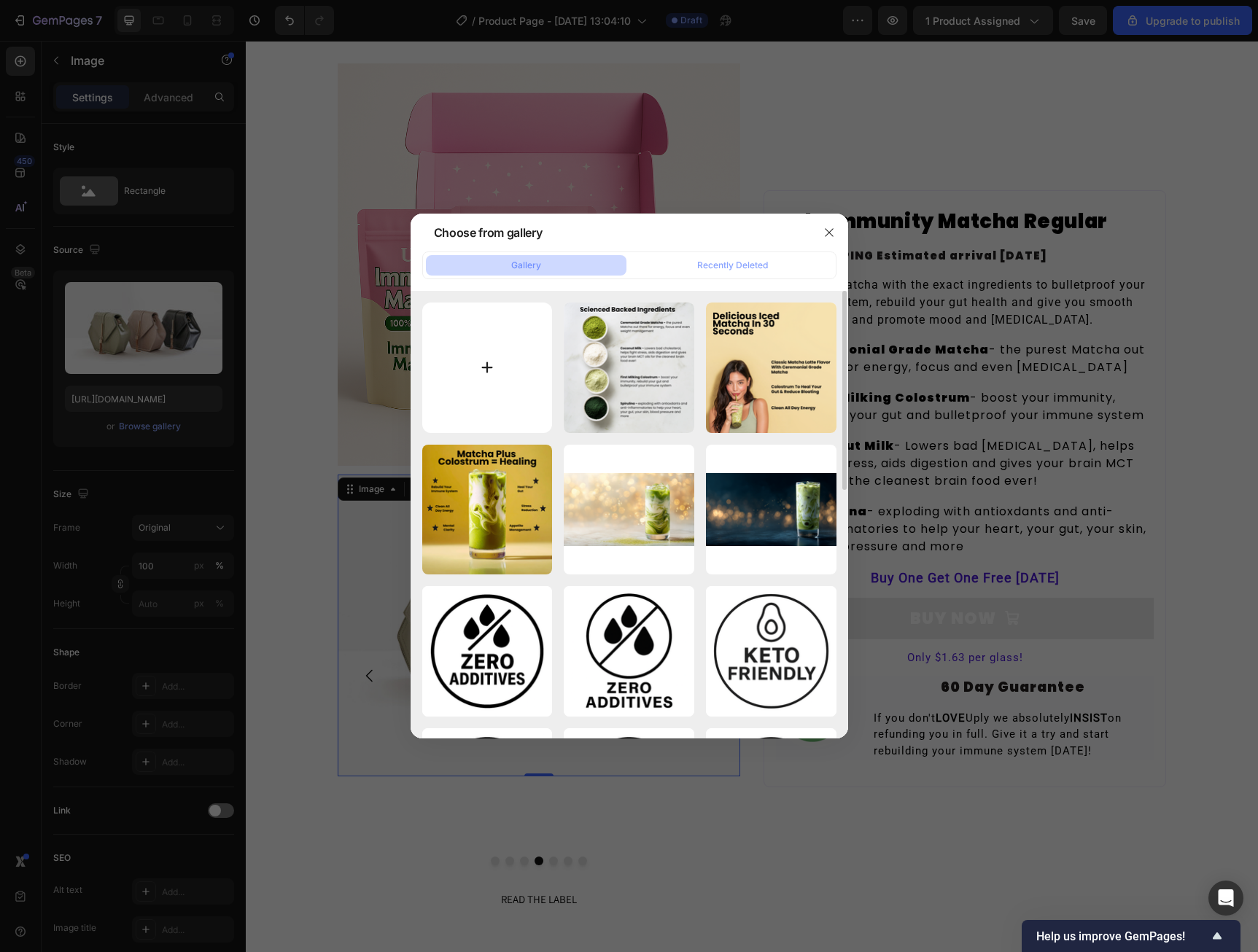
click at [480, 378] on input "file" at bounding box center [487, 367] width 131 height 131
type input "C:\fakepath\How to mix.png"
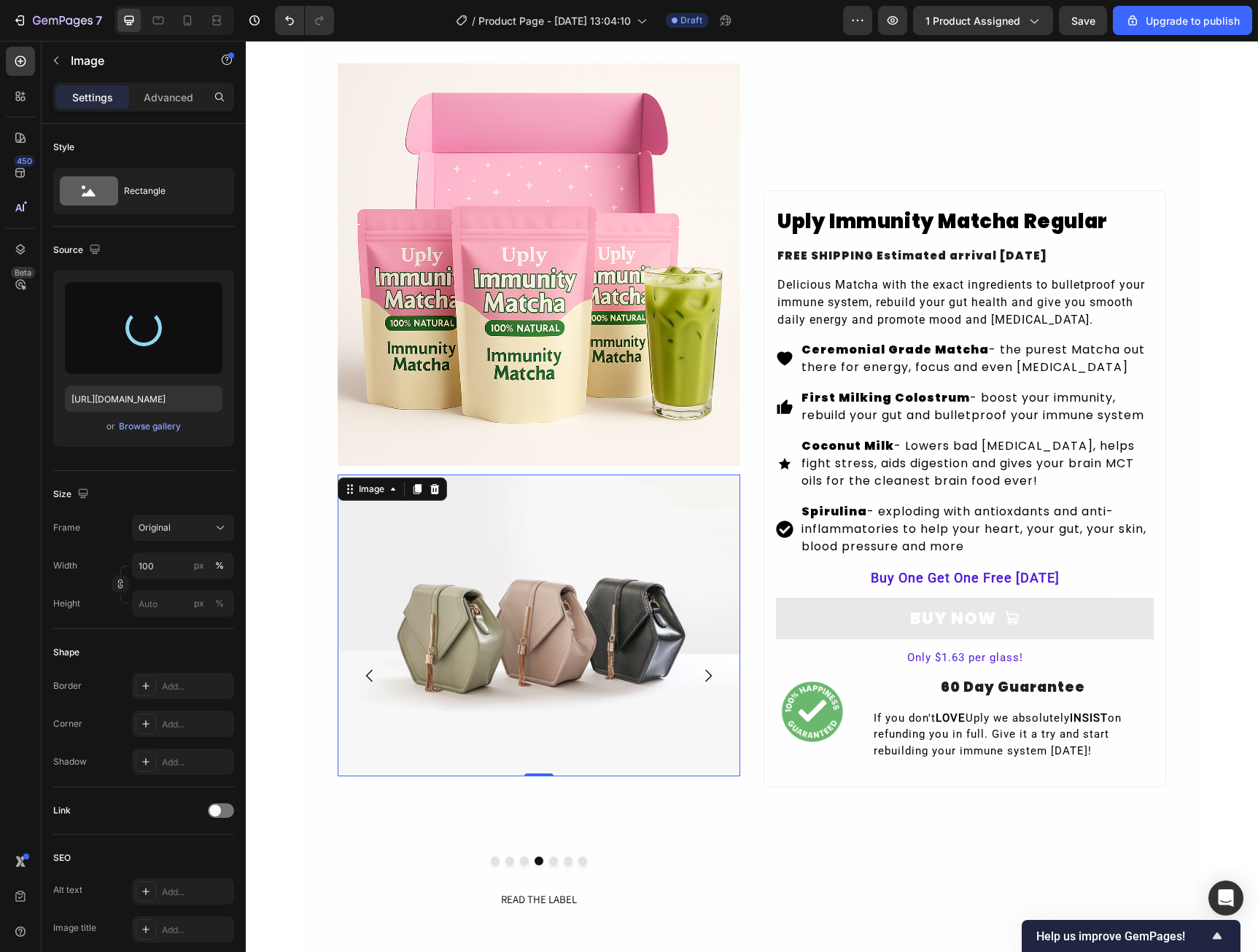
type input "[URL][DOMAIN_NAME]"
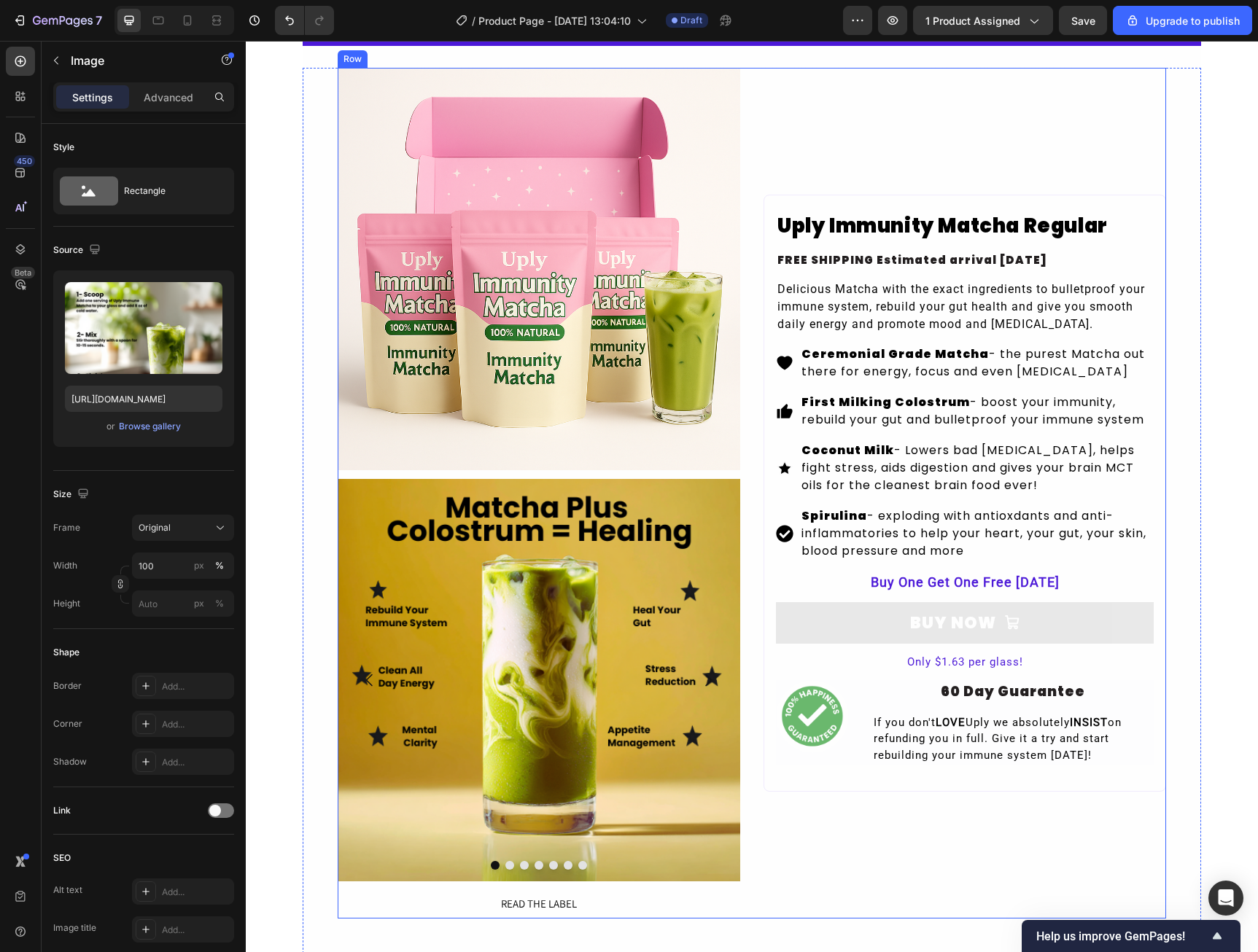
scroll to position [219, 0]
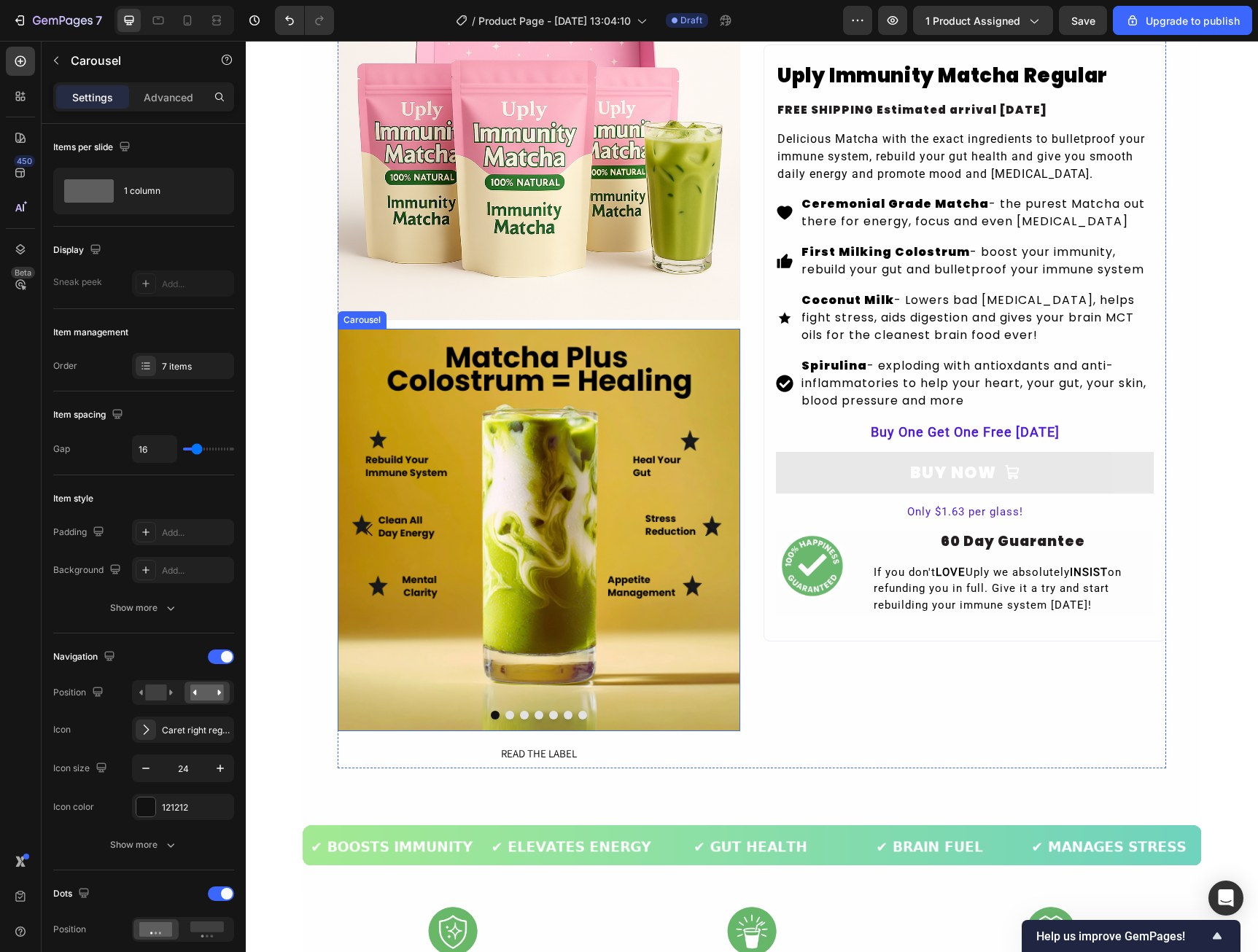
click at [714, 524] on button "Carousel Next Arrow" at bounding box center [708, 530] width 41 height 41
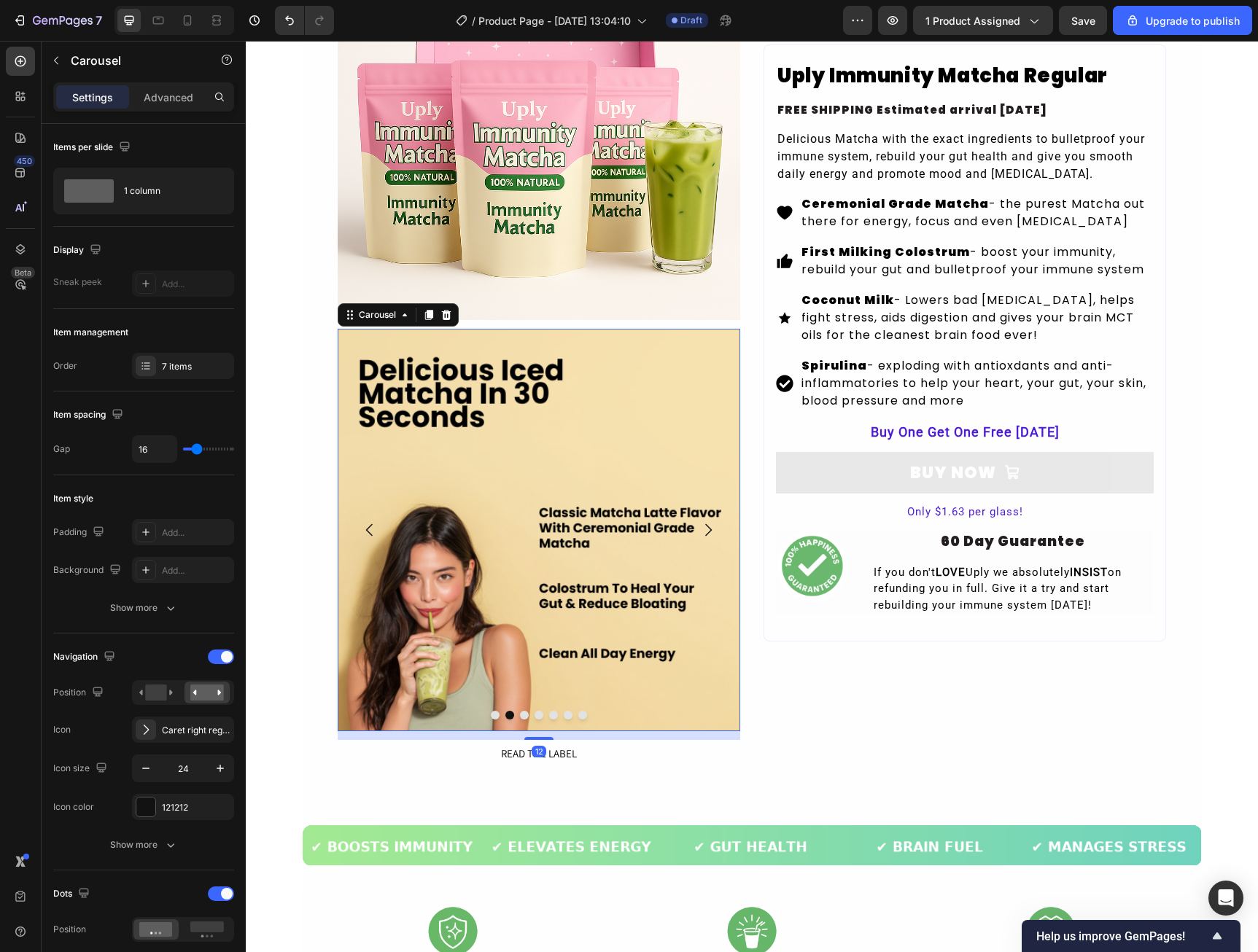
click at [704, 523] on icon "Carousel Next Arrow" at bounding box center [708, 530] width 18 height 18
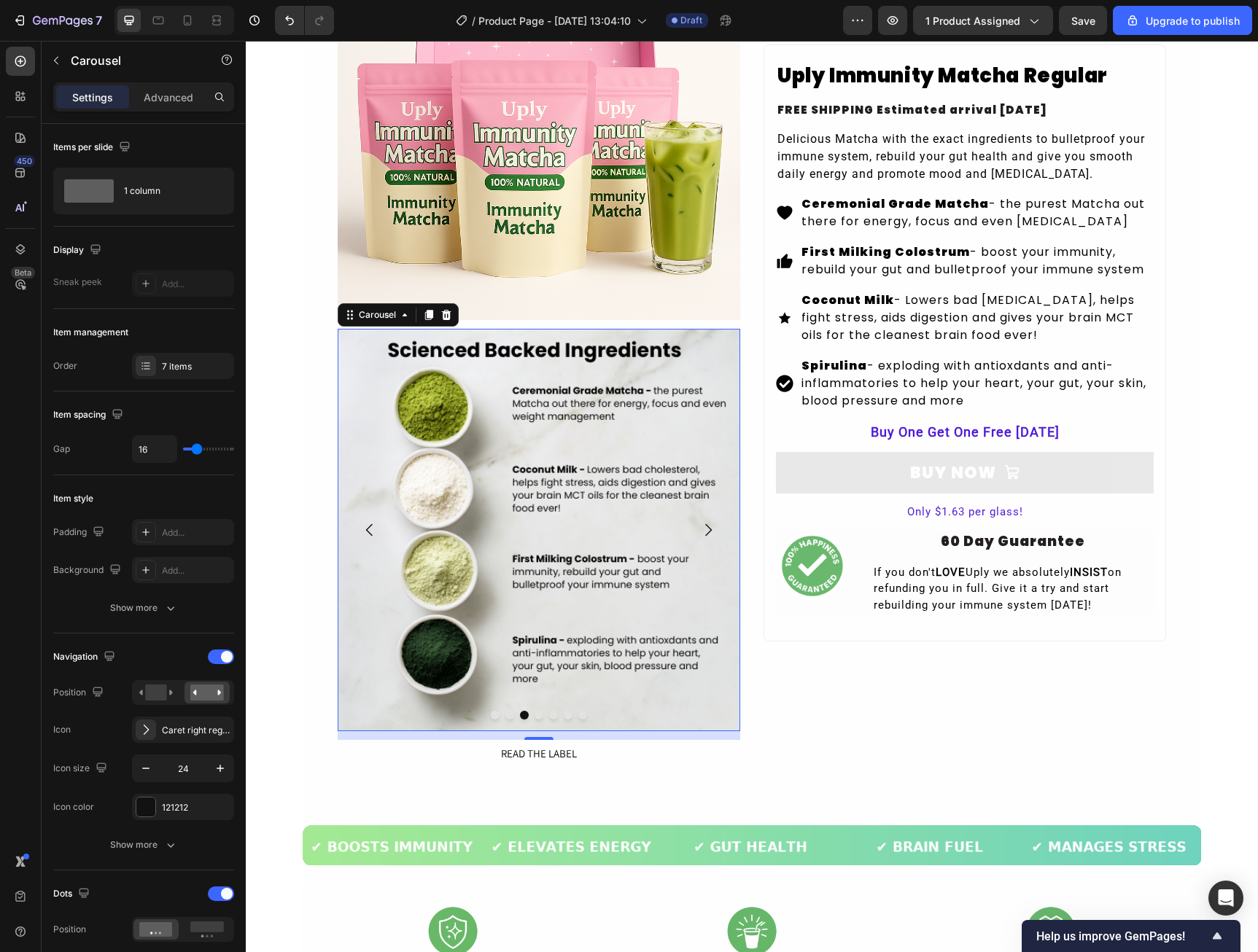
click at [704, 523] on icon "Carousel Next Arrow" at bounding box center [708, 530] width 18 height 18
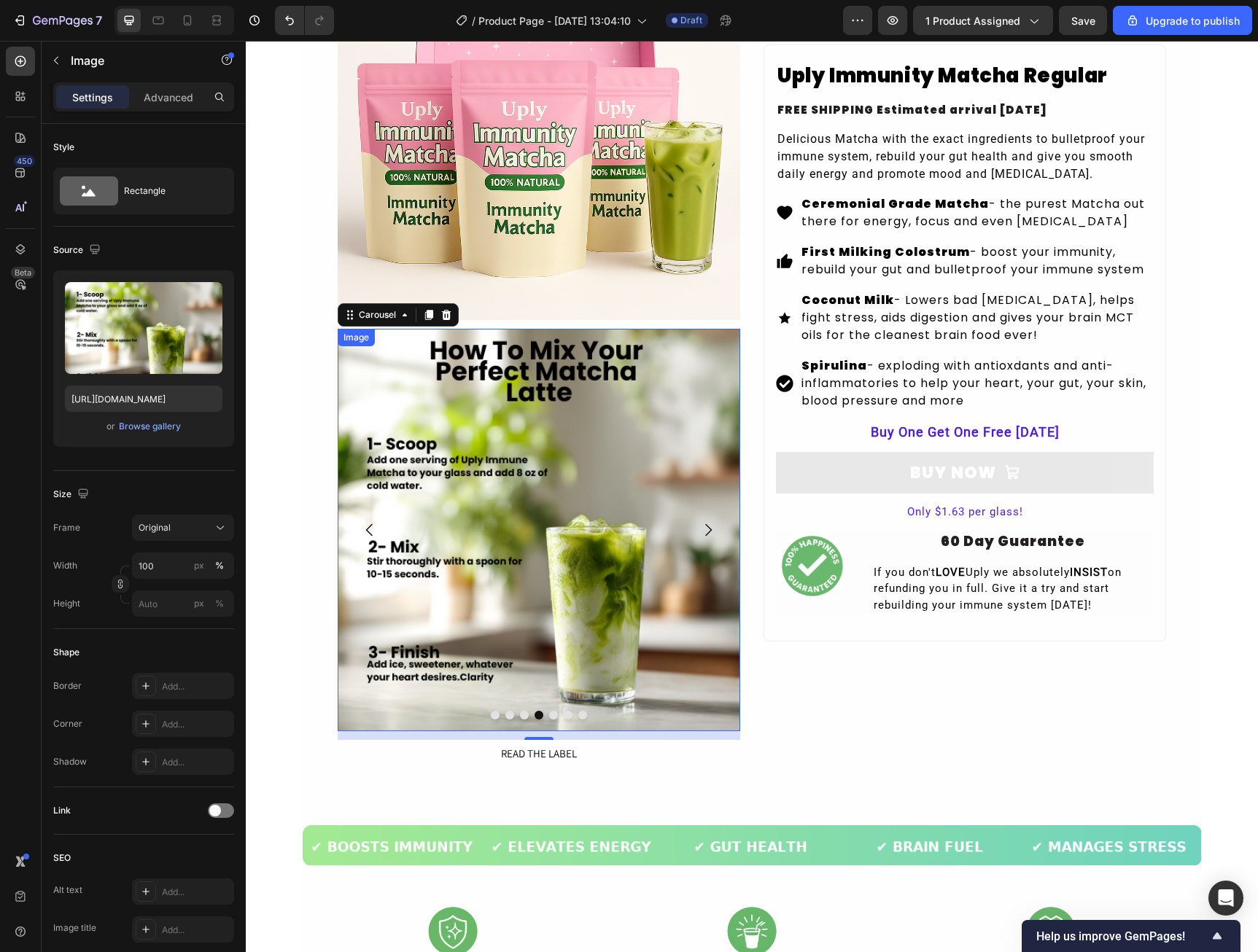
click at [418, 469] on img at bounding box center [539, 530] width 403 height 403
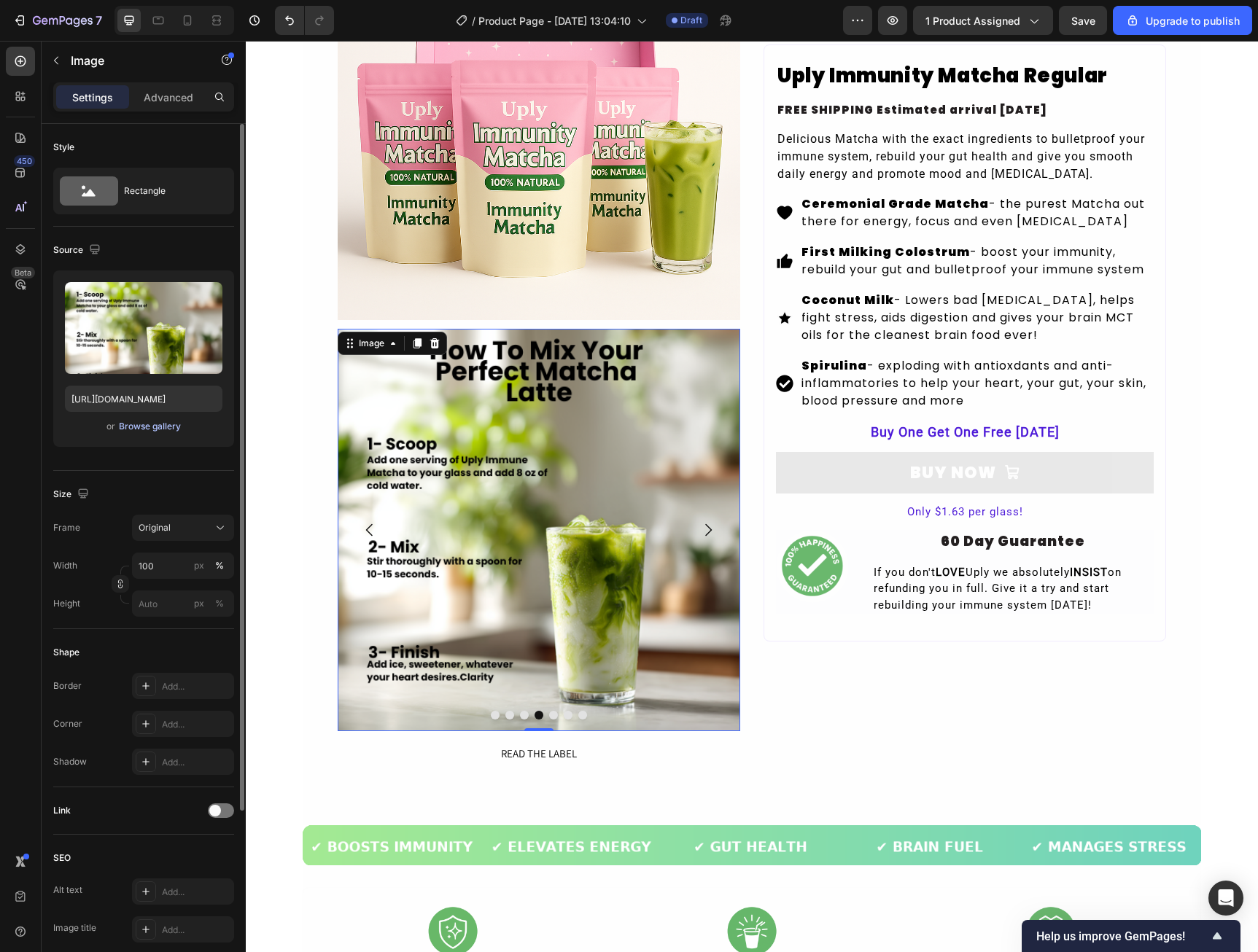
click at [142, 433] on button "Browse gallery" at bounding box center [149, 426] width 63 height 14
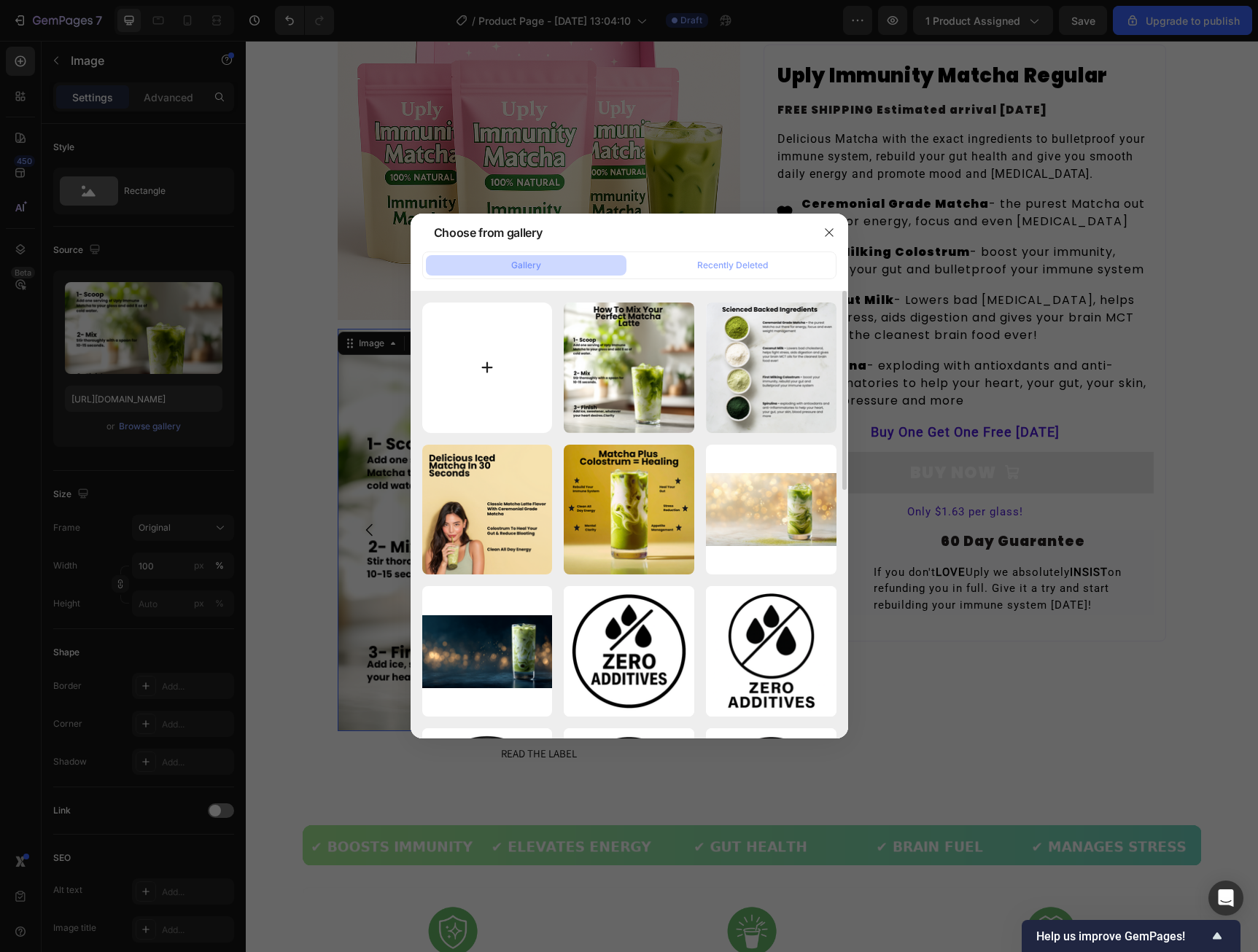
click at [502, 404] on input "file" at bounding box center [487, 367] width 131 height 131
type input "C:\fakepath\How to mix (1).png"
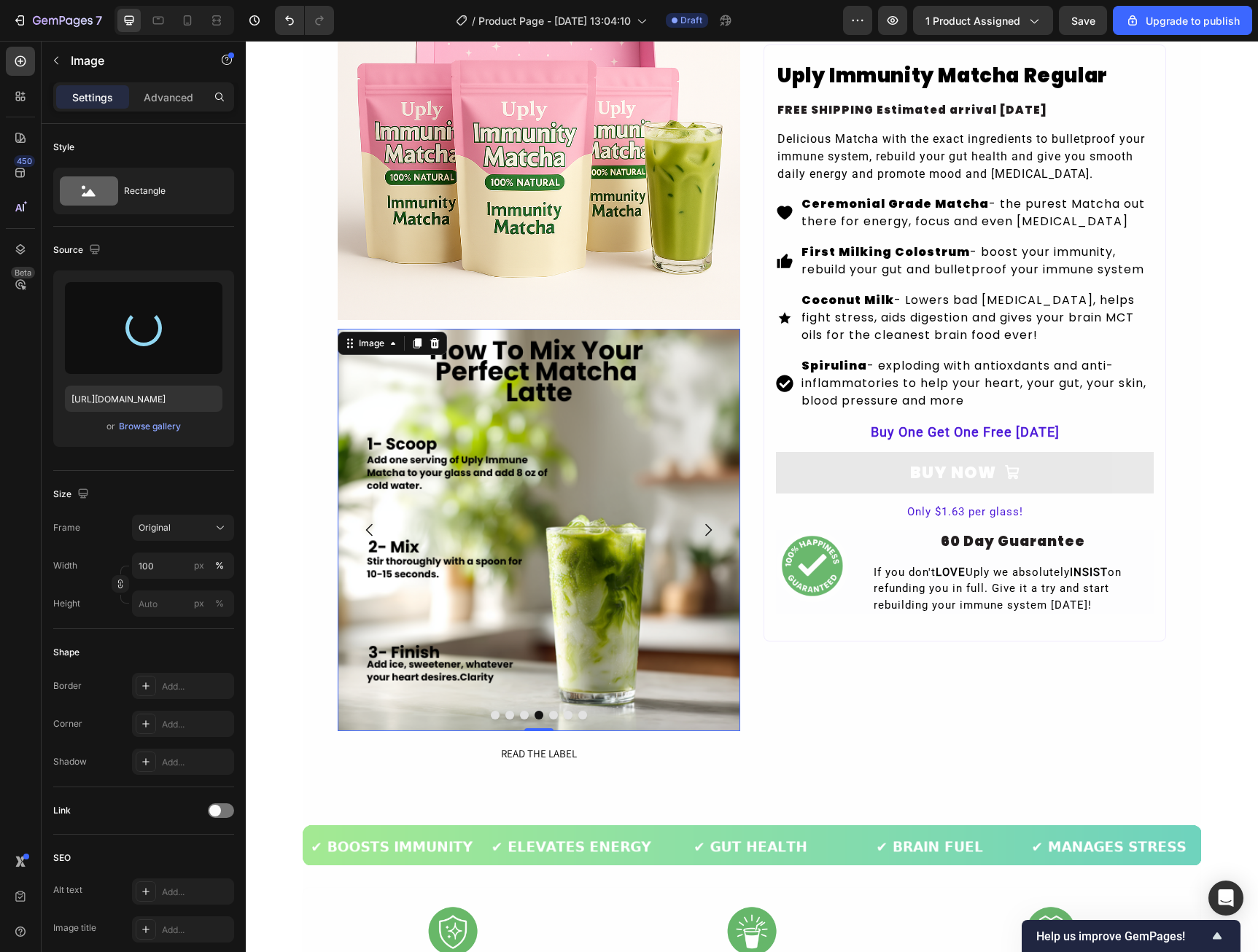
type input "[URL][DOMAIN_NAME]"
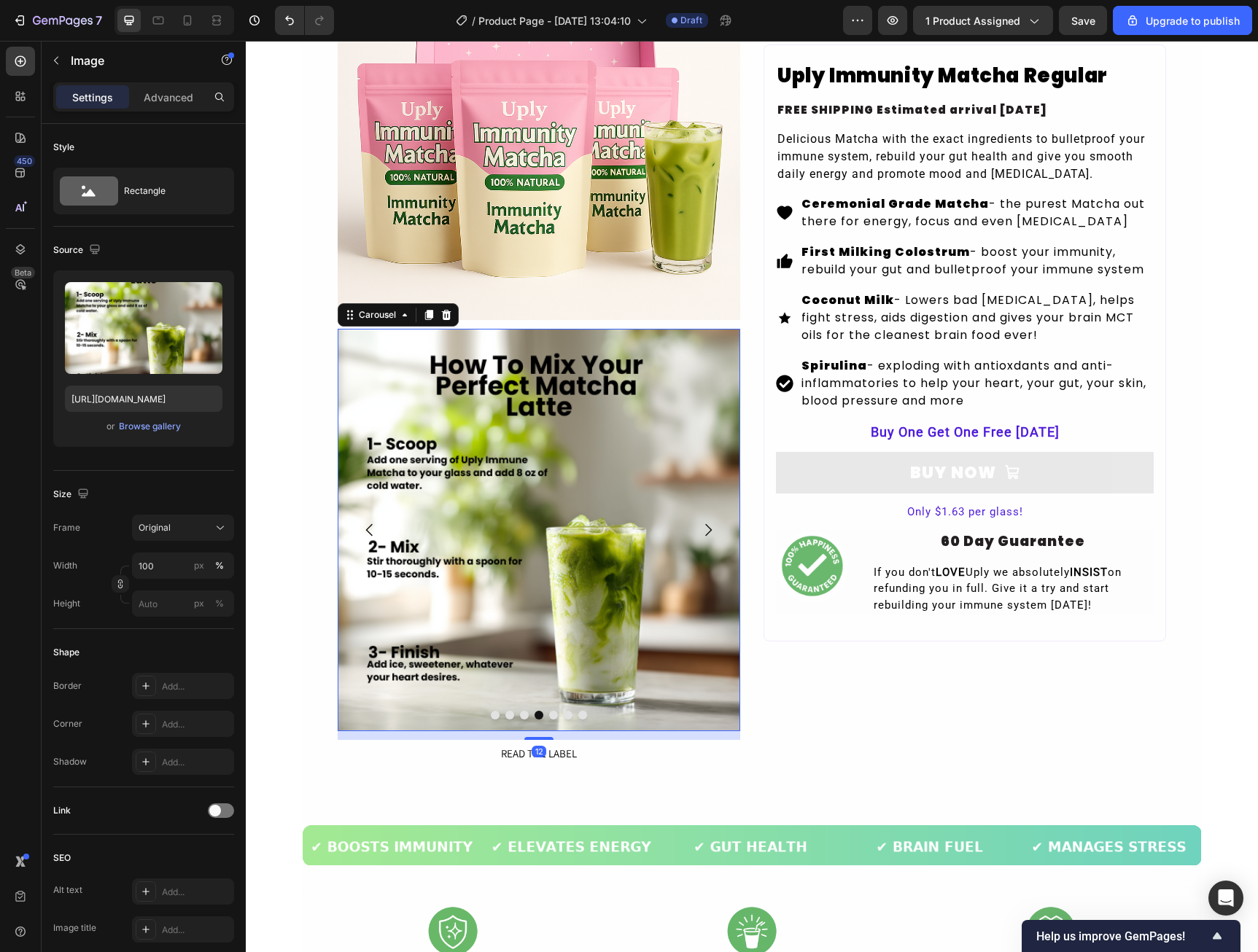
click at [707, 520] on button "Carousel Next Arrow" at bounding box center [708, 530] width 41 height 41
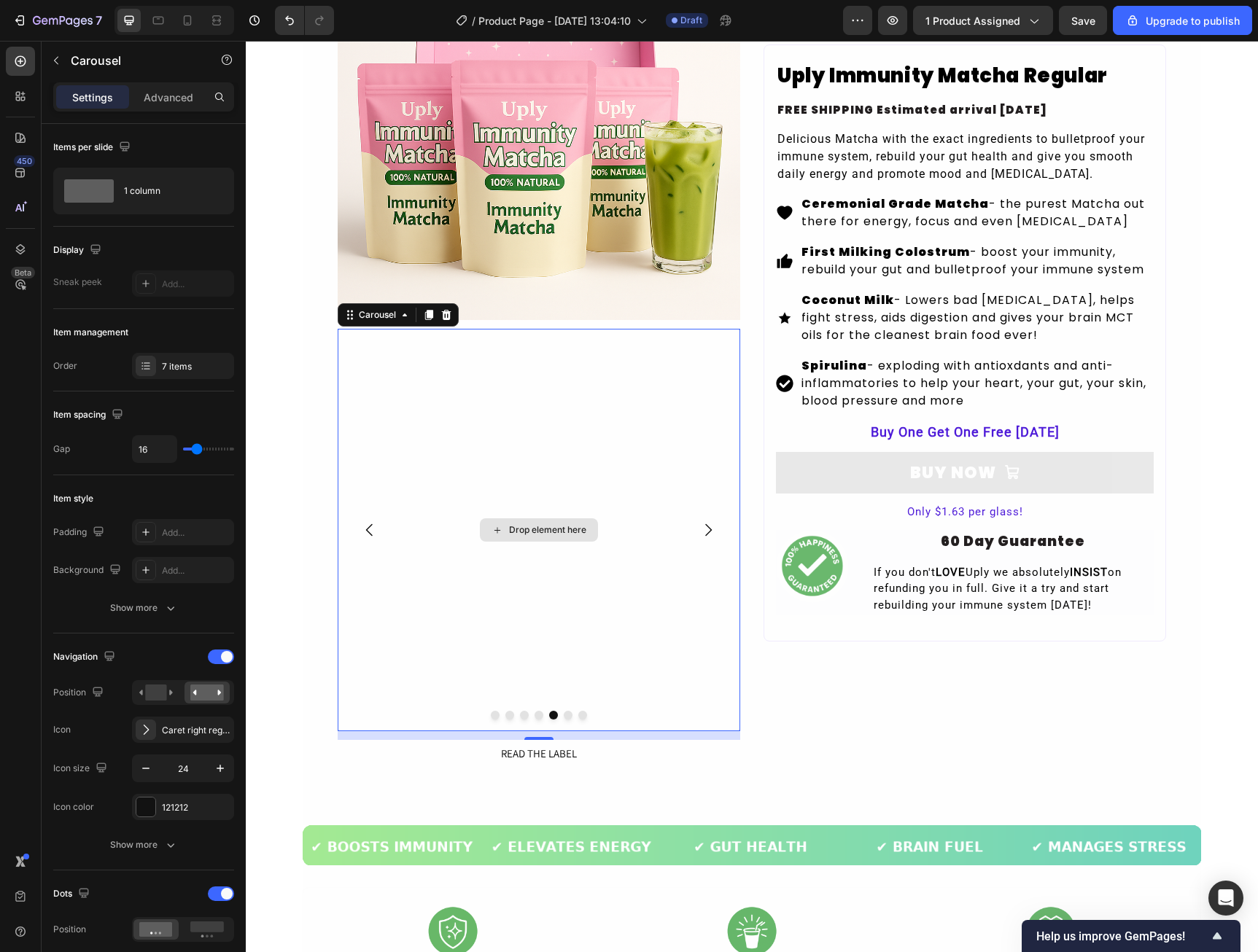
click at [387, 515] on div "Drop element here" at bounding box center [539, 530] width 403 height 403
click at [426, 490] on div "Drop element here" at bounding box center [539, 530] width 403 height 403
click at [53, 51] on button "button" at bounding box center [57, 61] width 24 height 24
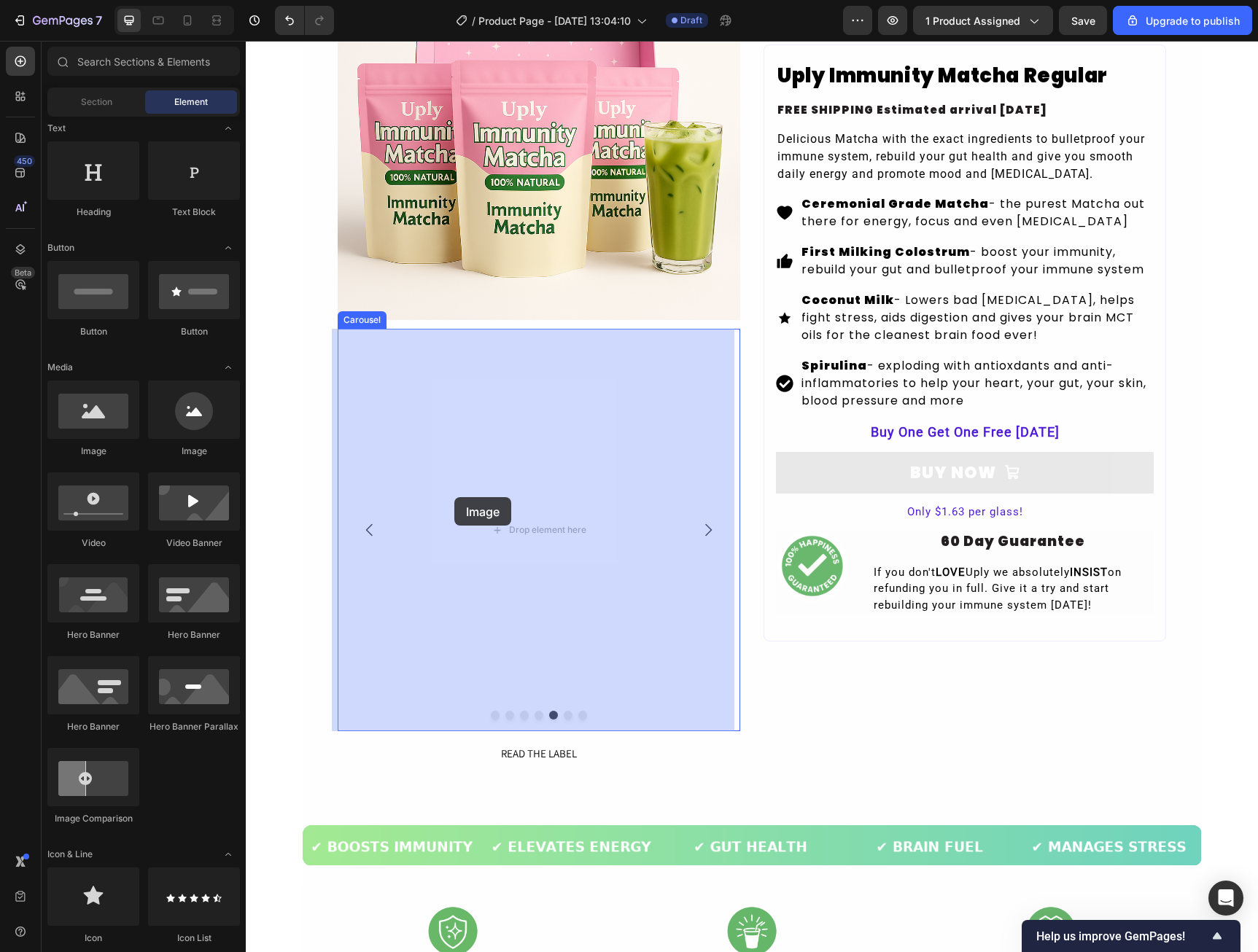
drag, startPoint x: 334, startPoint y: 450, endPoint x: 454, endPoint y: 497, distance: 128.9
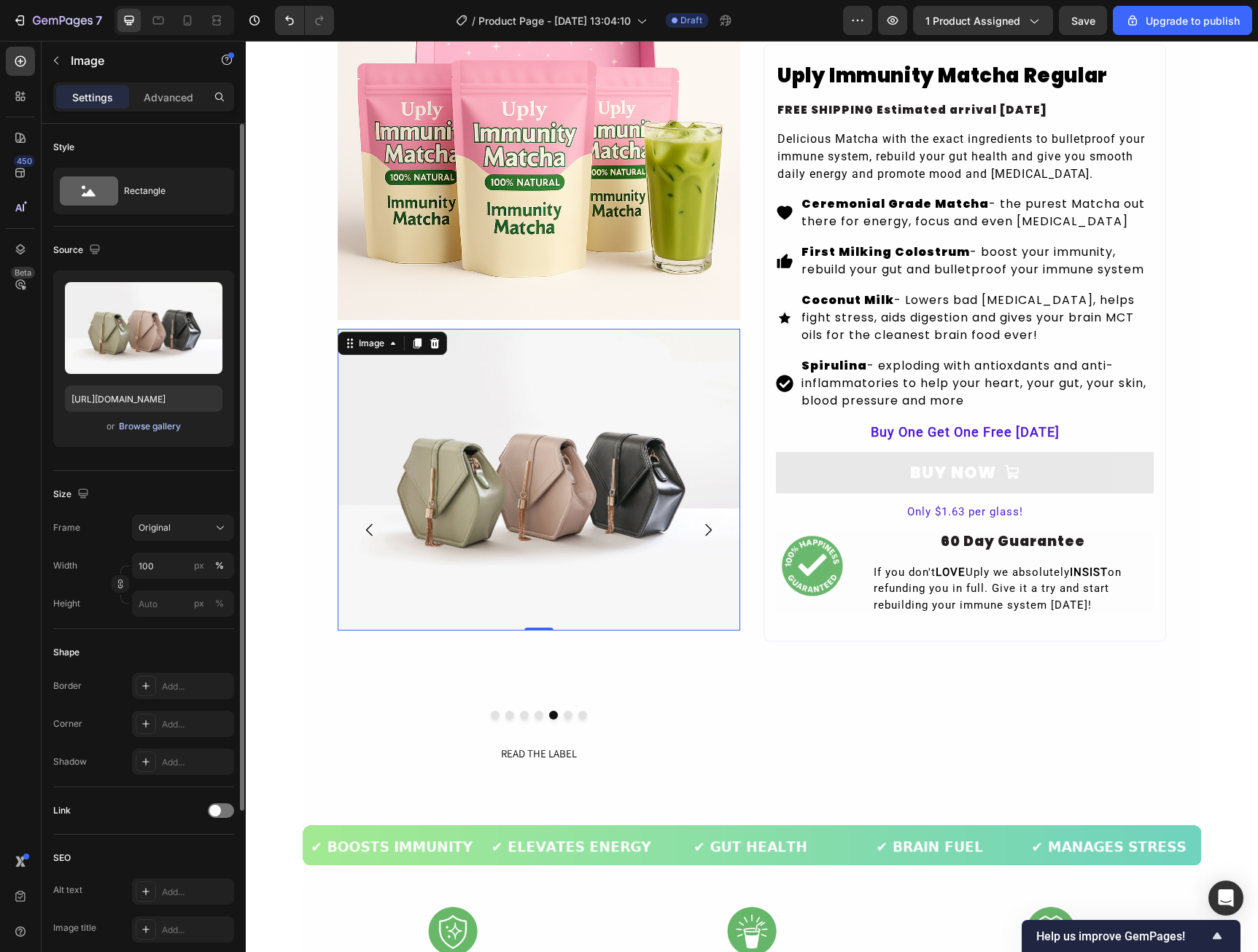
click at [163, 422] on div "Browse gallery" at bounding box center [149, 426] width 62 height 14
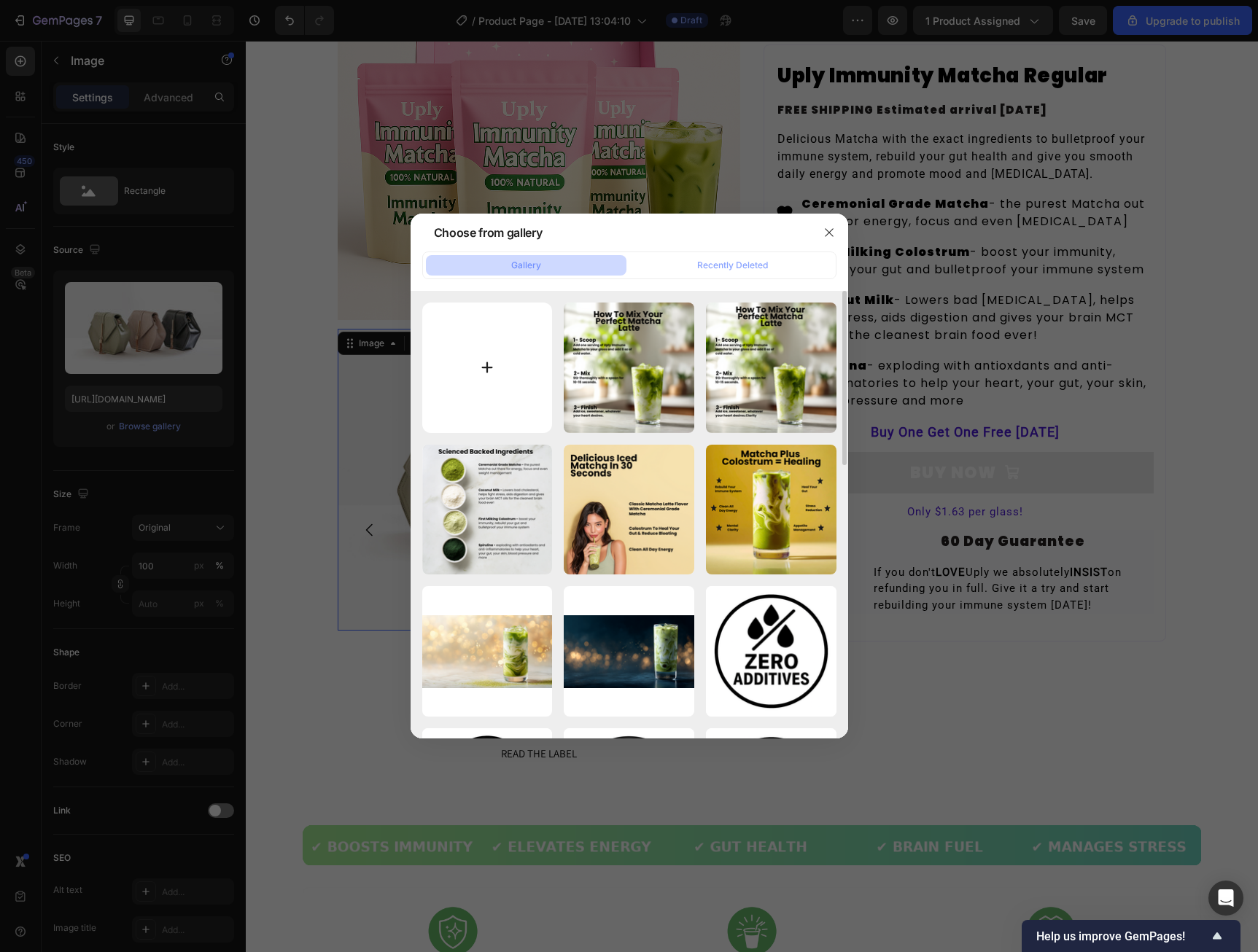
click at [469, 359] on input "file" at bounding box center [487, 367] width 131 height 131
type input "C:\fakepath\Taste Profile.png"
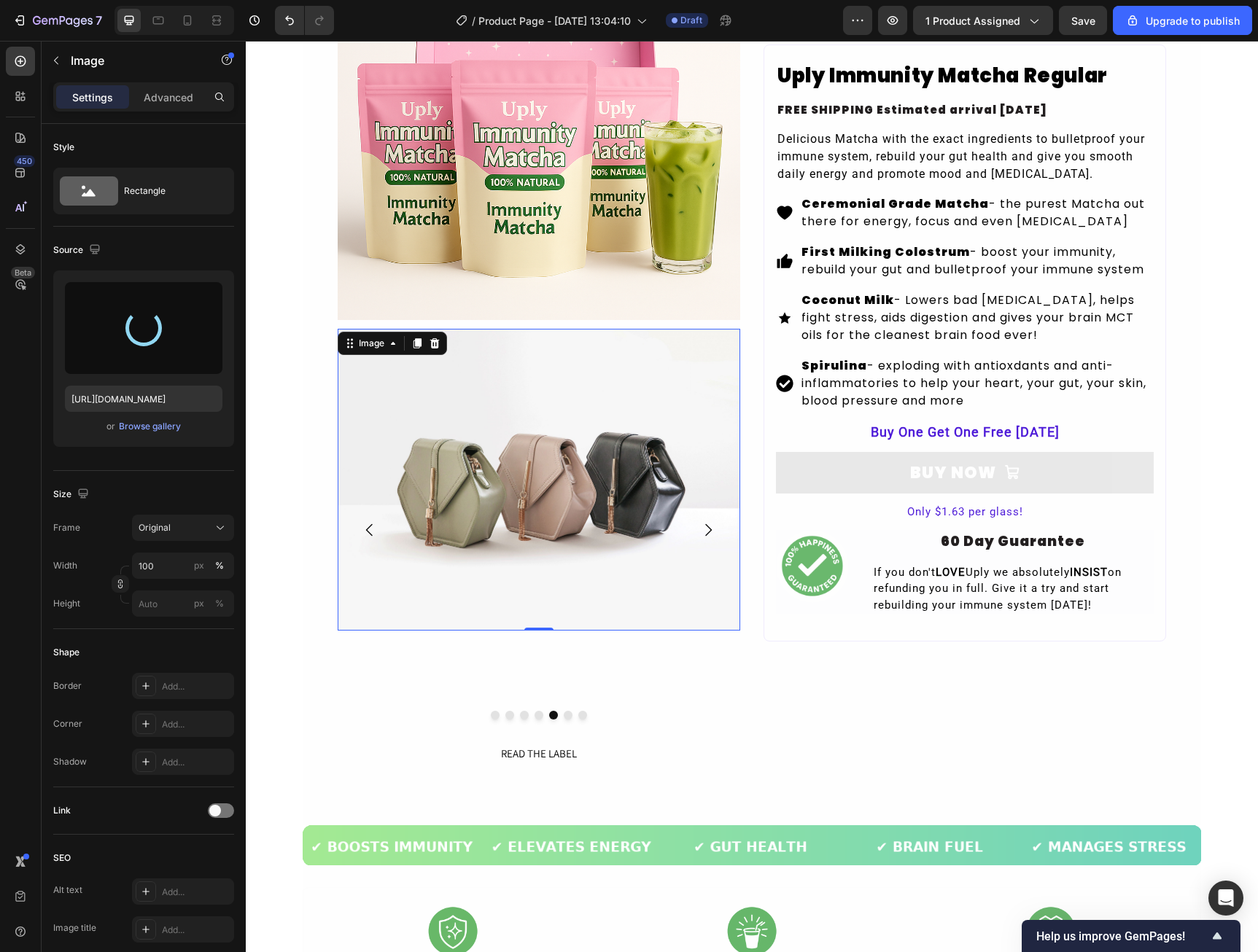
type input "[URL][DOMAIN_NAME]"
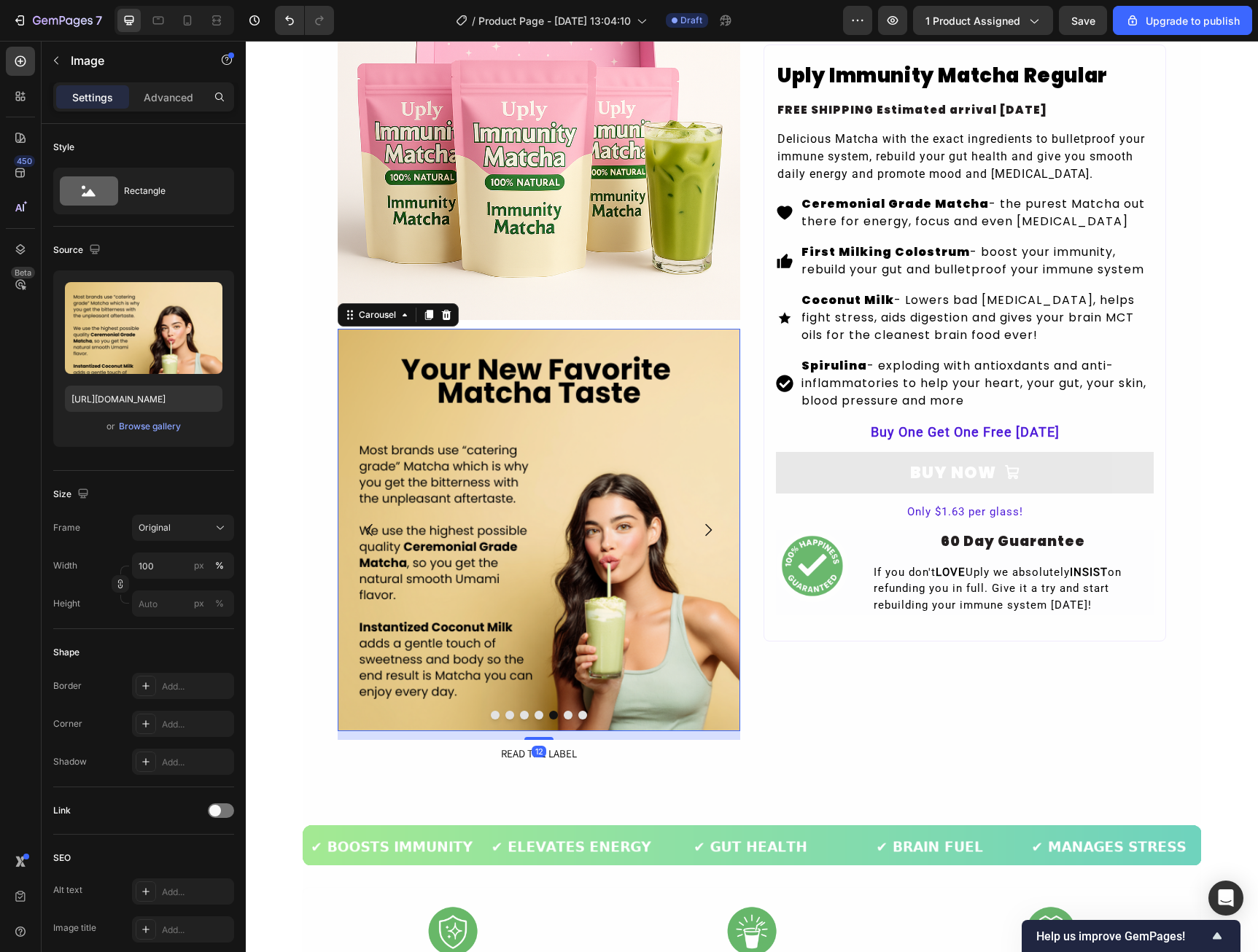
click at [708, 522] on icon "Carousel Next Arrow" at bounding box center [708, 530] width 18 height 18
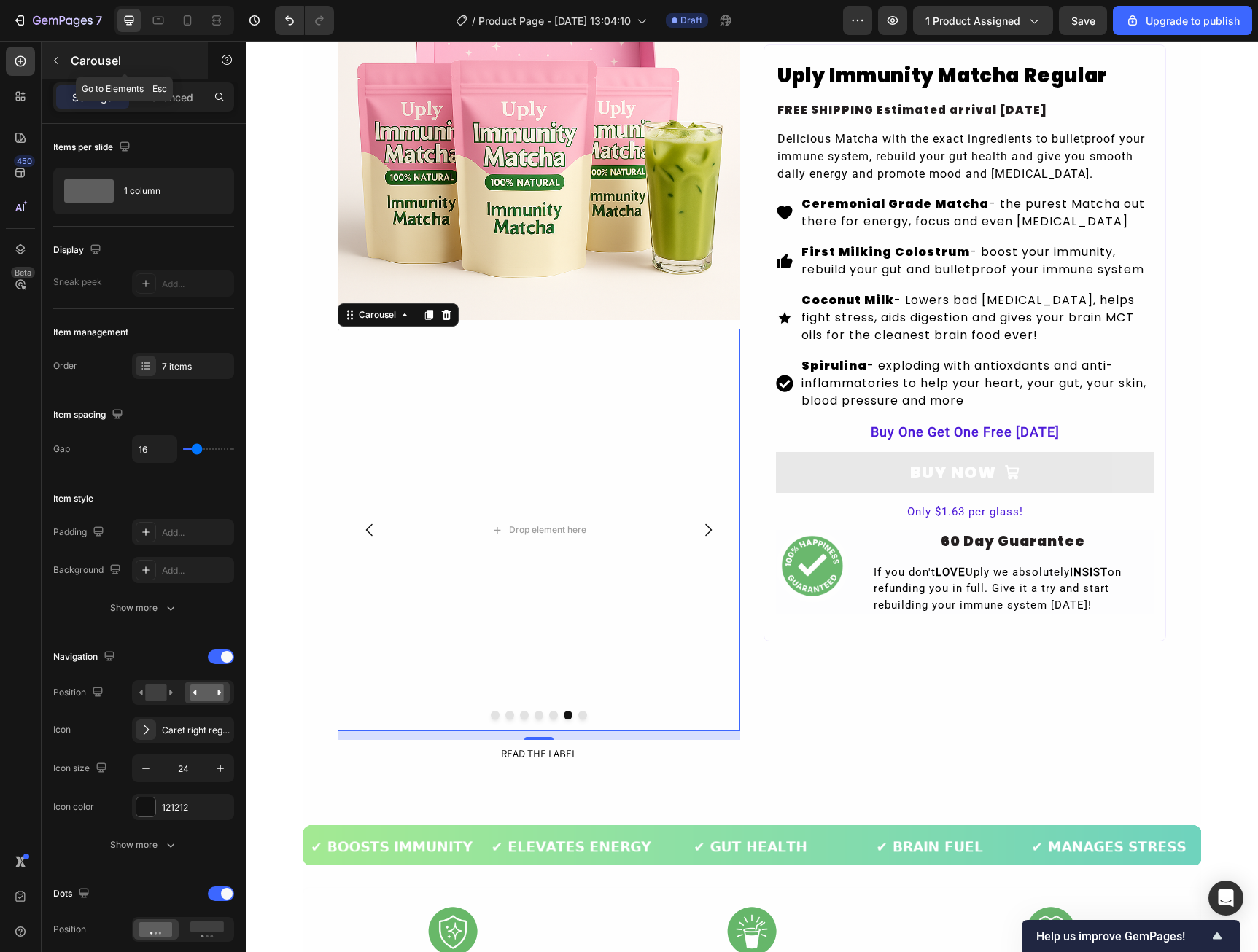
click at [62, 63] on button "button" at bounding box center [57, 61] width 24 height 24
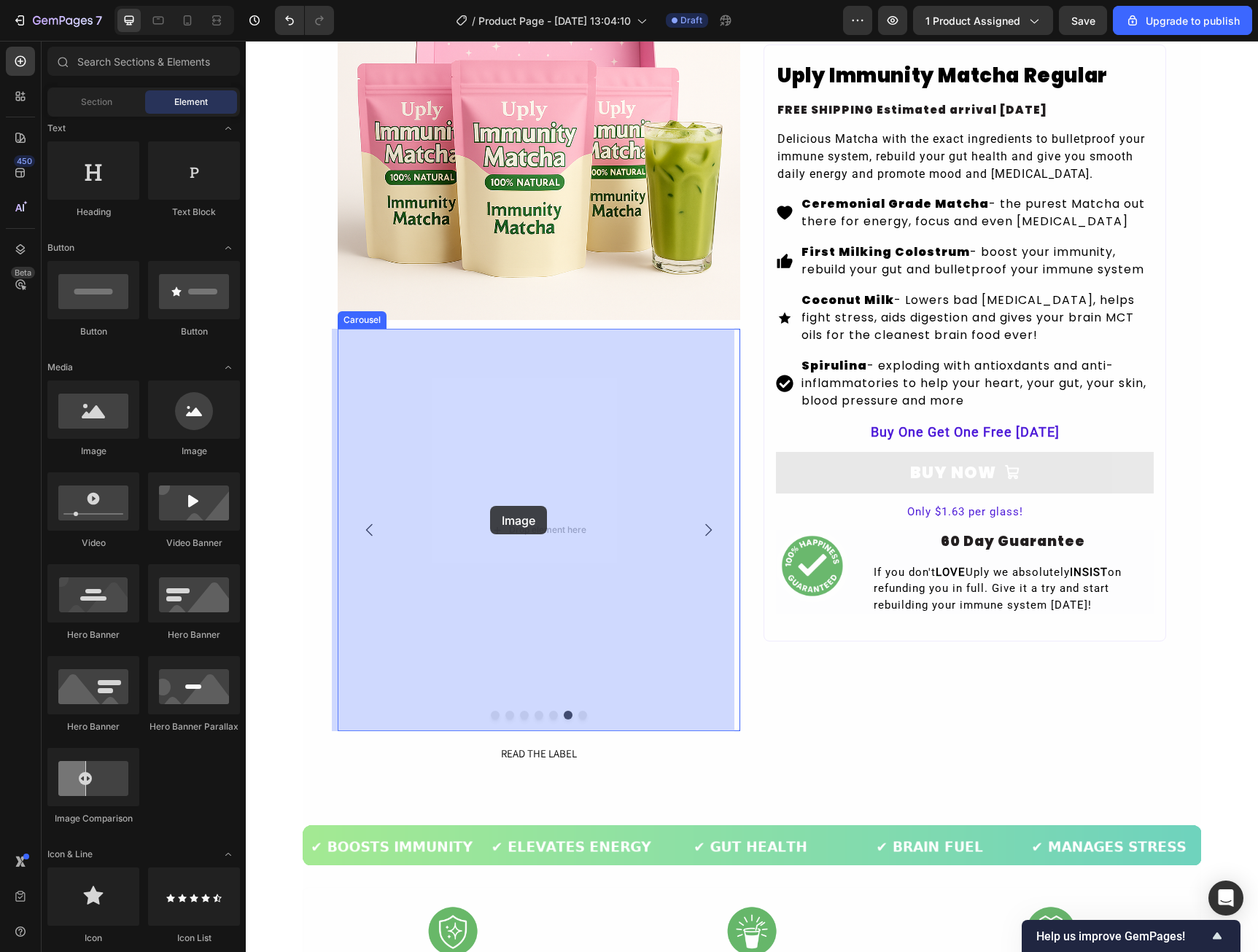
drag, startPoint x: 321, startPoint y: 457, endPoint x: 509, endPoint y: 513, distance: 196.2
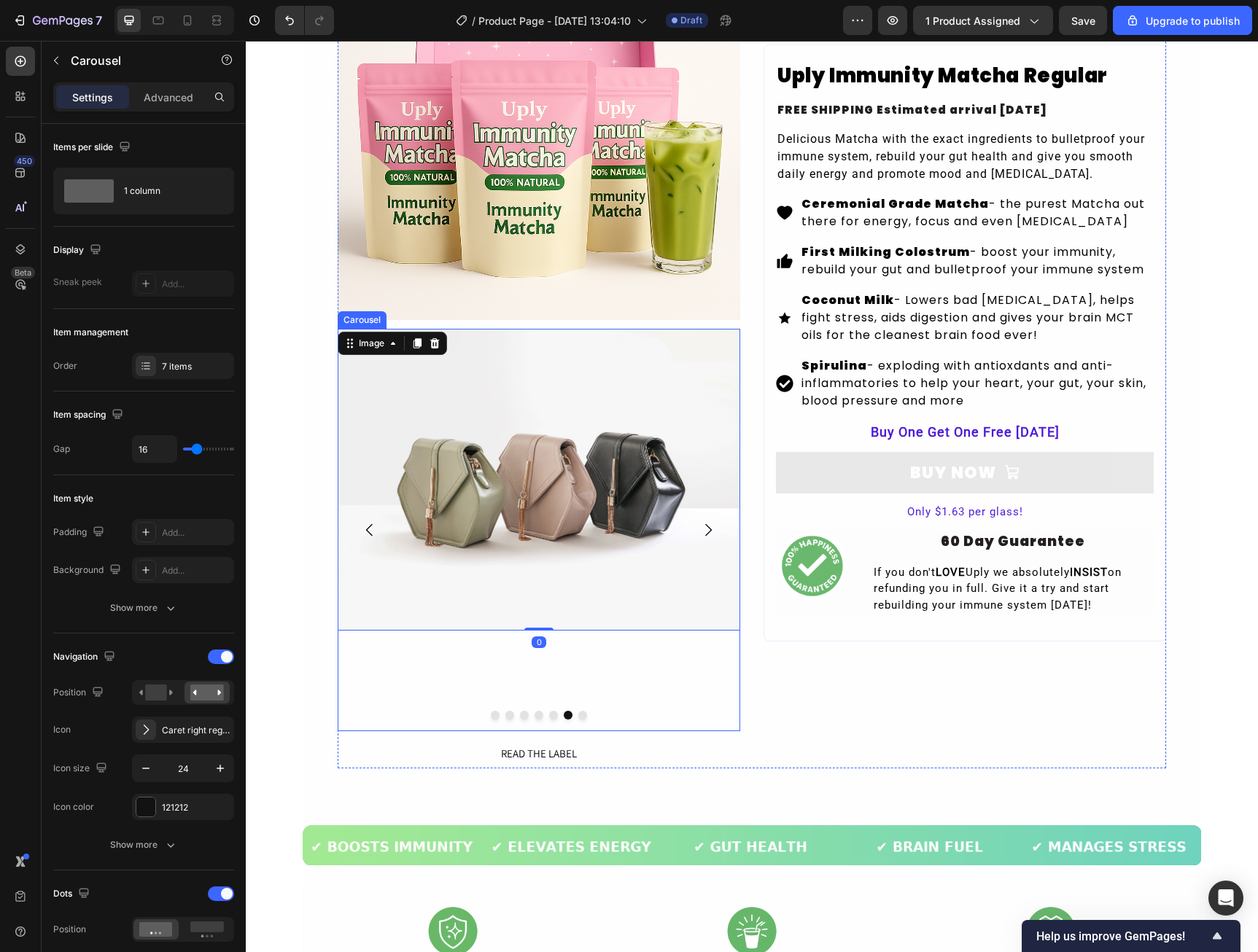
click at [699, 527] on icon "Carousel Next Arrow" at bounding box center [708, 530] width 18 height 18
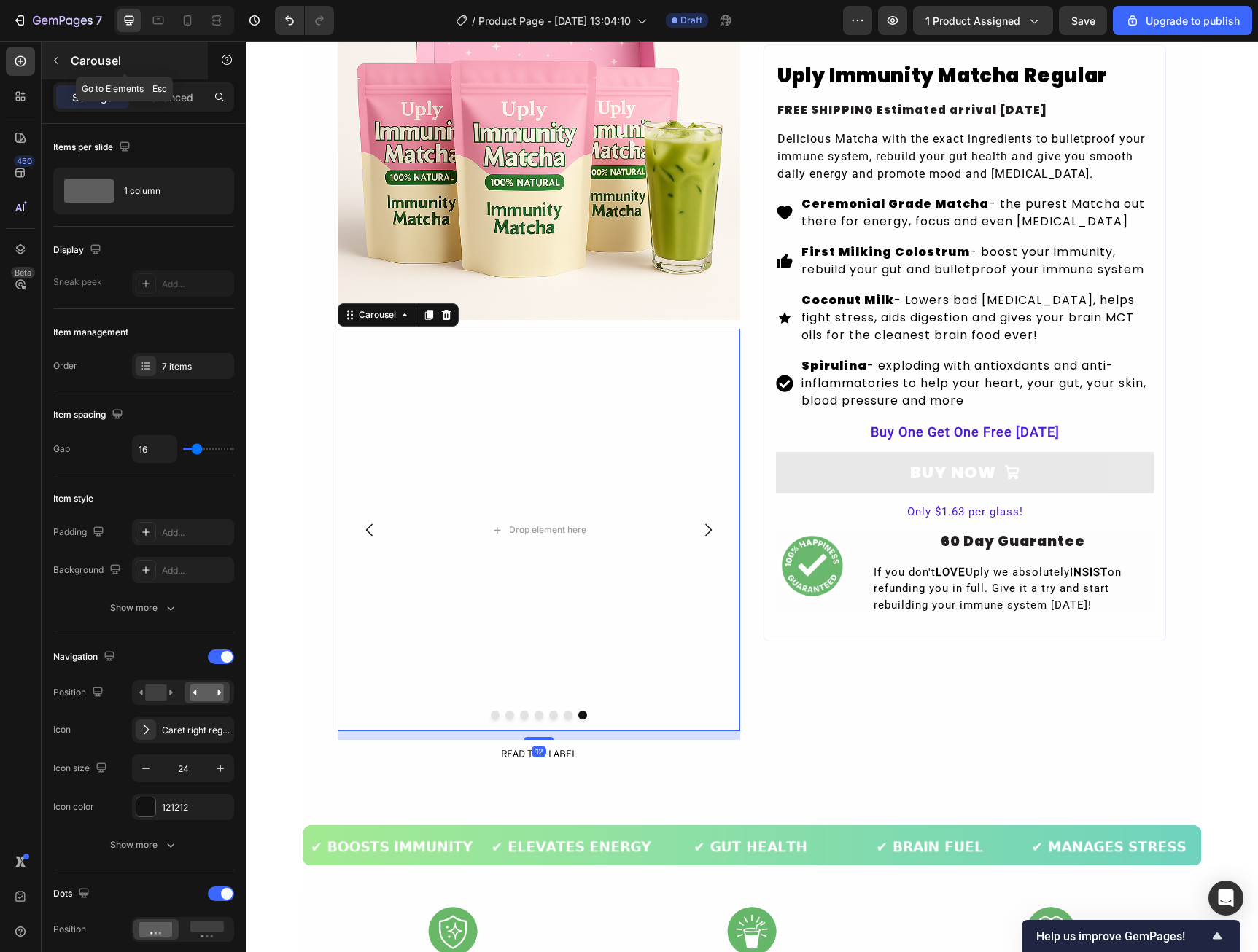
click at [58, 66] on icon "button" at bounding box center [57, 61] width 12 height 12
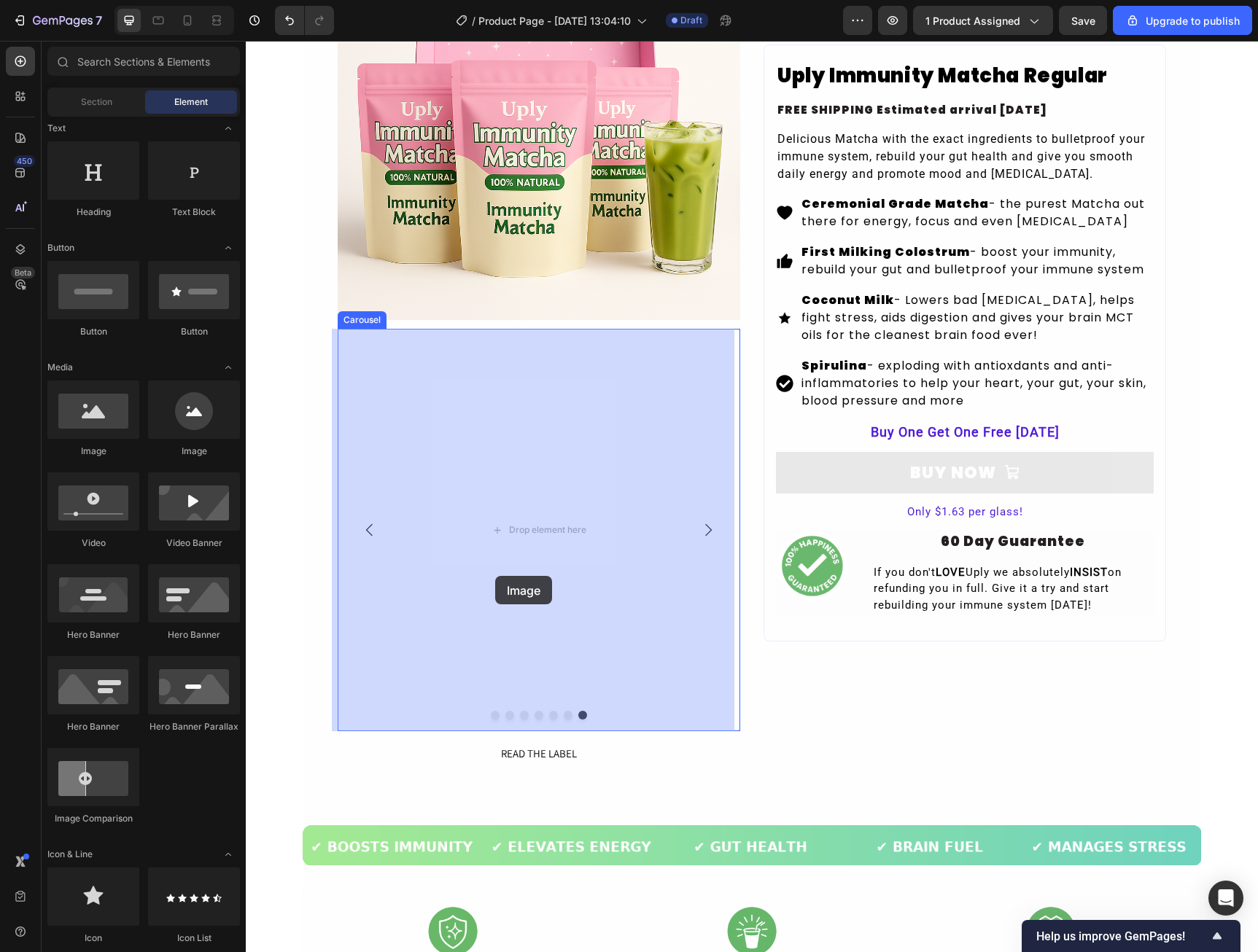
drag, startPoint x: 339, startPoint y: 452, endPoint x: 495, endPoint y: 576, distance: 199.3
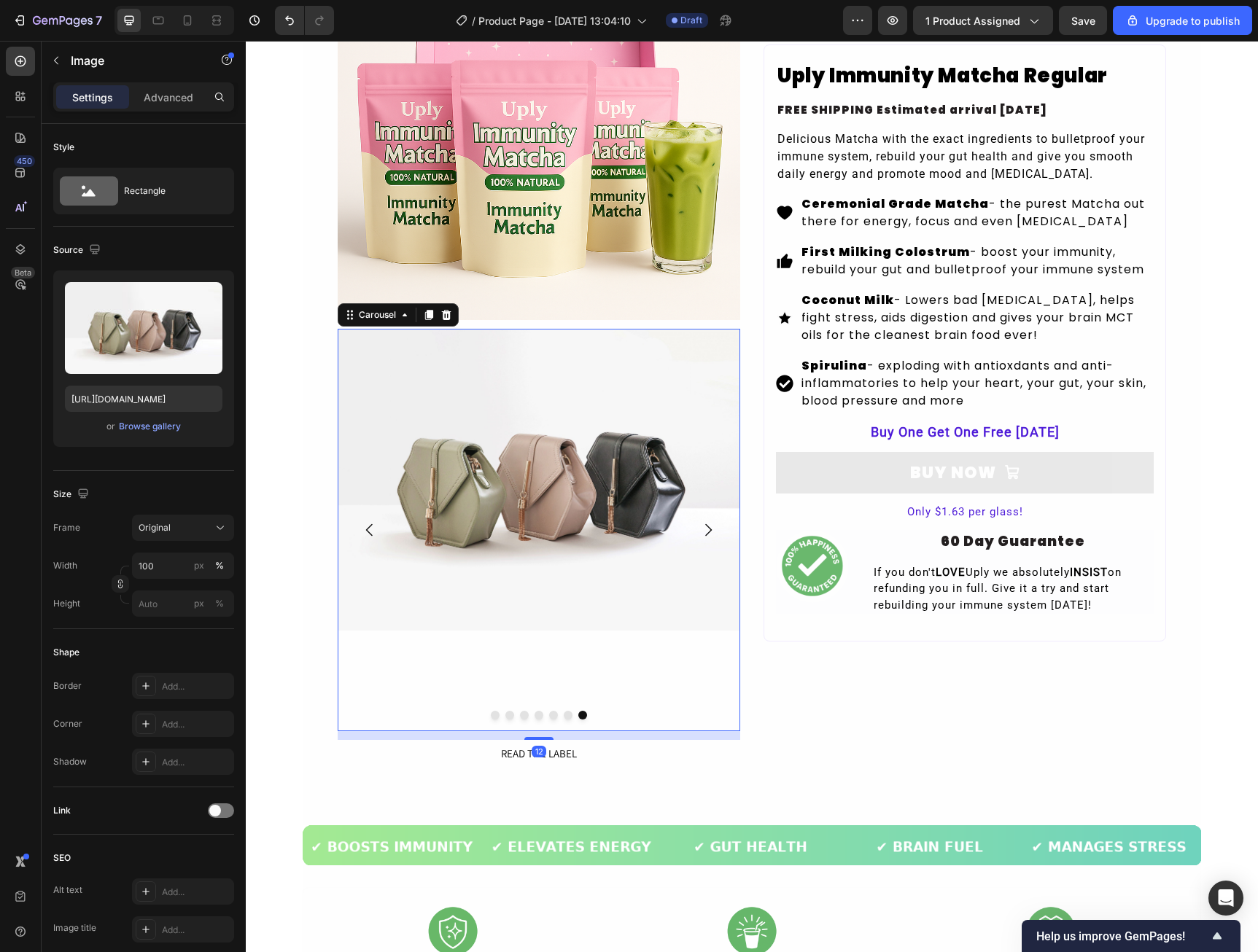
click at [363, 537] on icon "Carousel Back Arrow" at bounding box center [370, 530] width 18 height 18
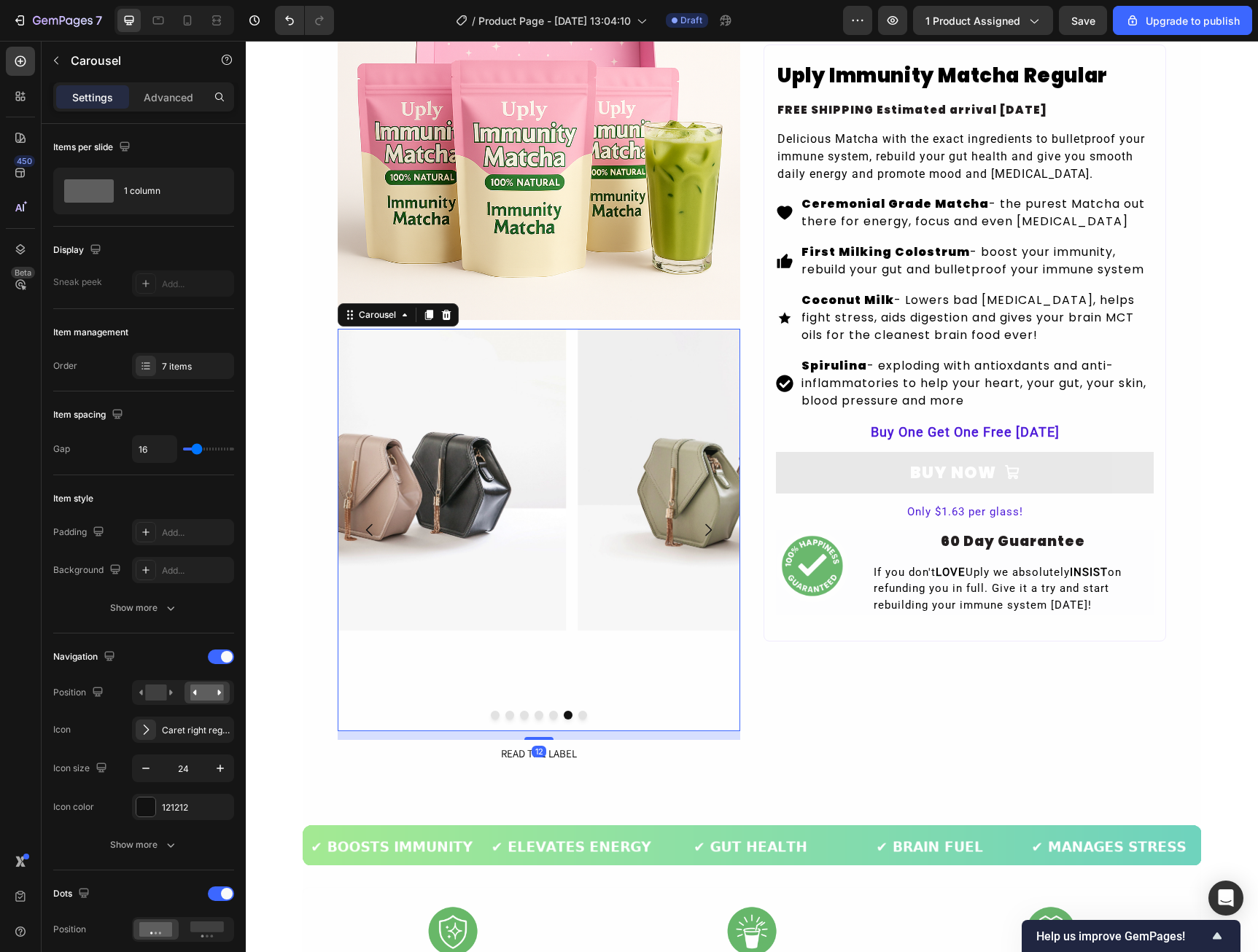
click at [363, 537] on icon "Carousel Back Arrow" at bounding box center [370, 530] width 18 height 18
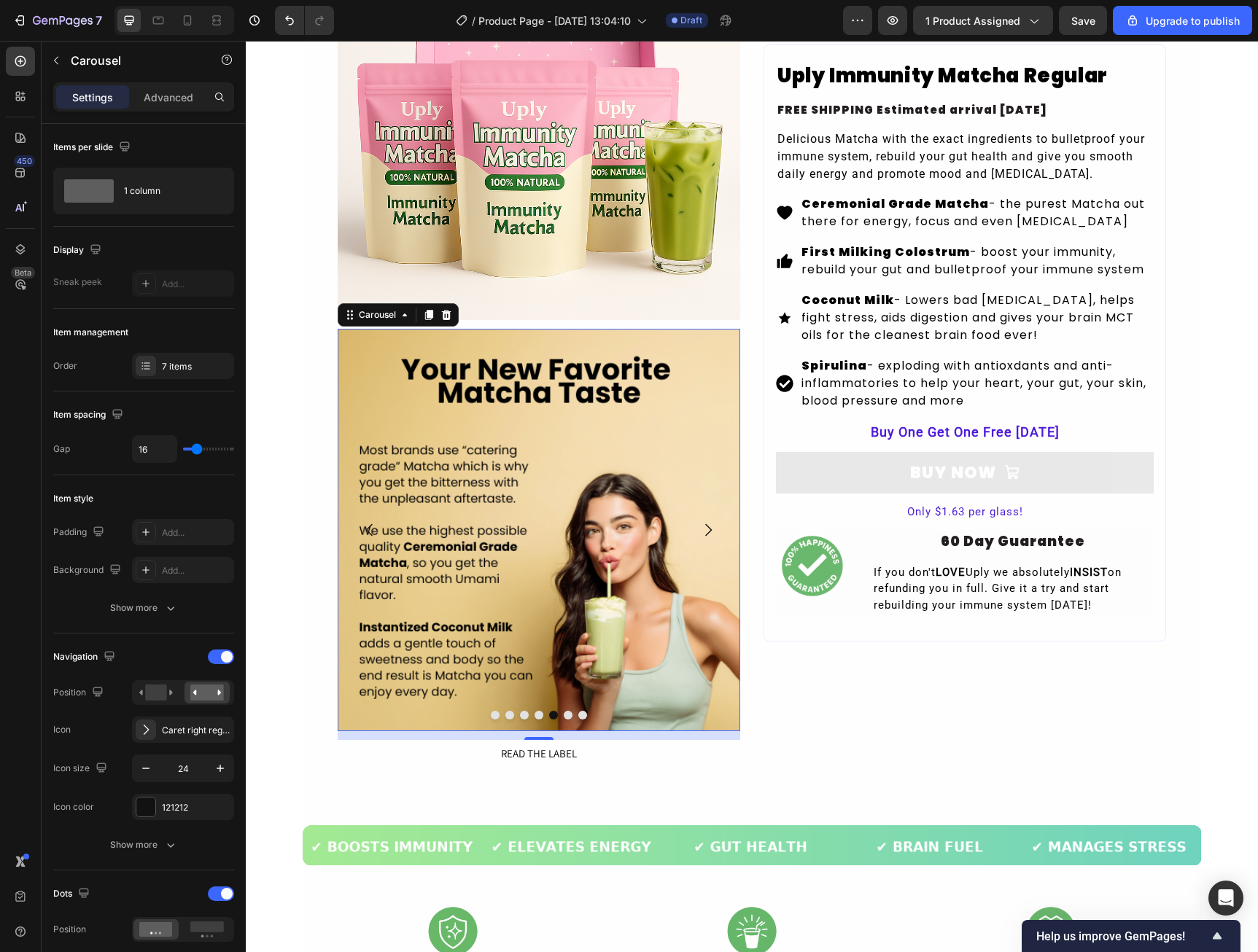
click at [705, 533] on icon "Carousel Next Arrow" at bounding box center [708, 530] width 18 height 18
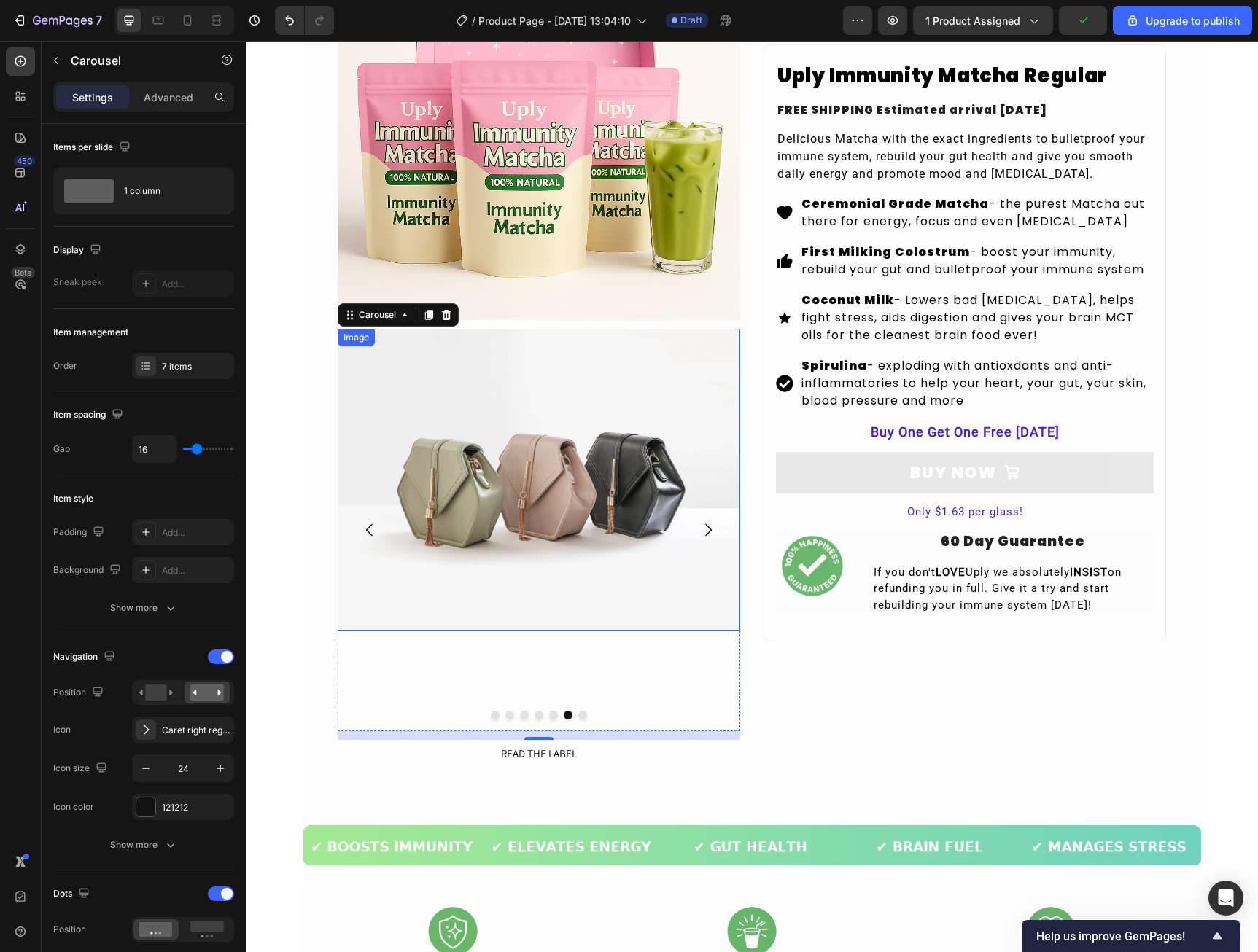
click at [410, 430] on img at bounding box center [539, 480] width 403 height 302
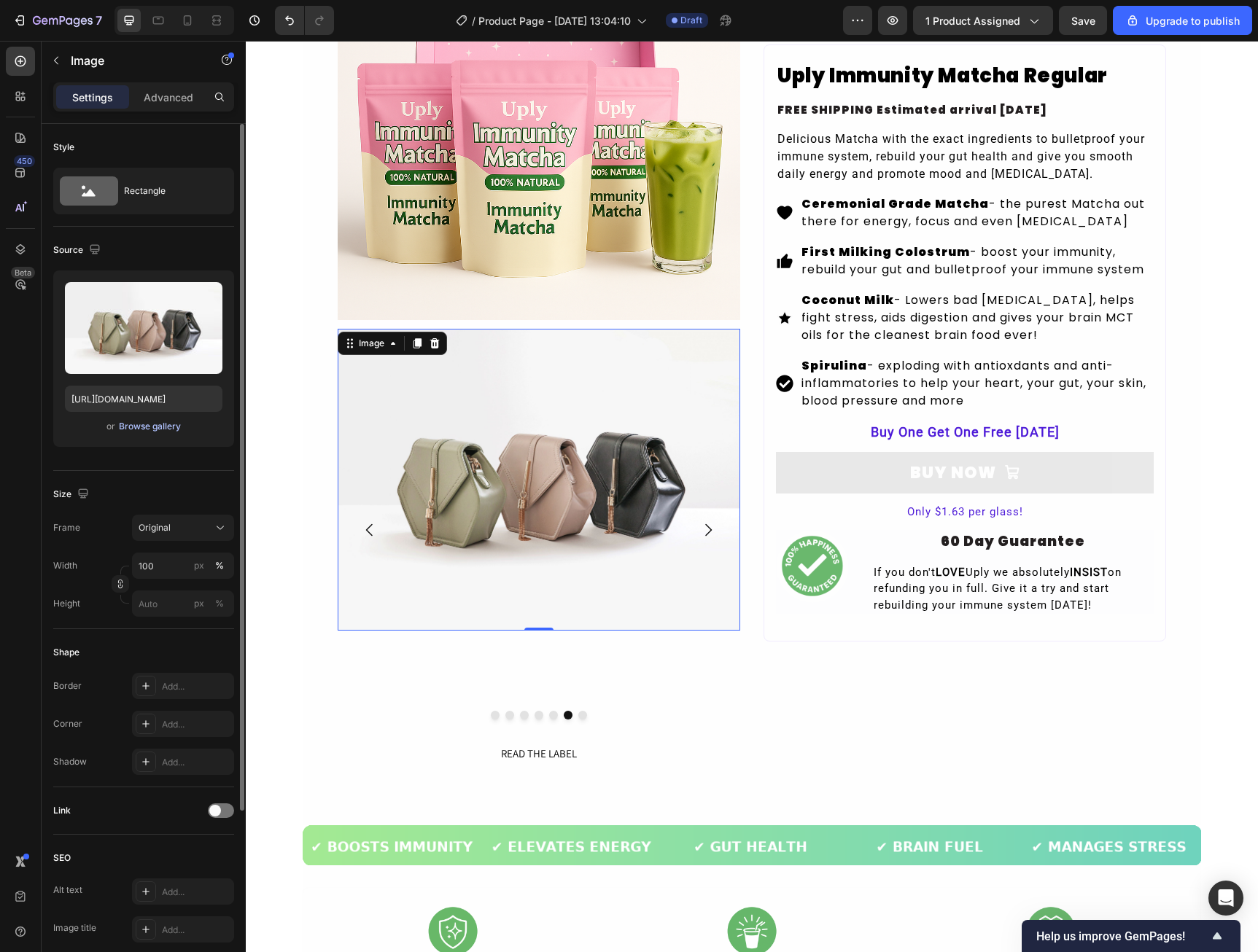
click at [154, 429] on div "Browse gallery" at bounding box center [149, 426] width 62 height 14
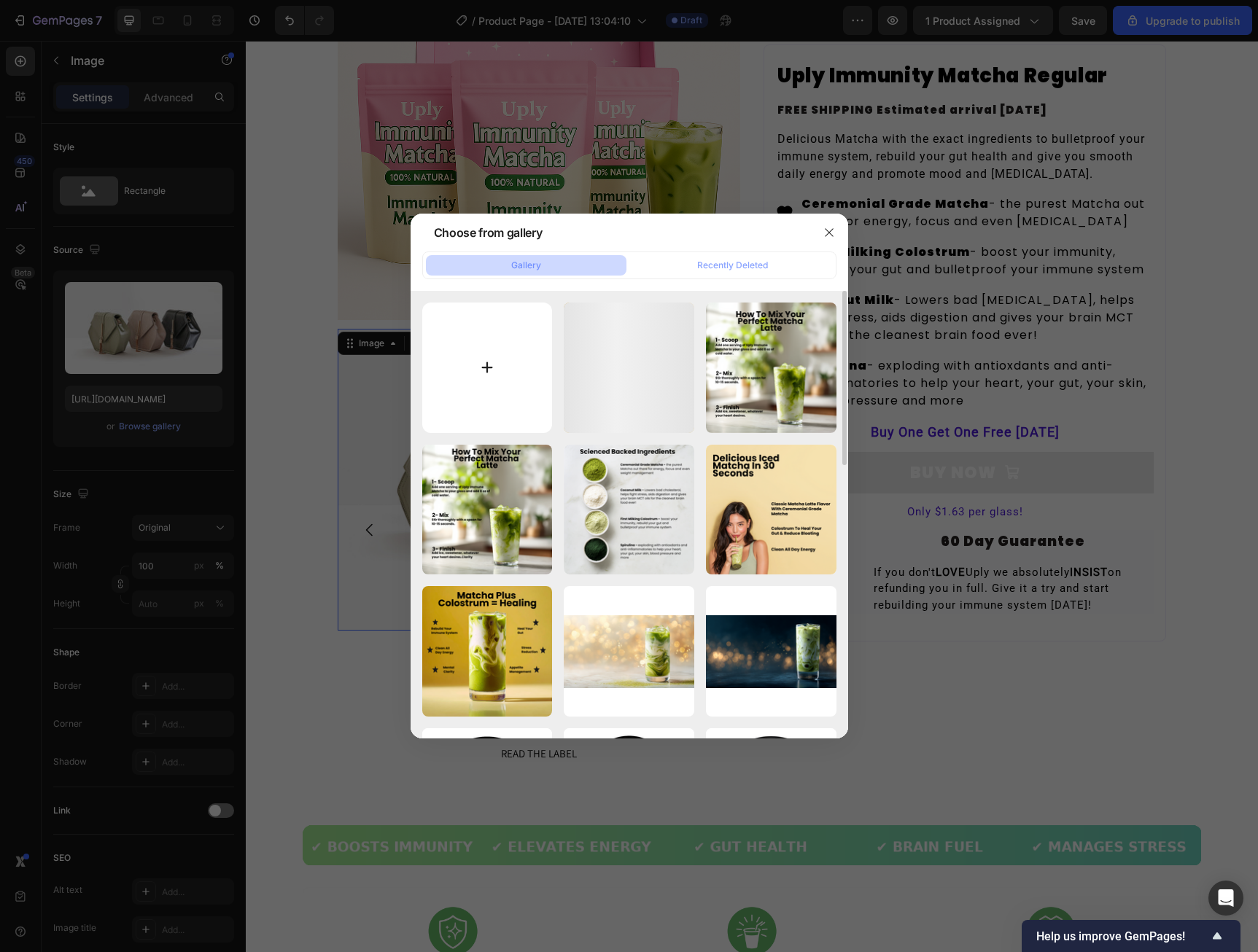
click at [479, 378] on input "file" at bounding box center [487, 367] width 131 height 131
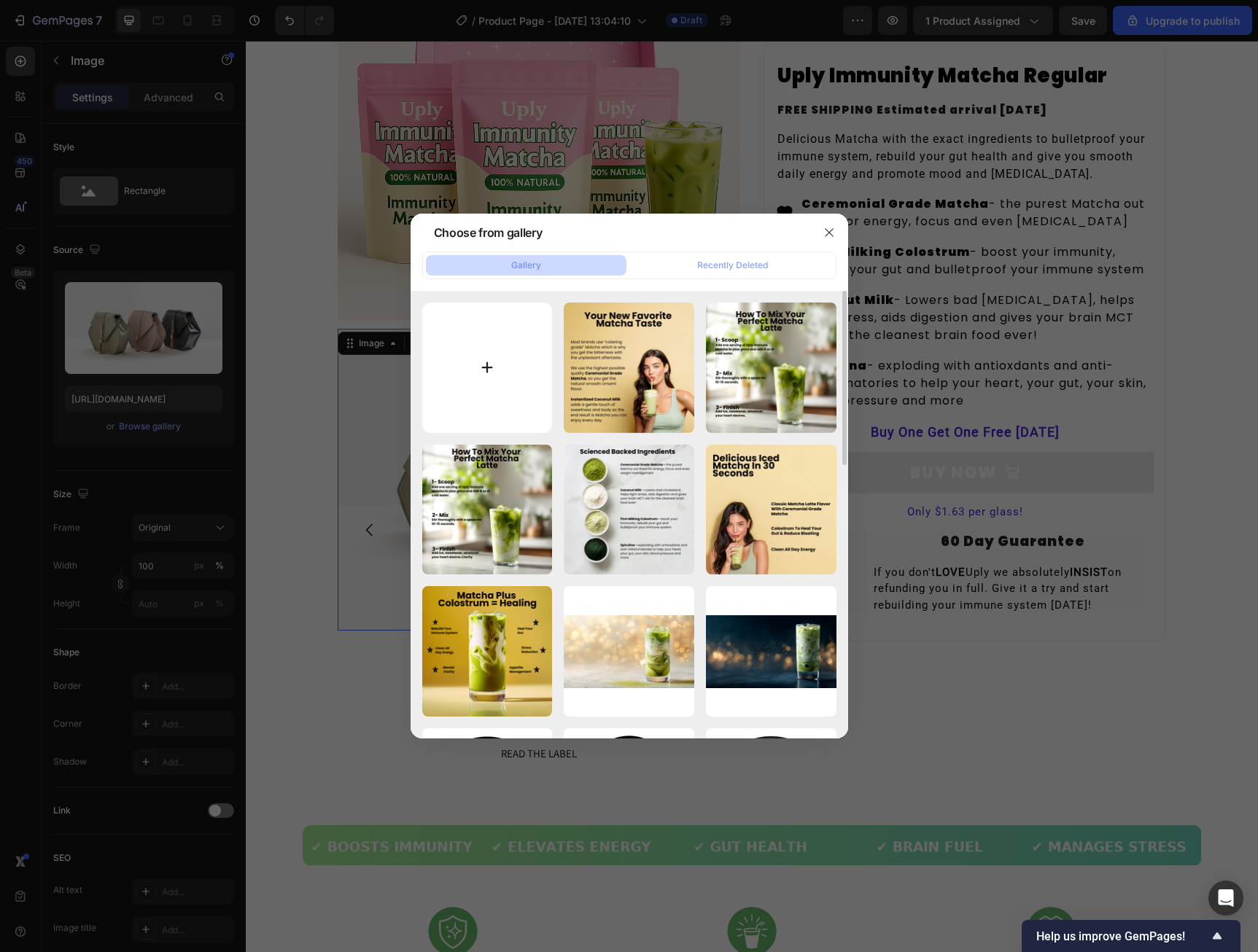
type input "C:\fakepath\Supplement Facts.png"
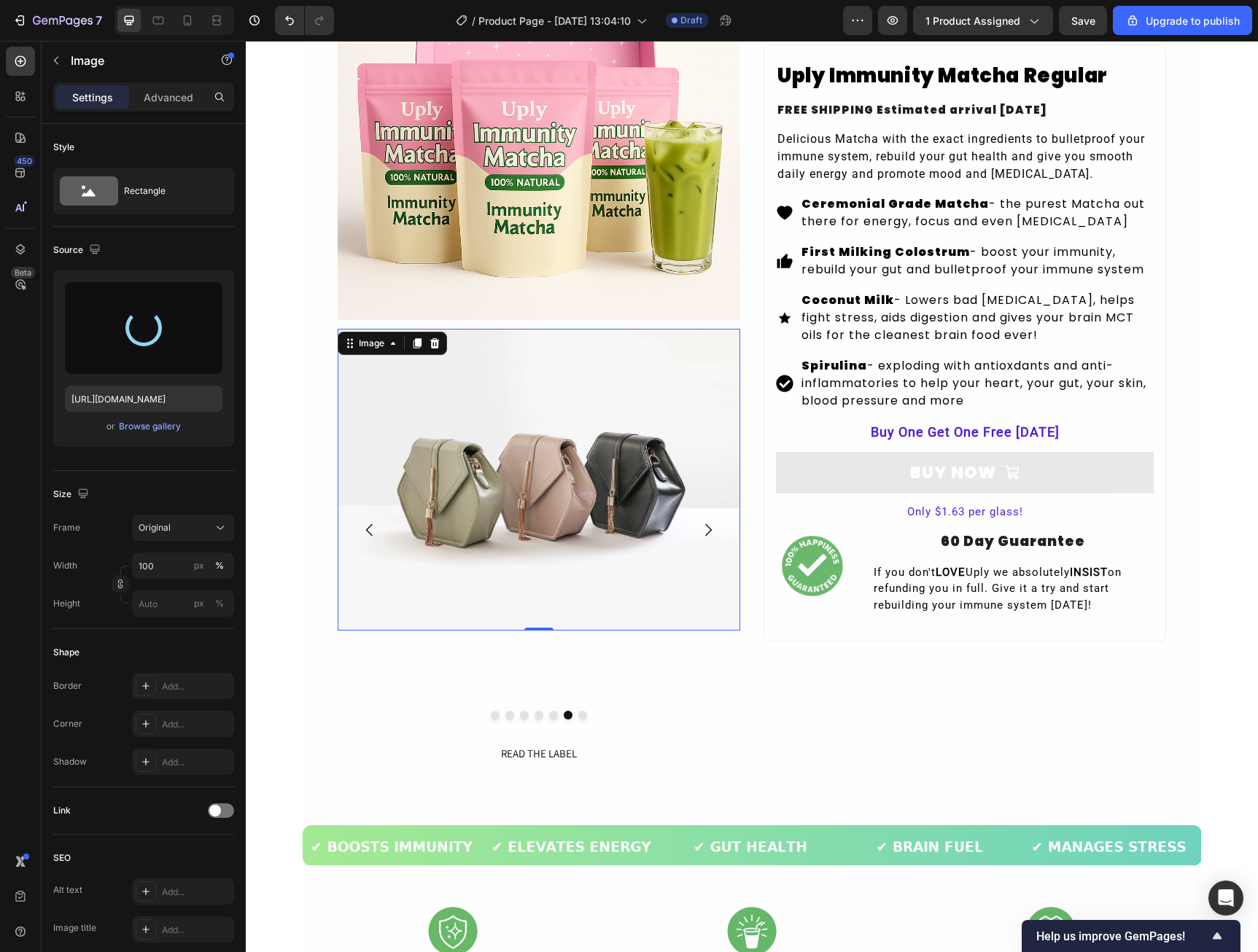
type input "[URL][DOMAIN_NAME]"
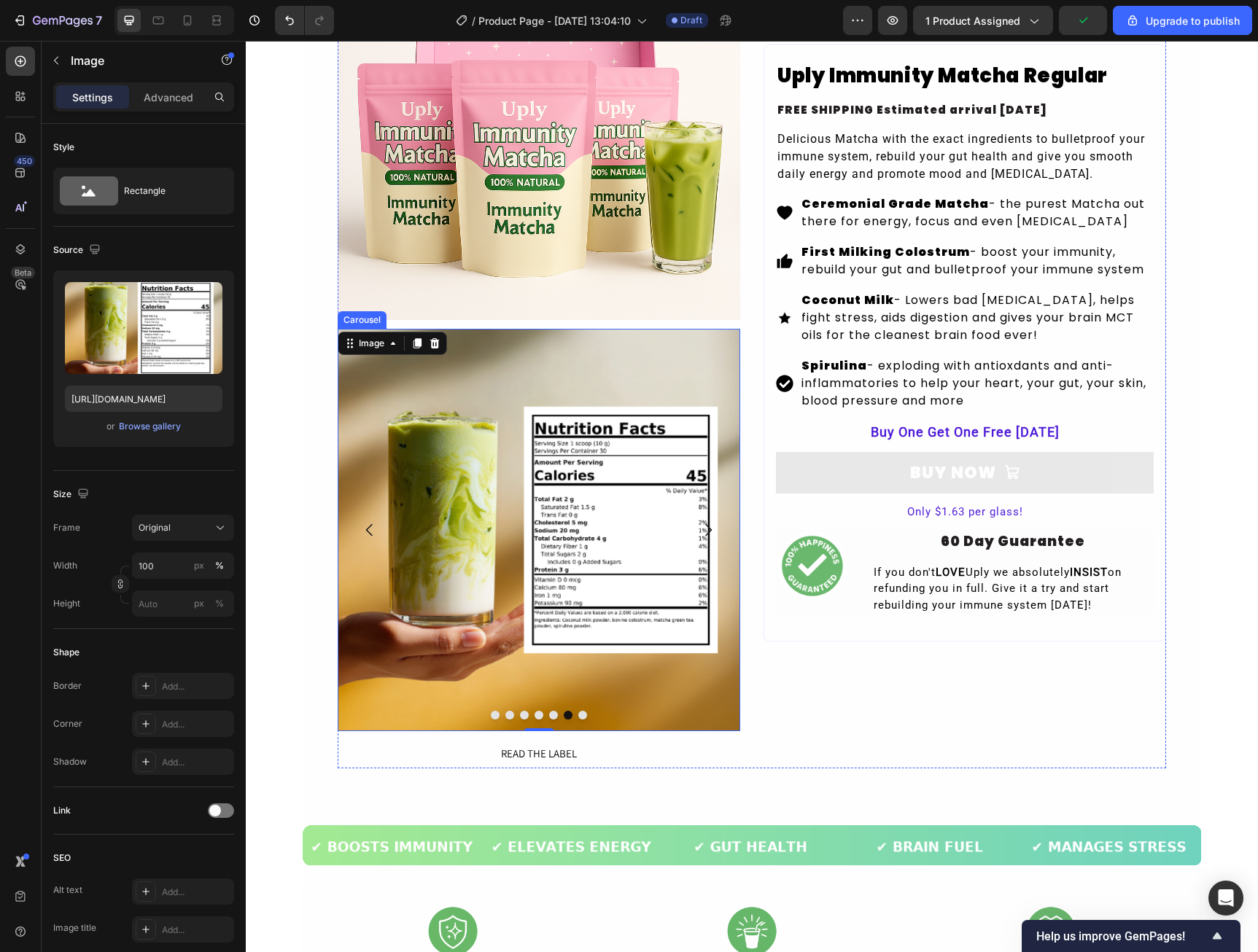
click at [699, 527] on icon "Carousel Next Arrow" at bounding box center [708, 530] width 18 height 18
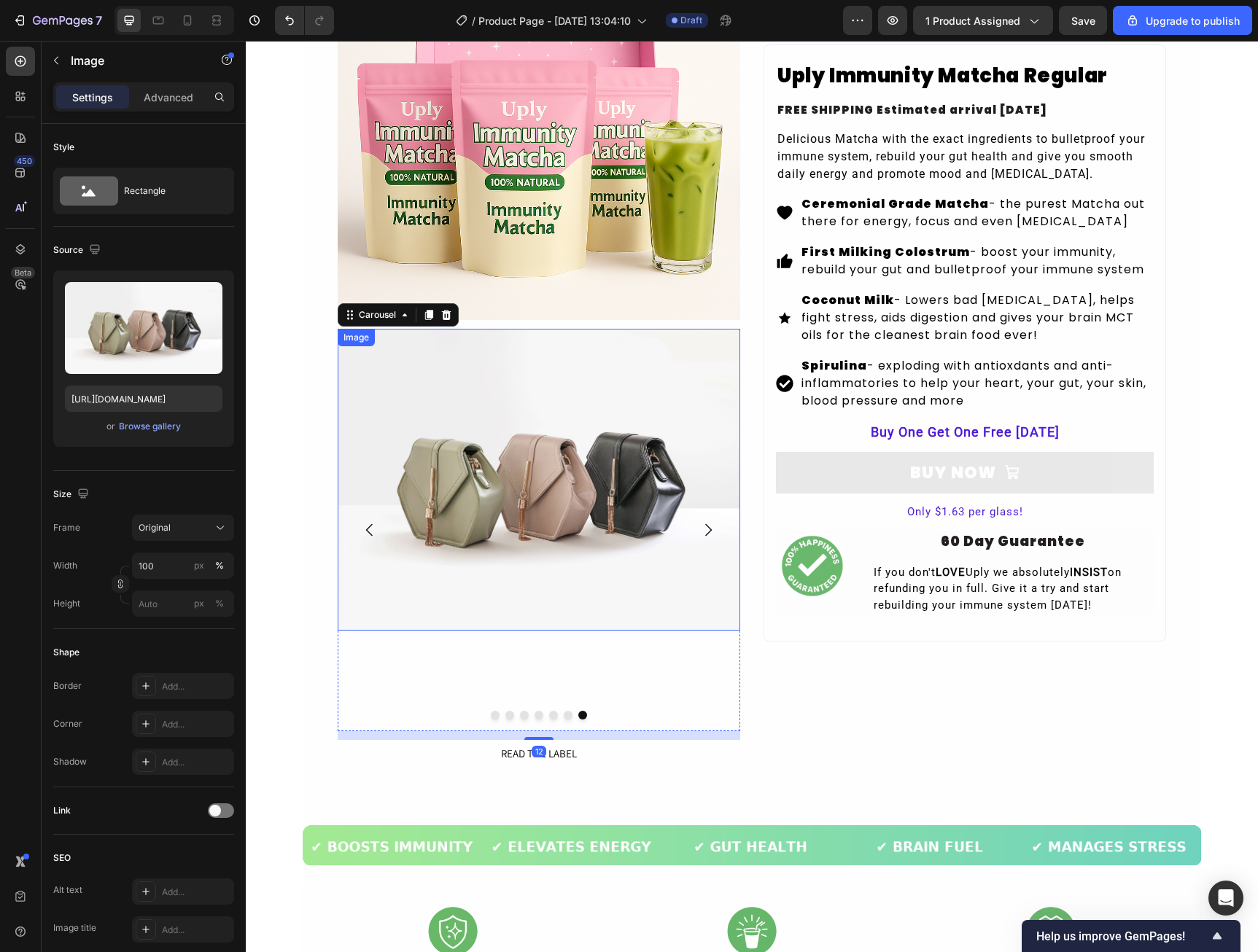
click at [494, 432] on img at bounding box center [539, 480] width 403 height 302
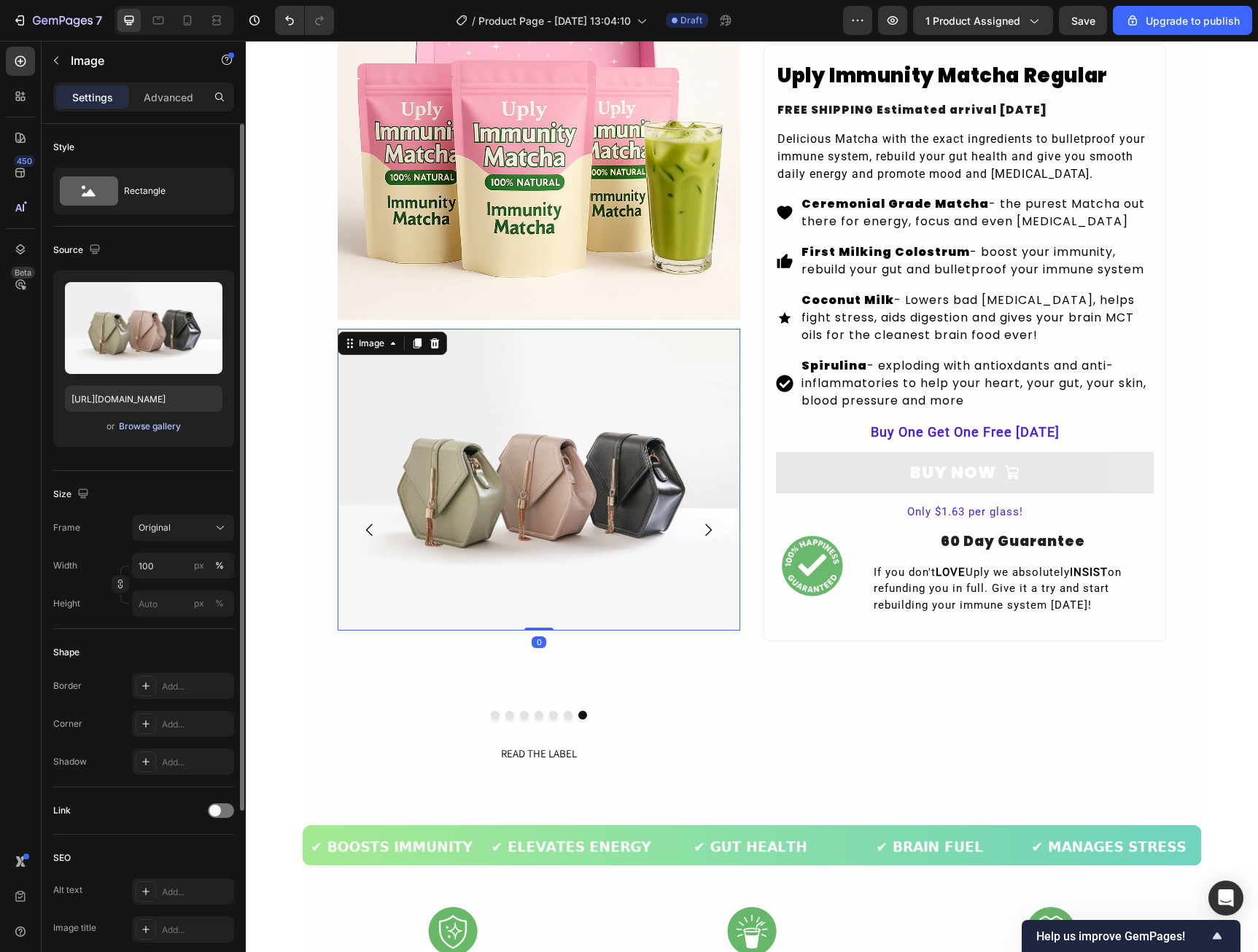
click at [149, 426] on div "Browse gallery" at bounding box center [149, 426] width 62 height 14
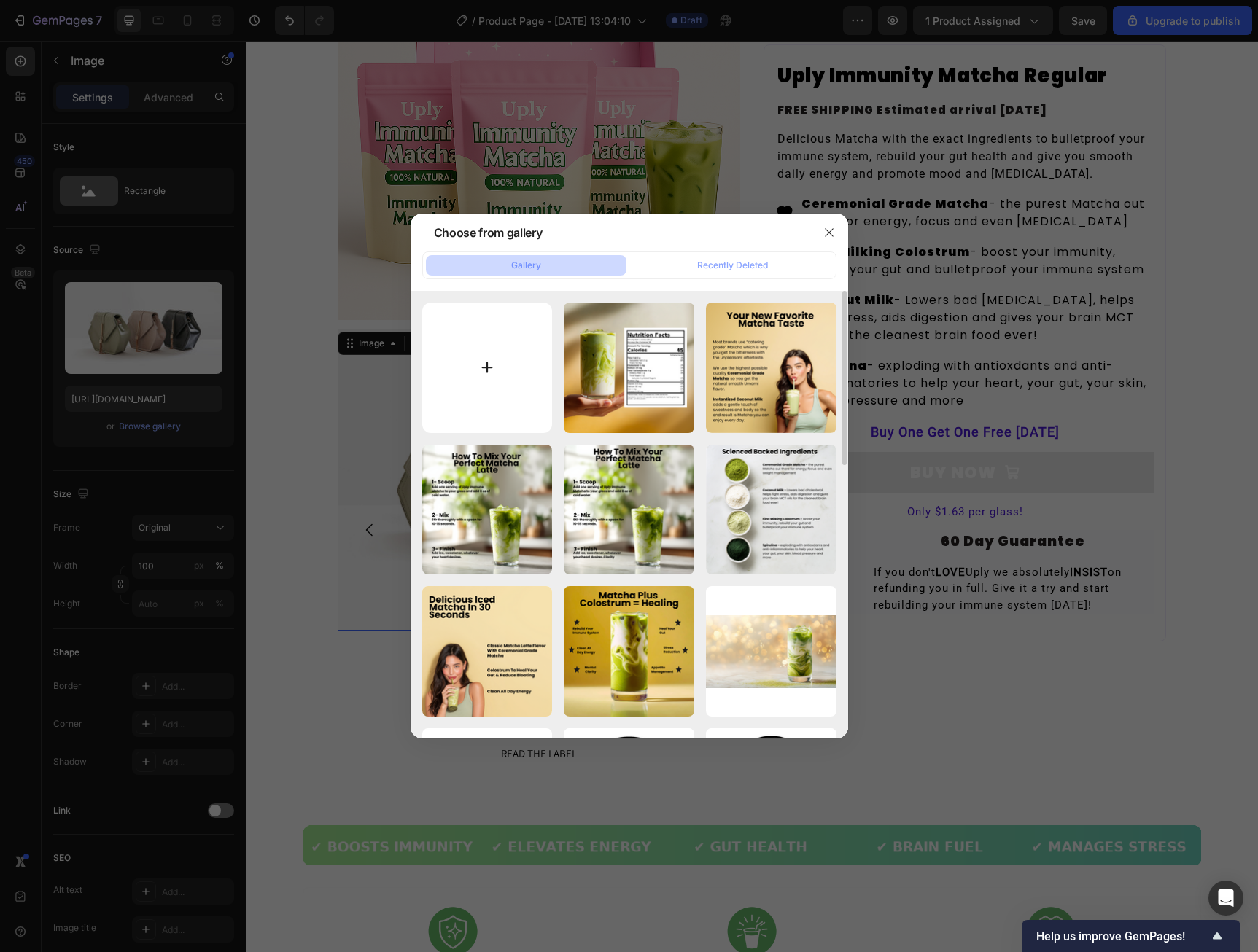
click at [495, 381] on input "file" at bounding box center [487, 367] width 131 height 131
type input "C:\fakepath\Social Proof.png"
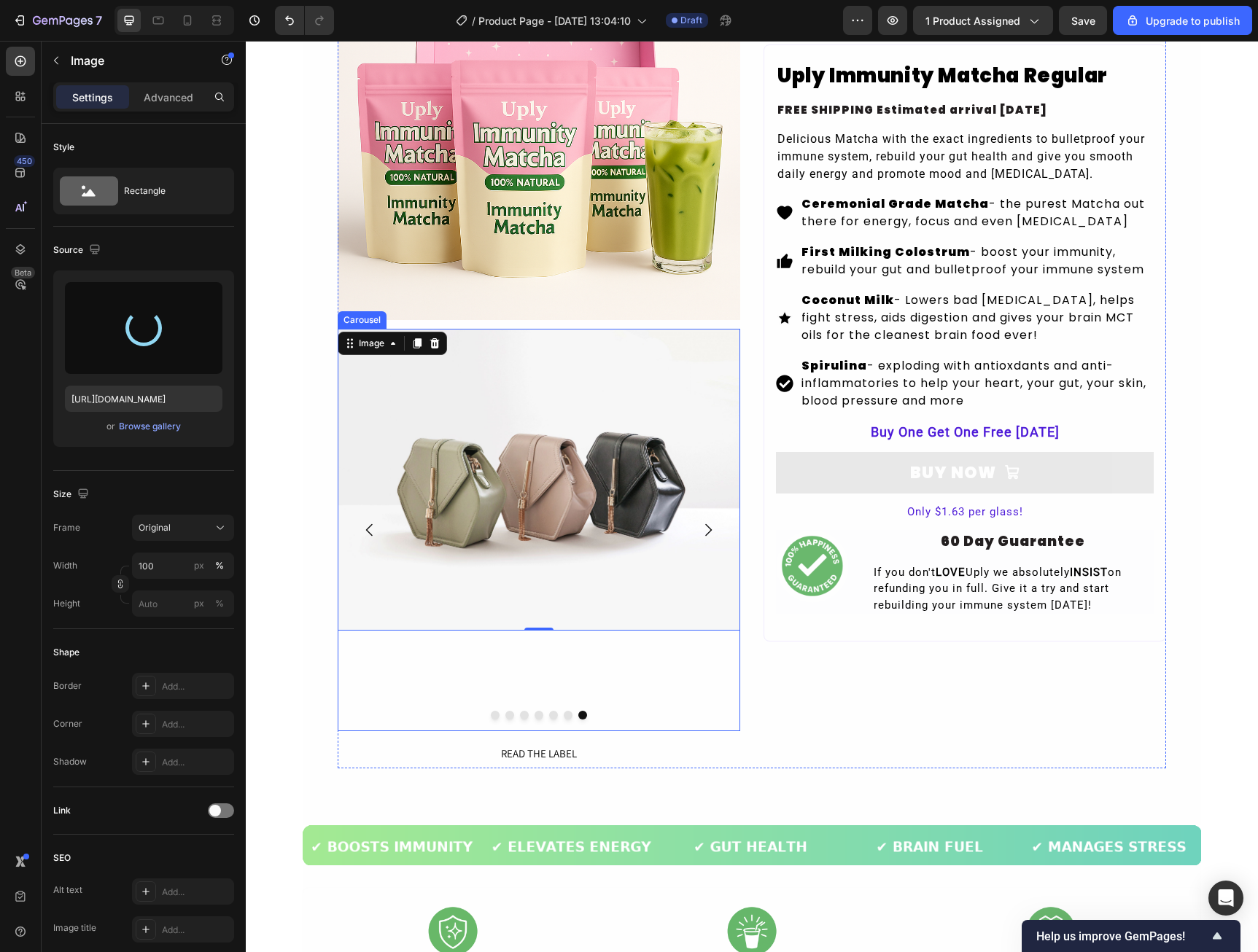
type input "[URL][DOMAIN_NAME]"
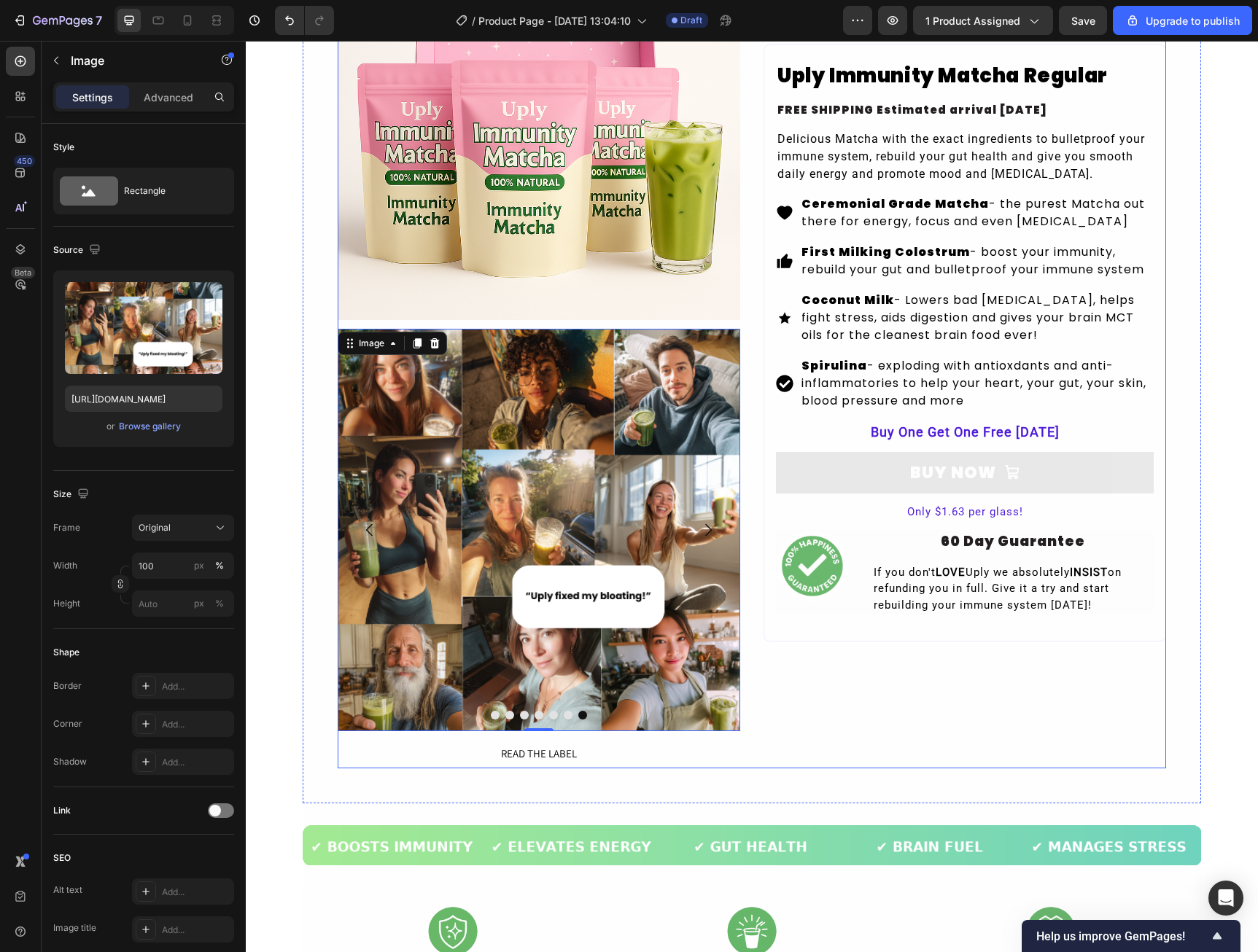
scroll to position [0, 0]
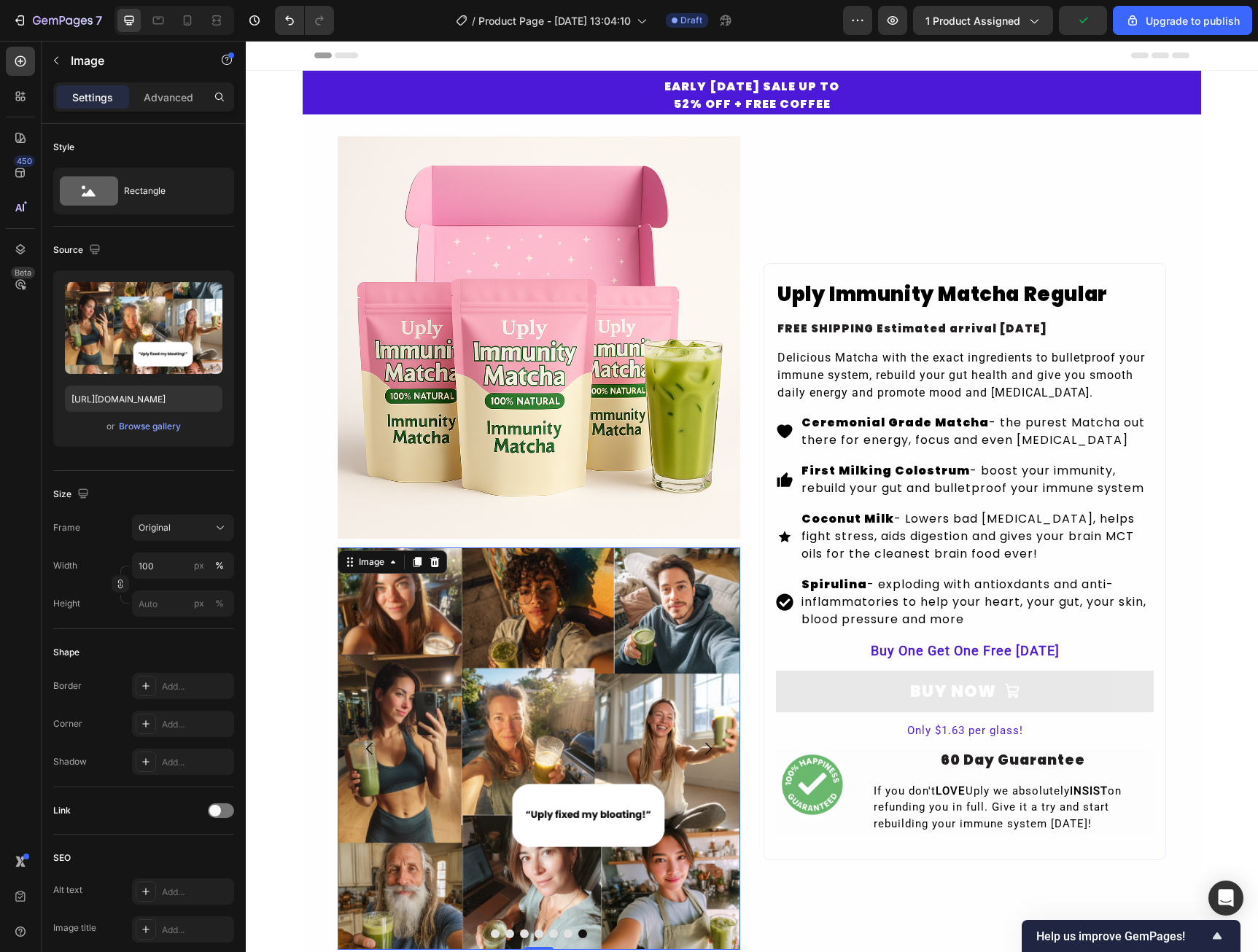
click at [191, 32] on div at bounding box center [175, 20] width 120 height 30
click at [189, 29] on div at bounding box center [187, 20] width 24 height 24
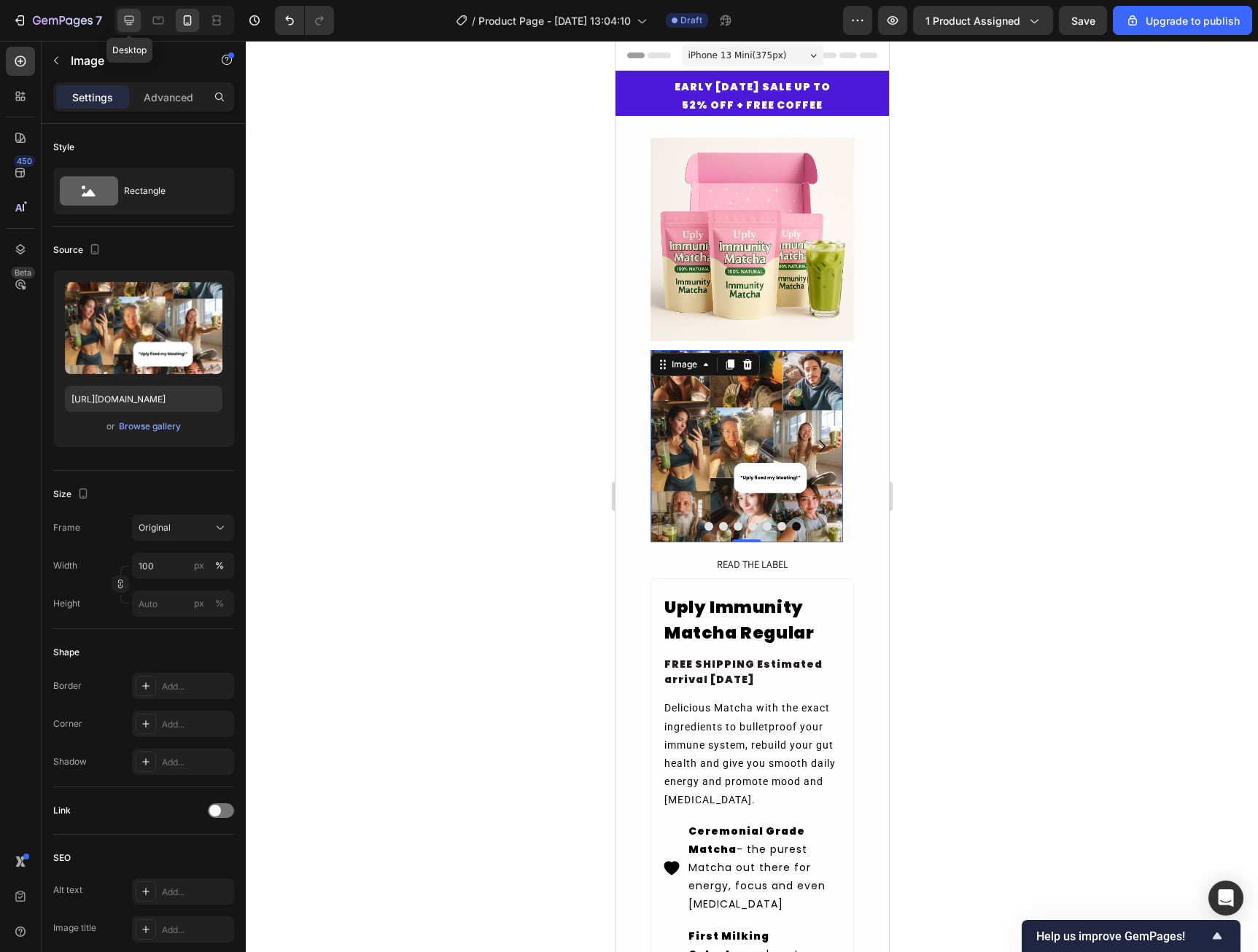
click at [120, 27] on div at bounding box center [129, 20] width 24 height 24
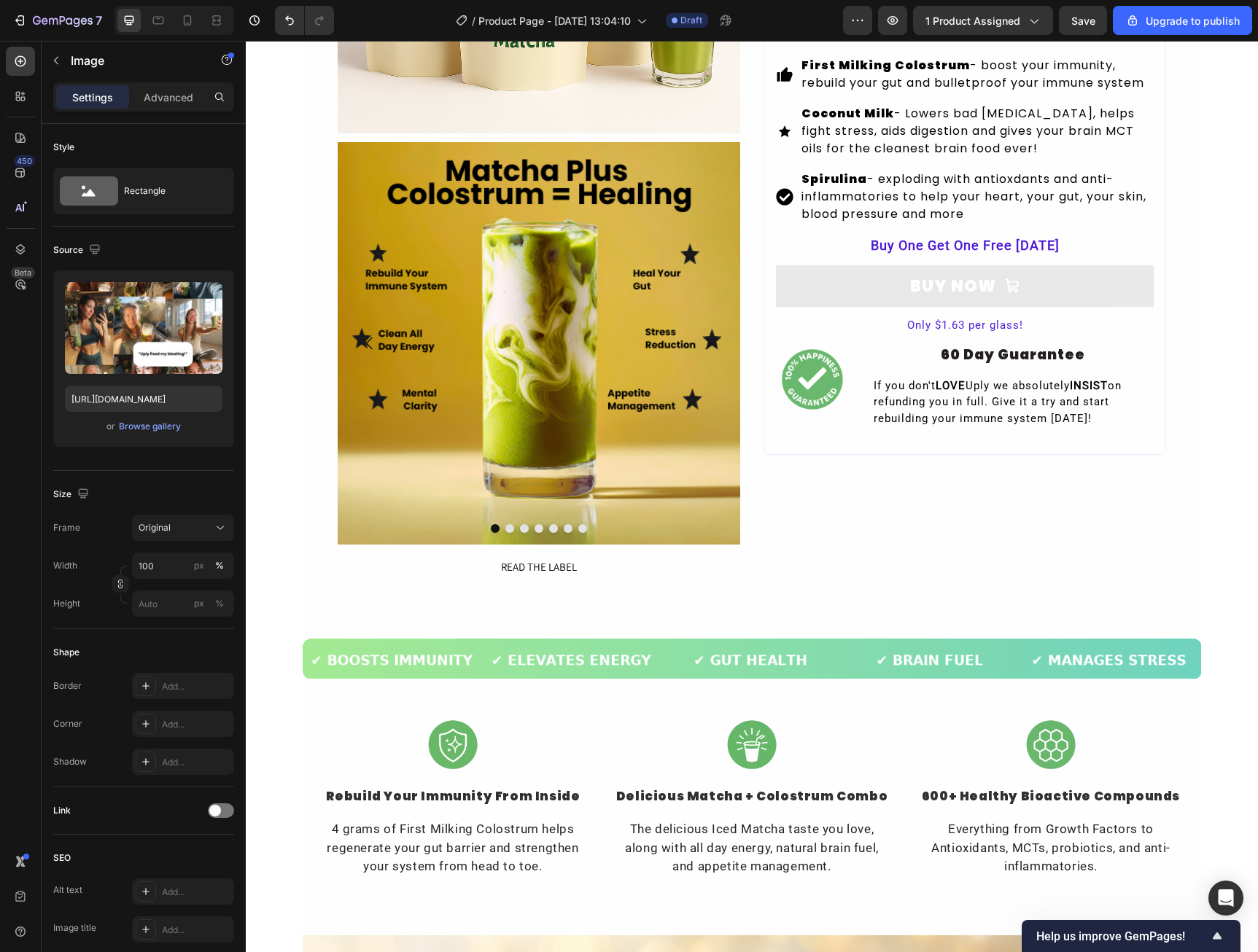
scroll to position [175, 0]
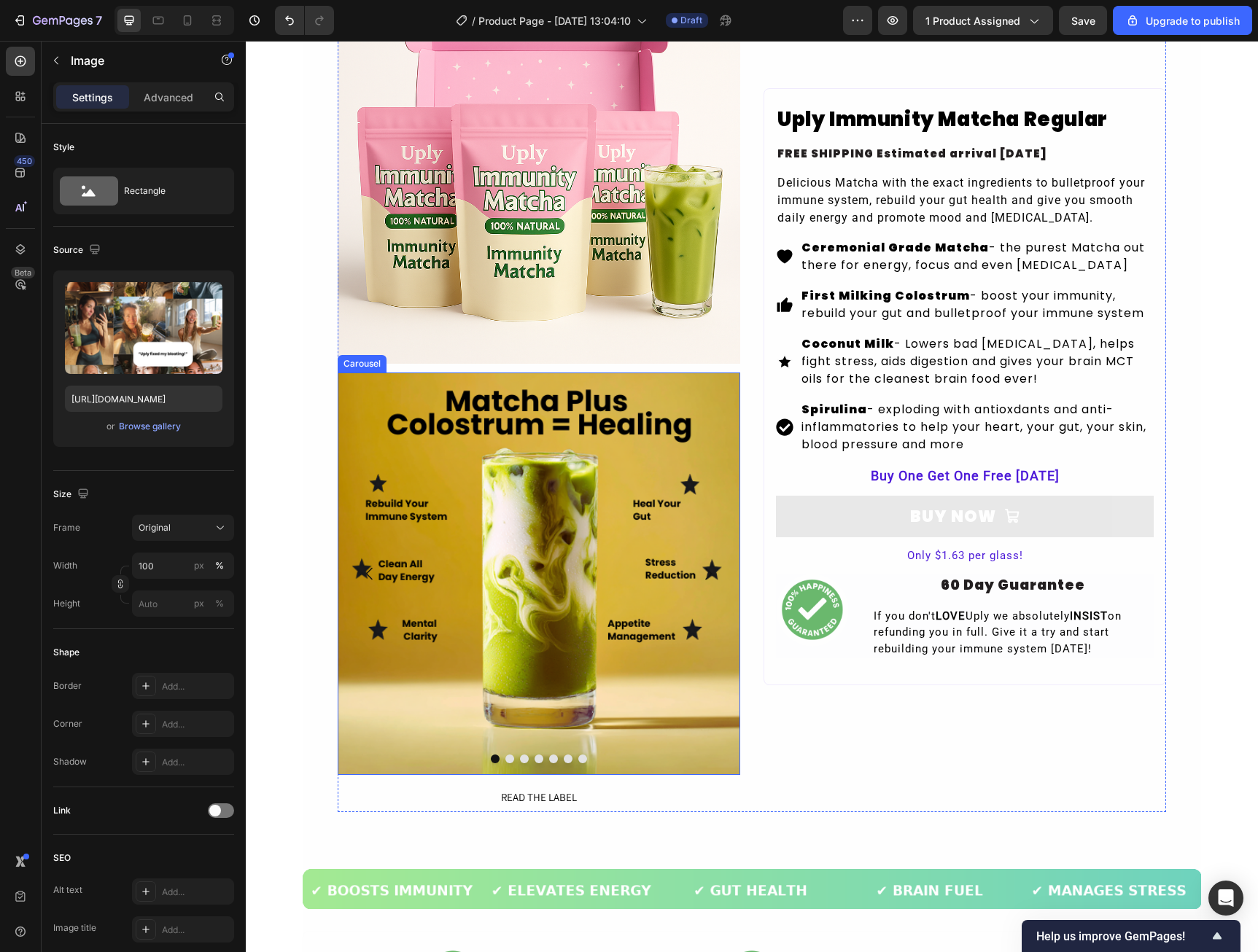
click at [715, 564] on button "Carousel Next Arrow" at bounding box center [708, 574] width 41 height 41
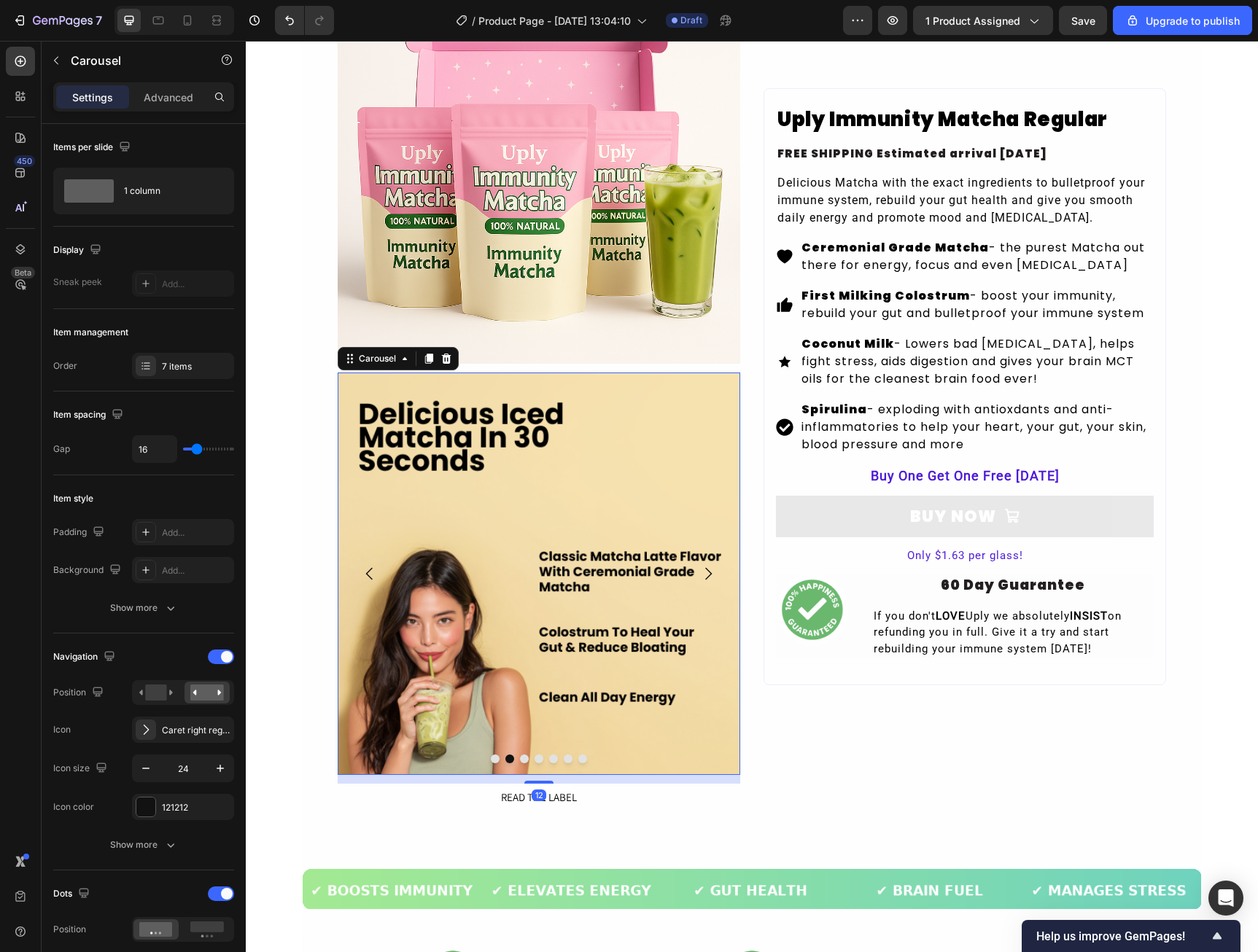
click at [715, 564] on button "Carousel Next Arrow" at bounding box center [708, 574] width 41 height 41
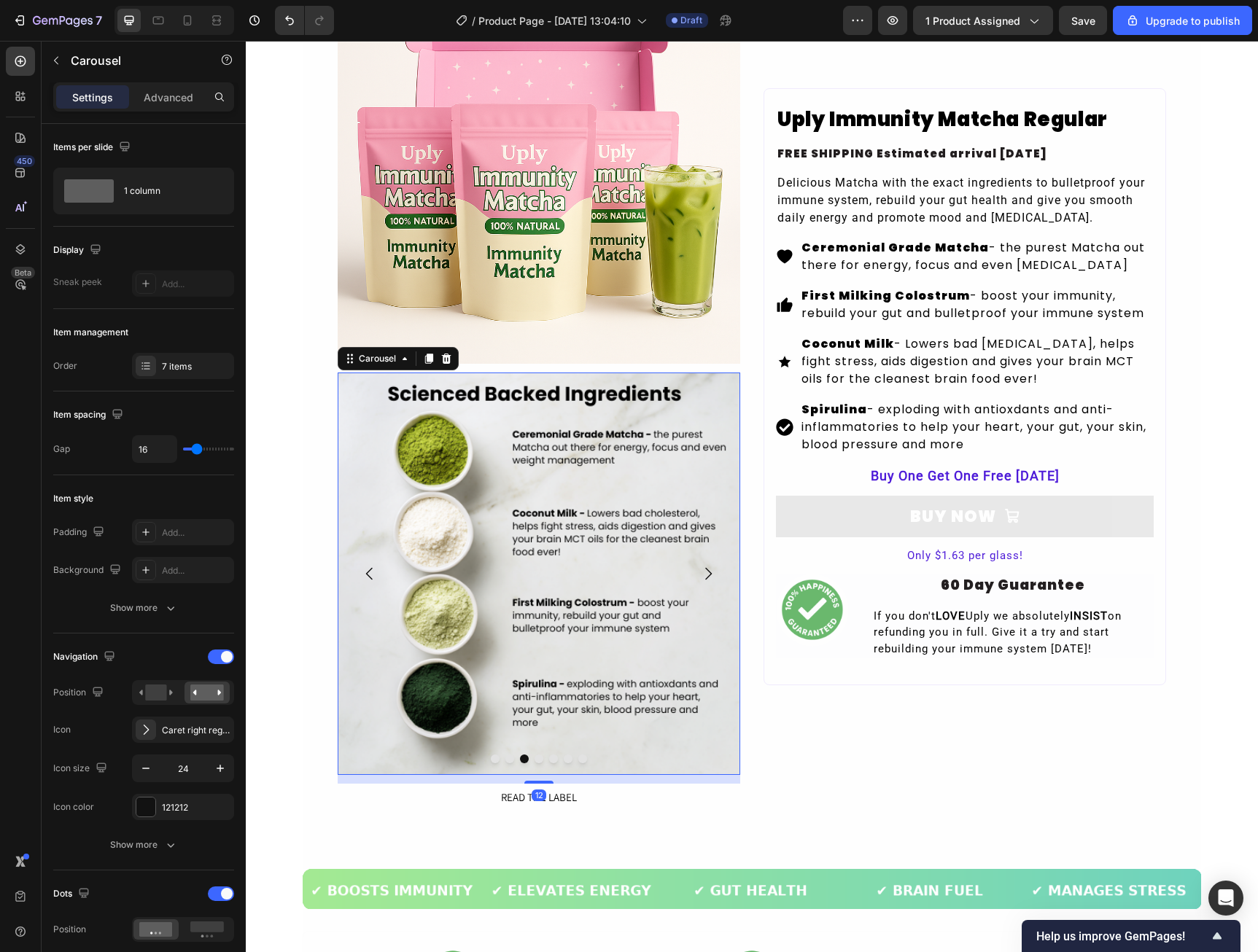
click at [715, 564] on button "Carousel Next Arrow" at bounding box center [708, 574] width 41 height 41
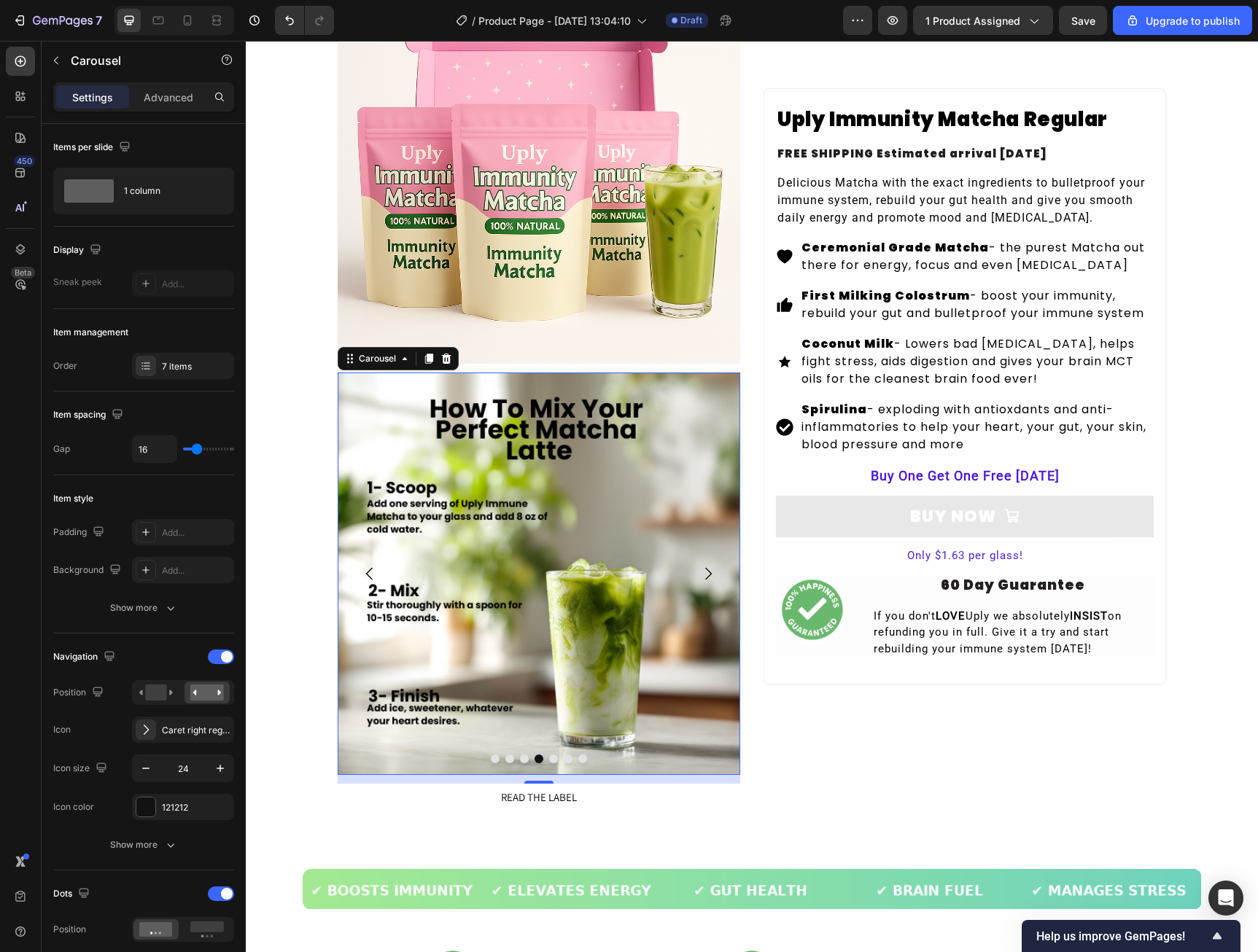
click at [715, 564] on button "Carousel Next Arrow" at bounding box center [708, 574] width 41 height 41
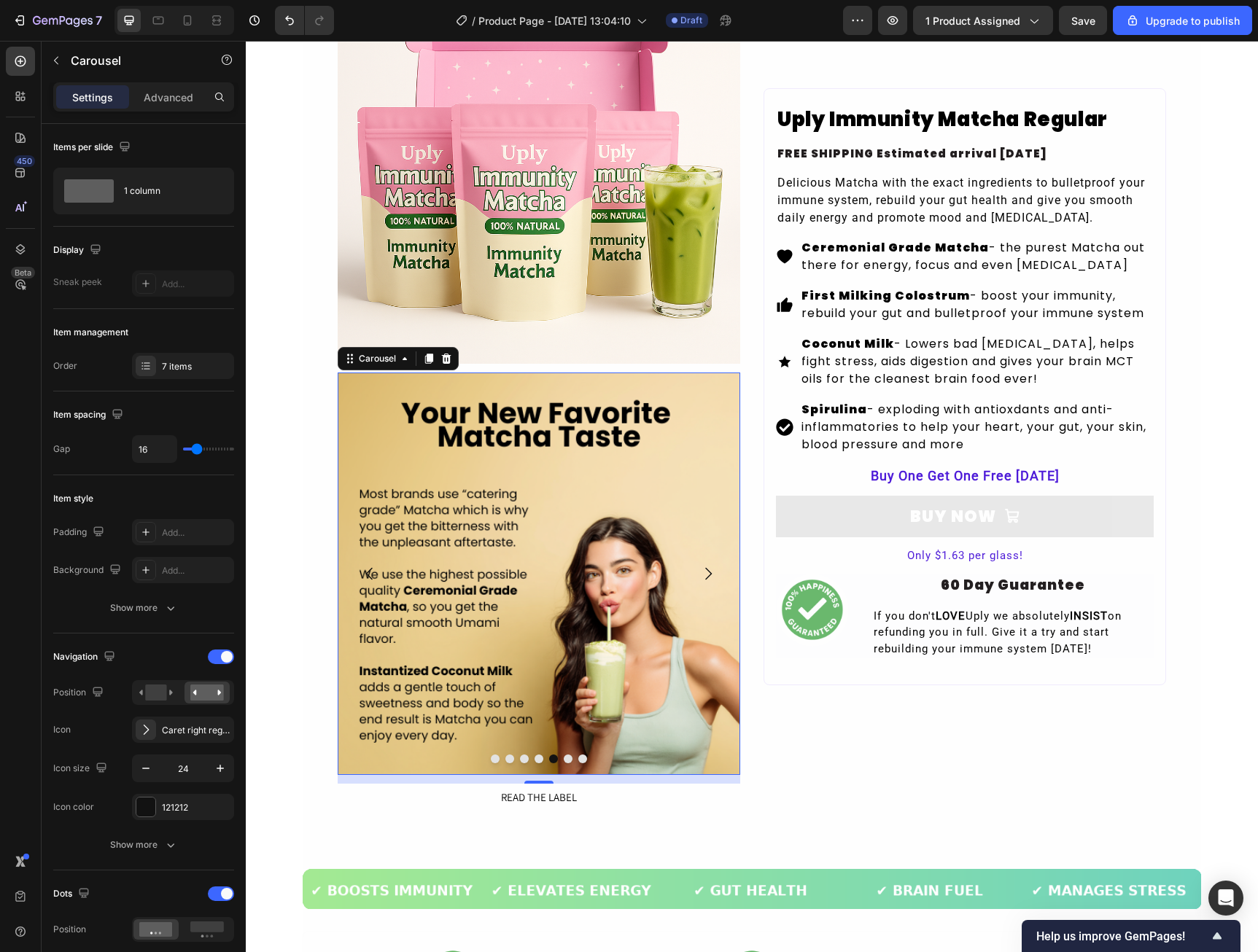
click at [715, 564] on button "Carousel Next Arrow" at bounding box center [708, 574] width 41 height 41
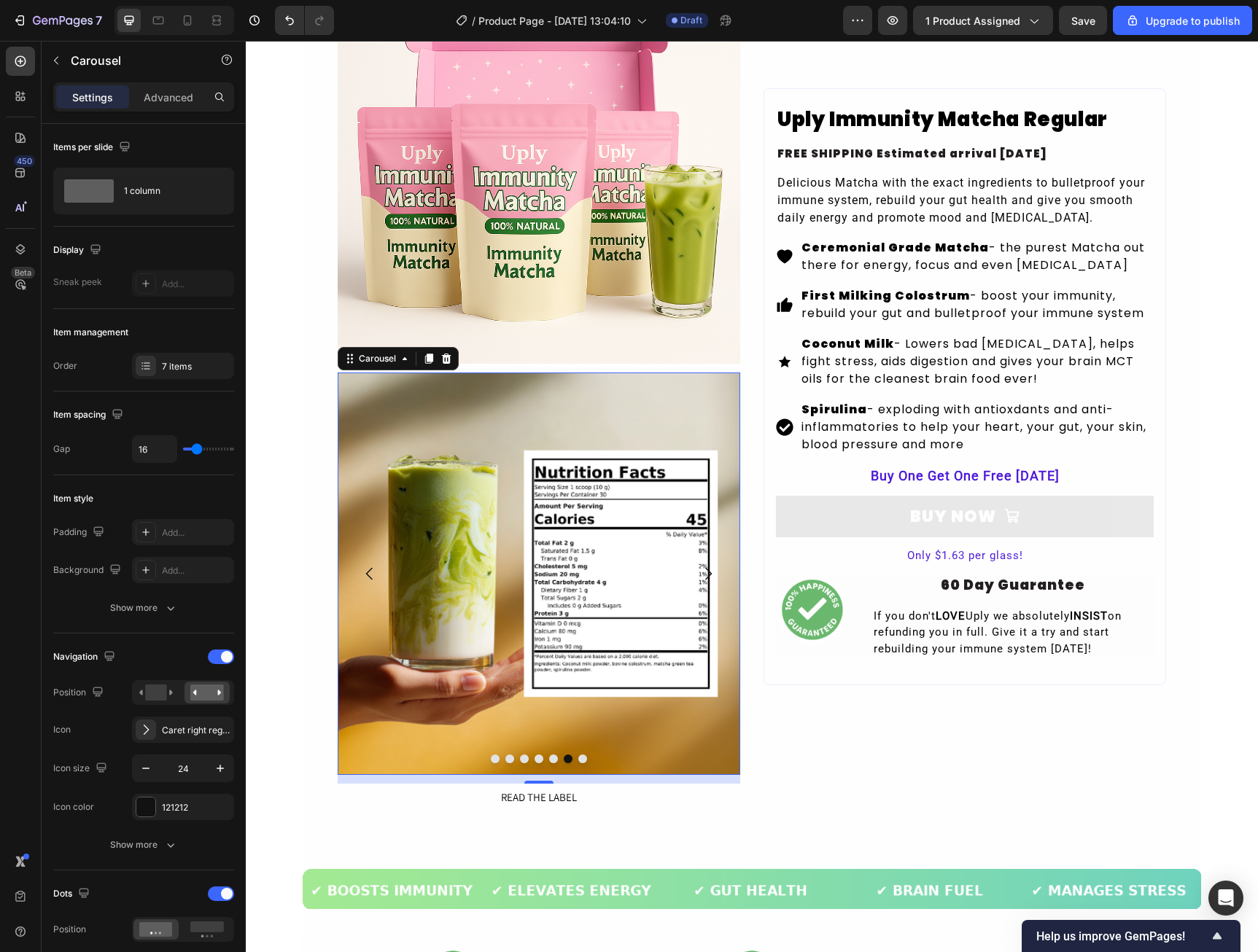
click at [715, 564] on button "Carousel Next Arrow" at bounding box center [708, 574] width 41 height 41
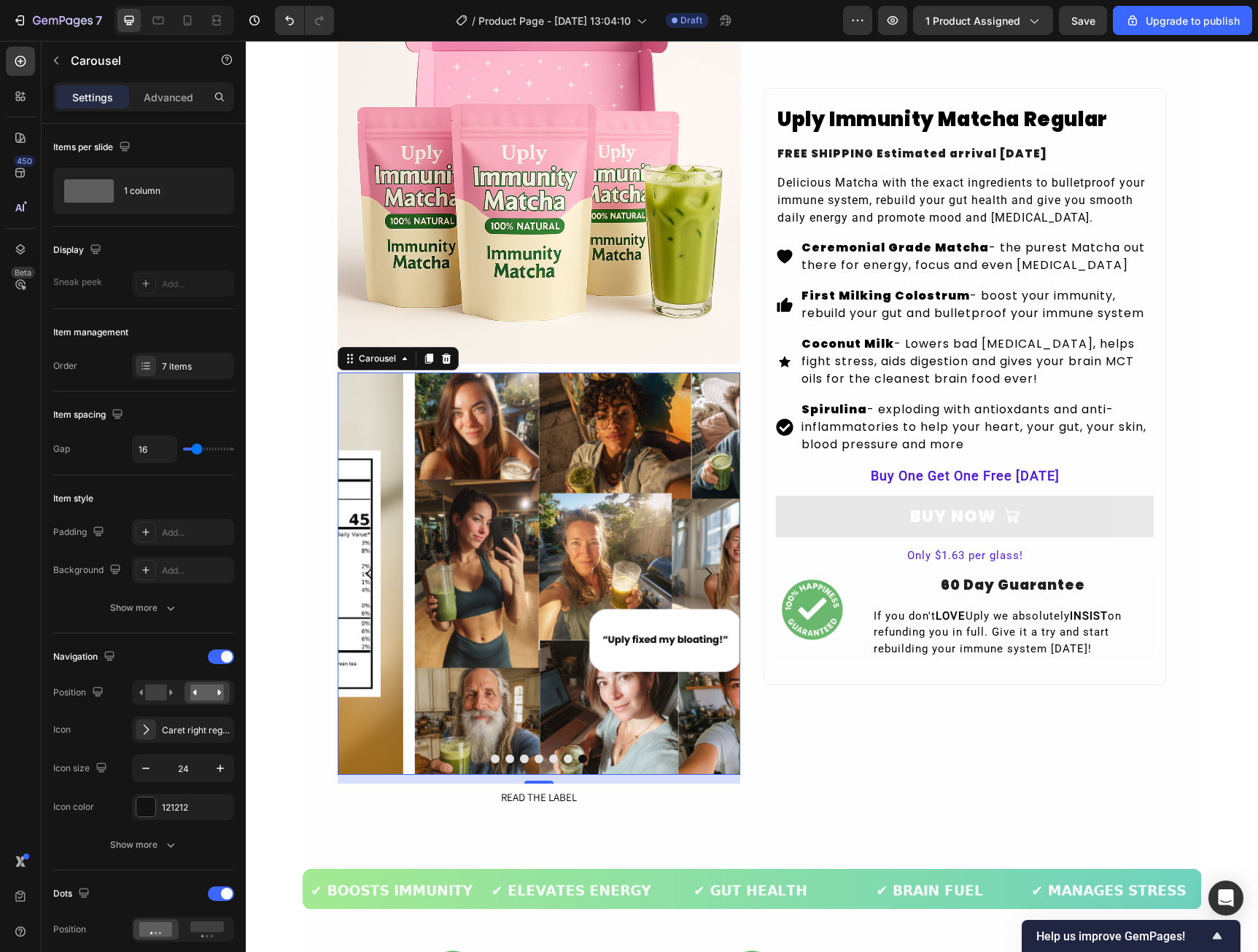
click at [715, 564] on button "Carousel Next Arrow" at bounding box center [708, 574] width 41 height 41
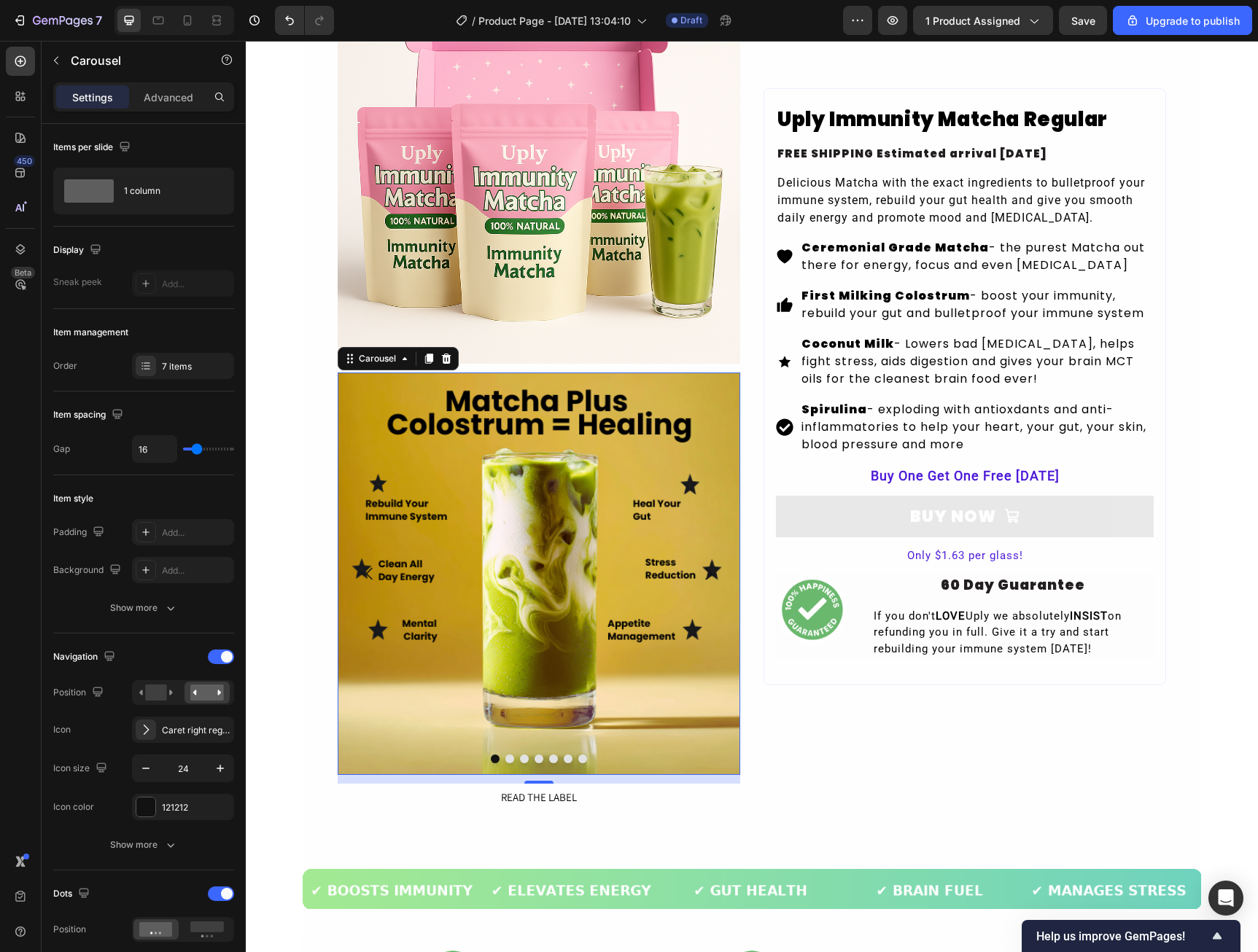
click at [715, 564] on button "Carousel Next Arrow" at bounding box center [708, 574] width 41 height 41
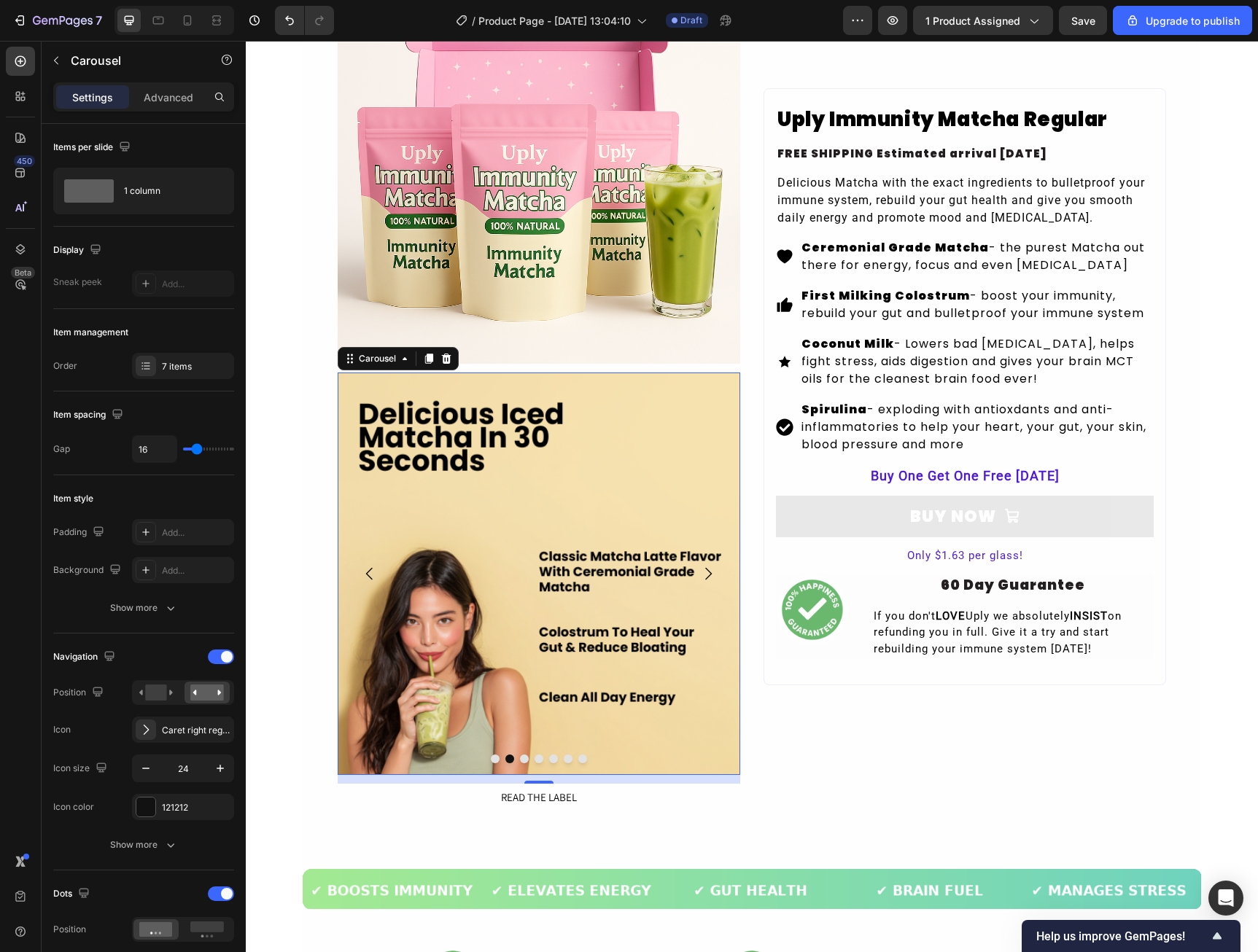
click at [715, 564] on button "Carousel Next Arrow" at bounding box center [708, 574] width 41 height 41
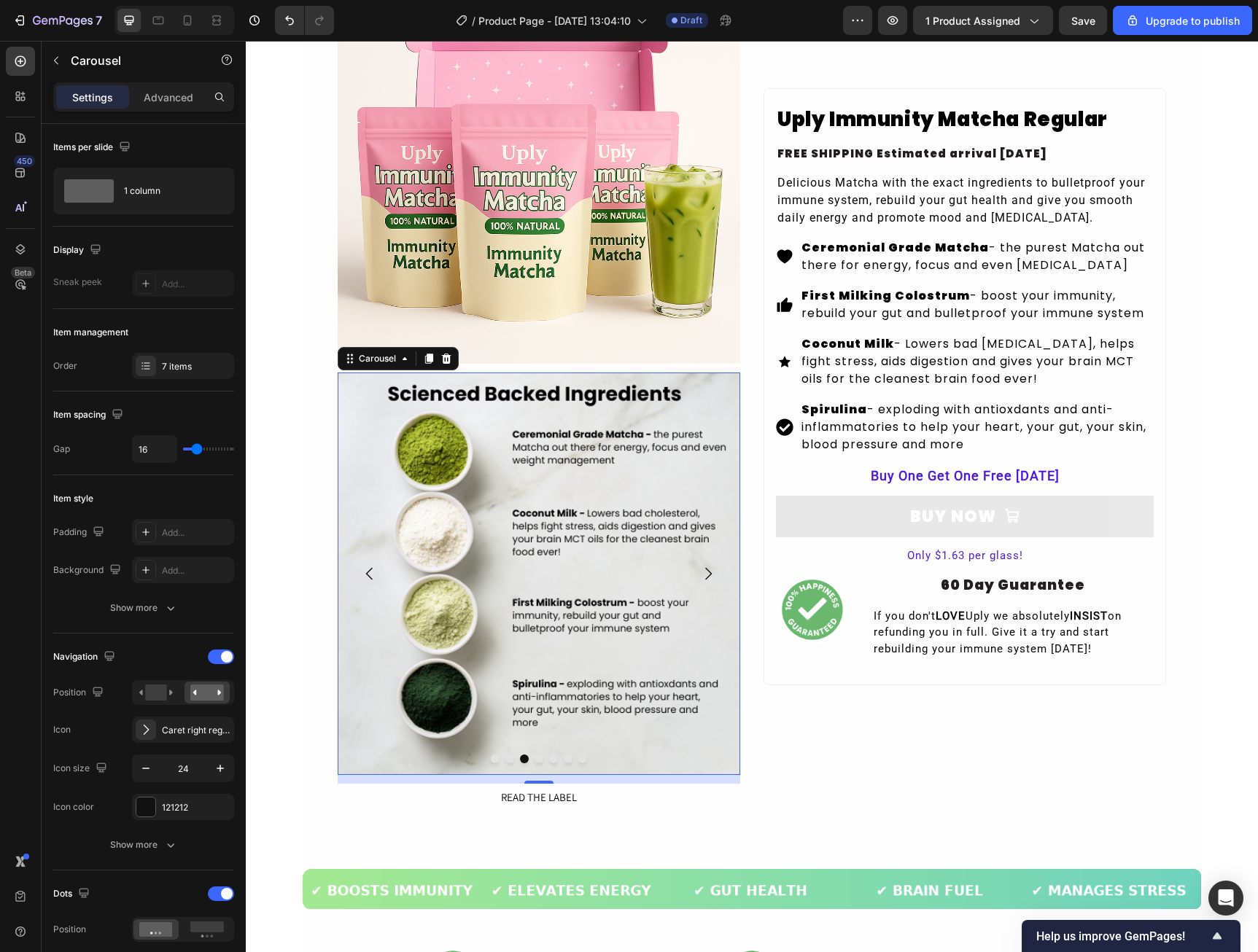
click at [715, 564] on button "Carousel Next Arrow" at bounding box center [708, 574] width 41 height 41
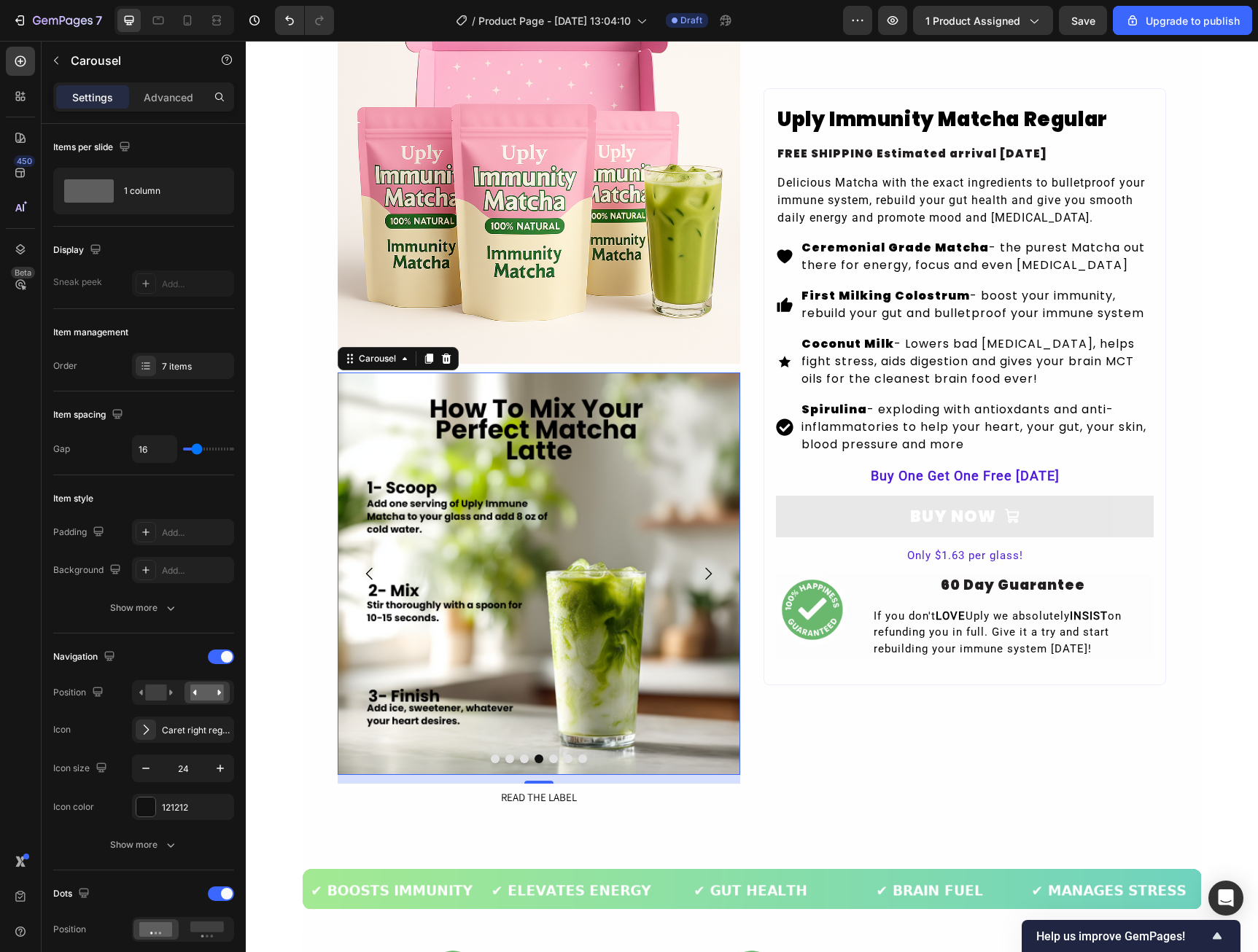
click at [715, 564] on button "Carousel Next Arrow" at bounding box center [708, 574] width 41 height 41
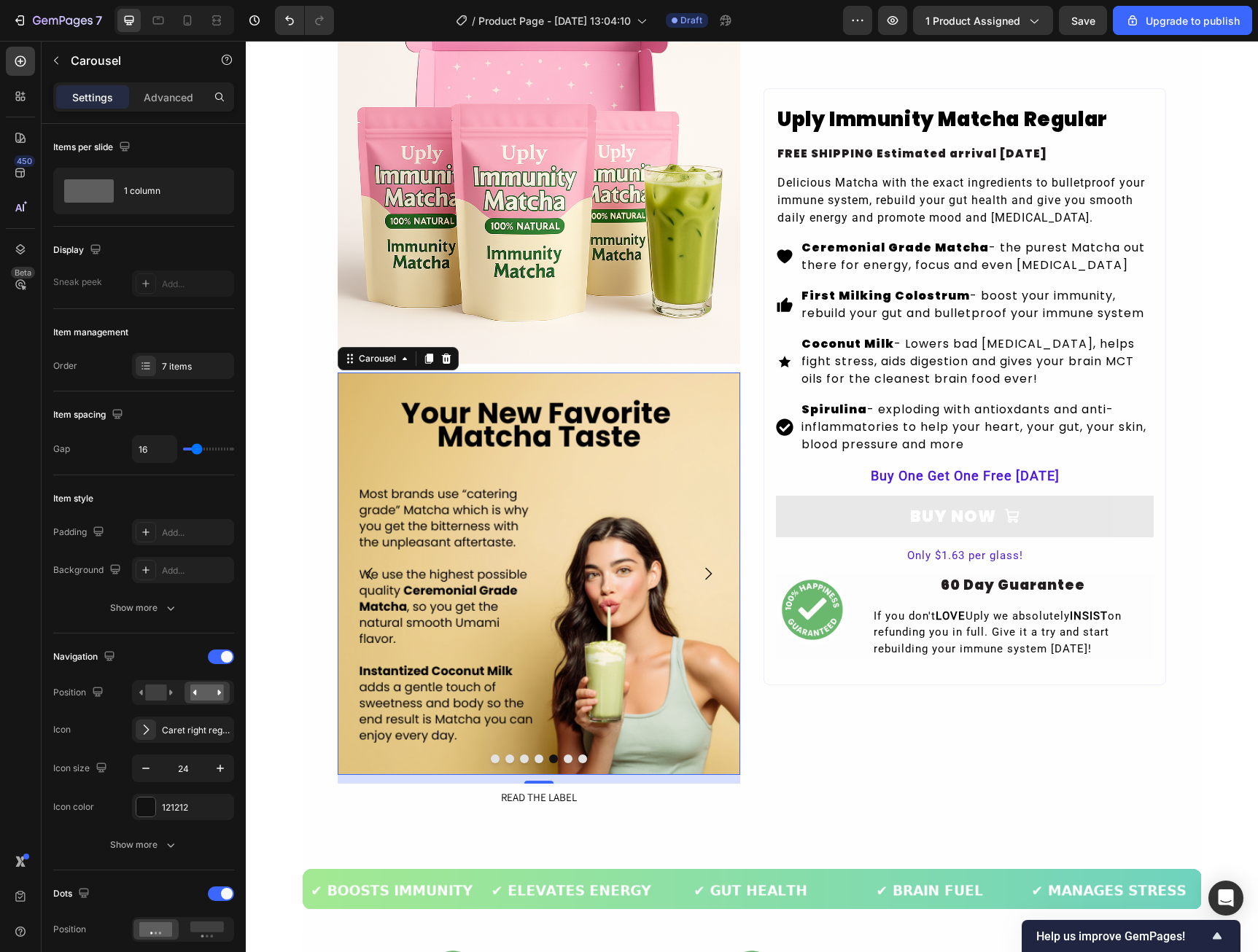
click at [701, 573] on icon "Carousel Next Arrow" at bounding box center [708, 573] width 18 height 18
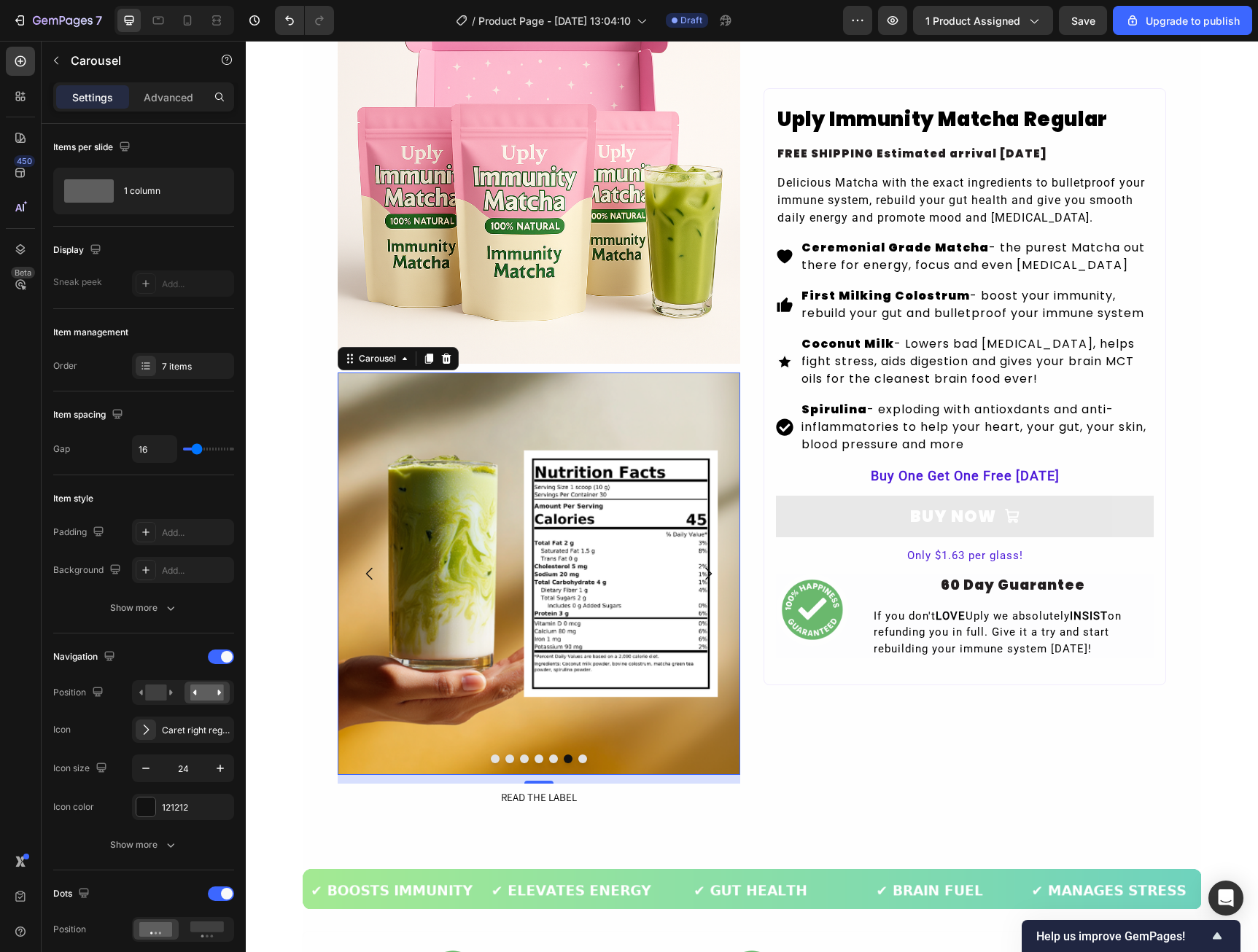
click at [701, 573] on icon "Carousel Next Arrow" at bounding box center [708, 573] width 18 height 18
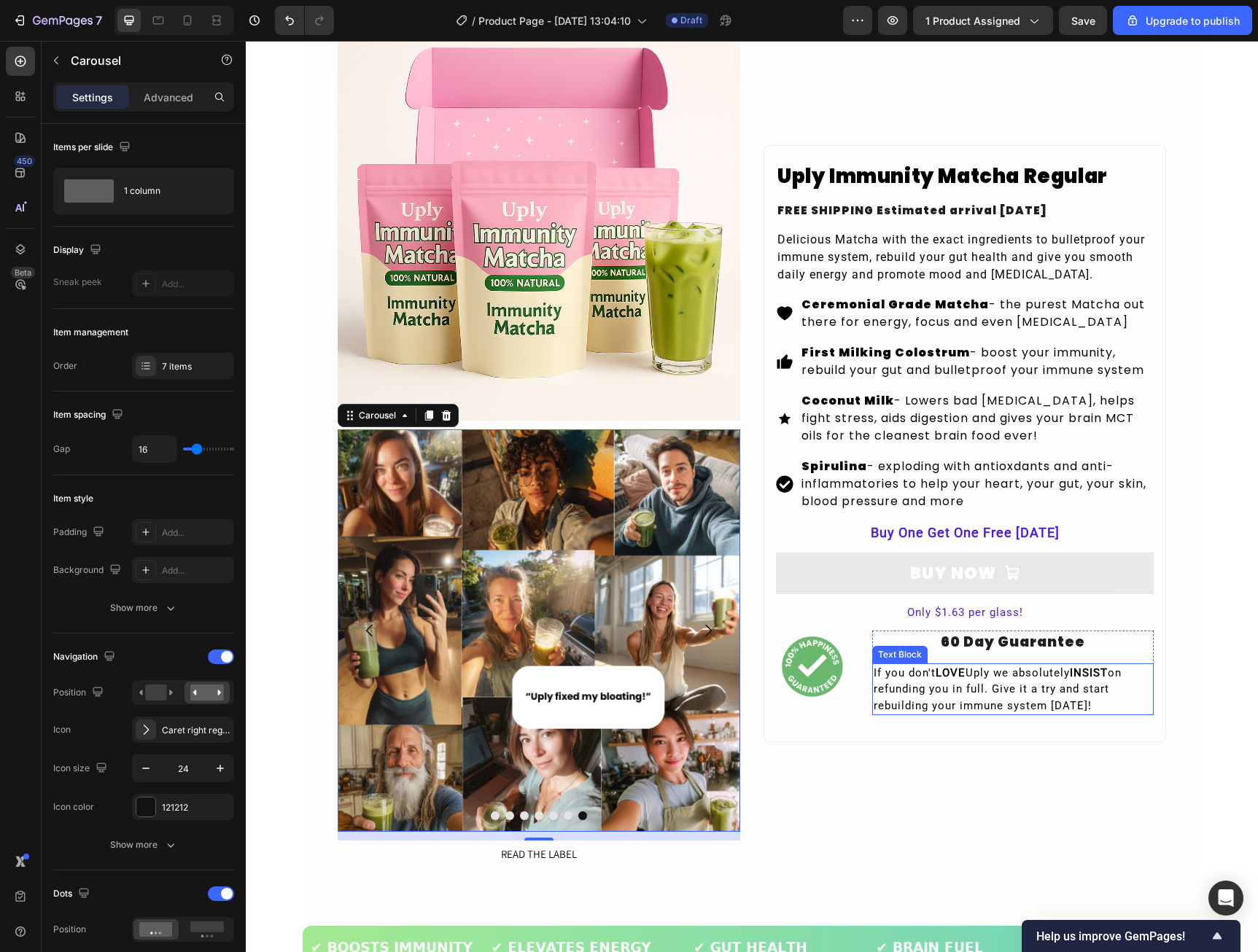
scroll to position [102, 0]
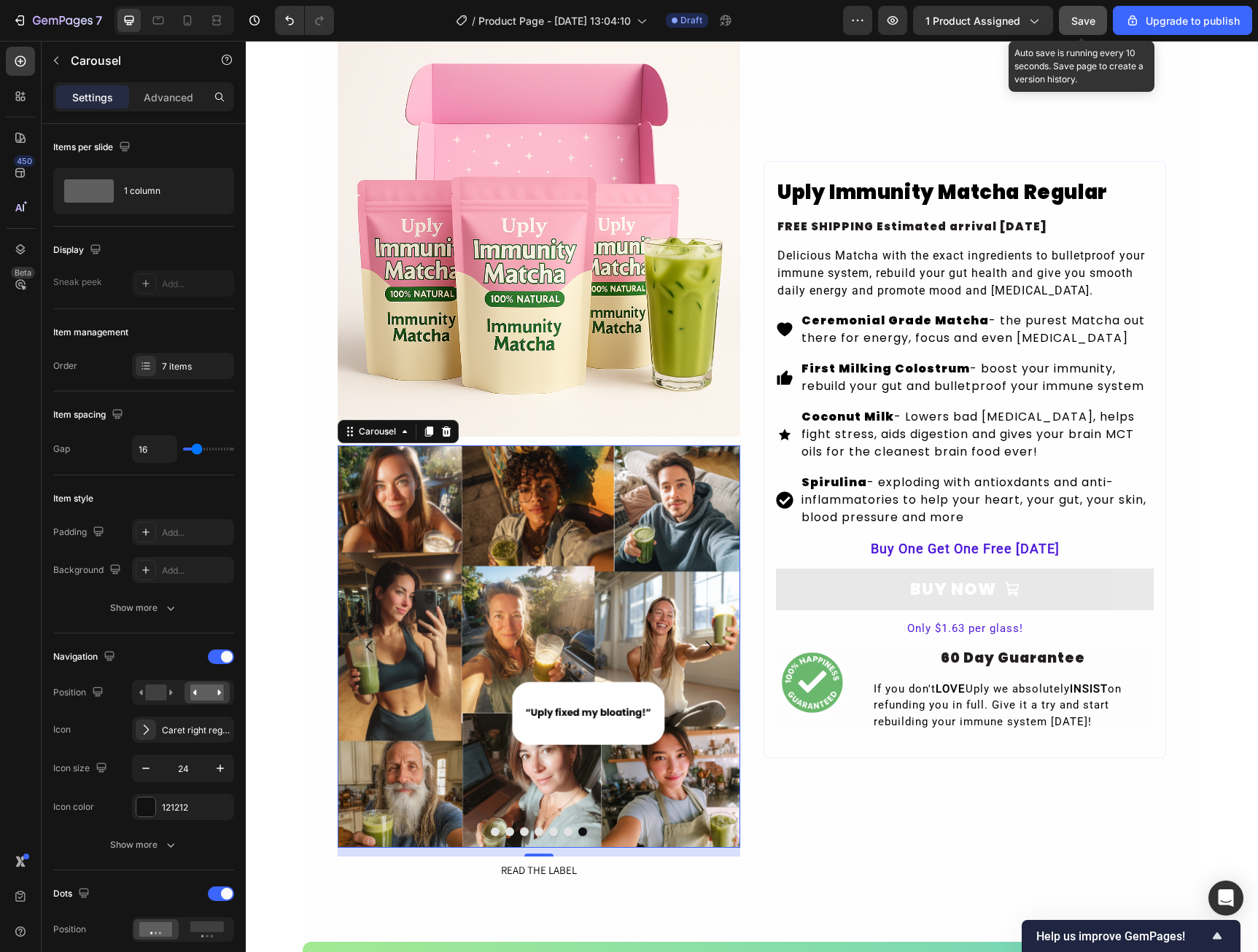
click at [1083, 25] on span "Save" at bounding box center [1083, 20] width 24 height 13
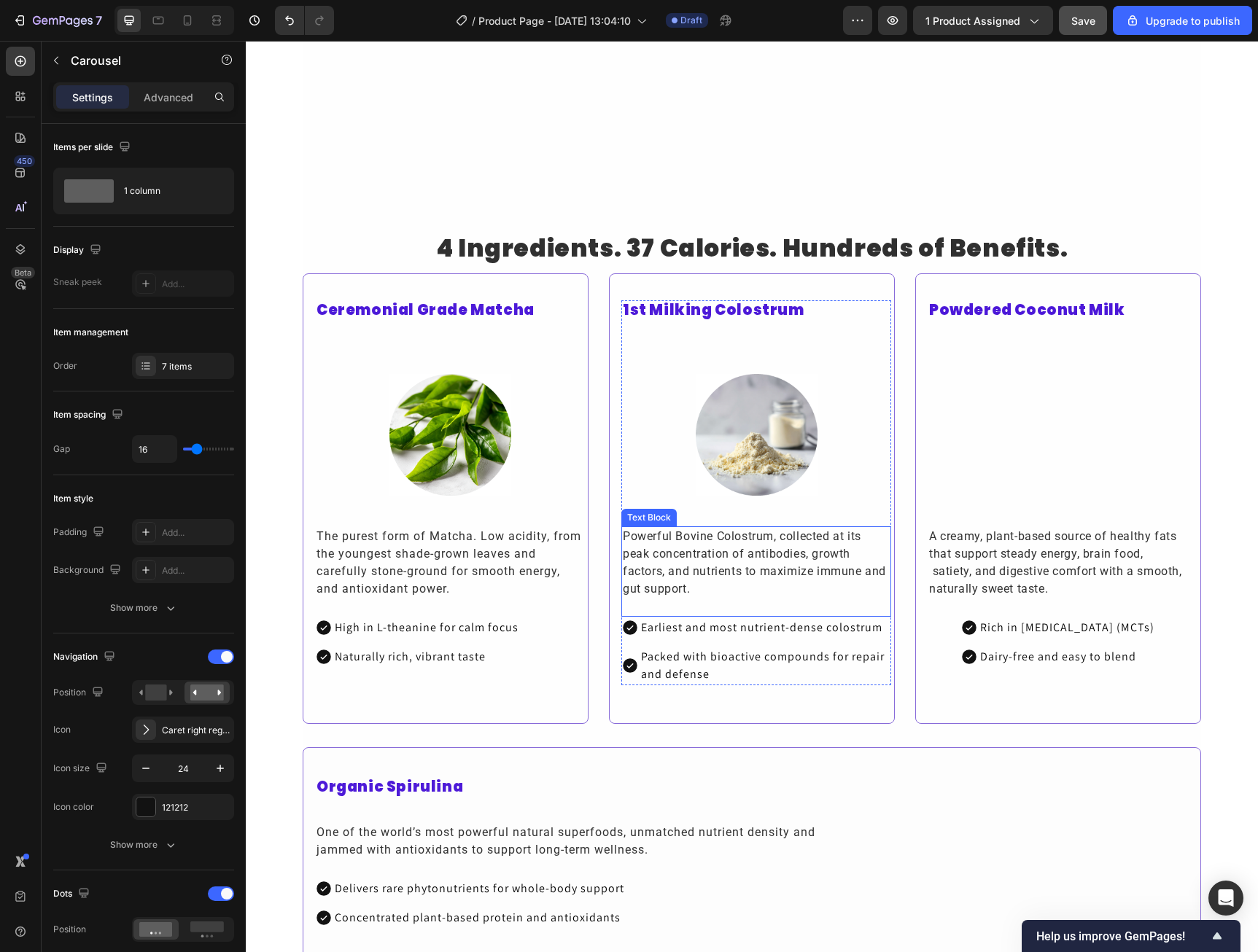
scroll to position [2289, 0]
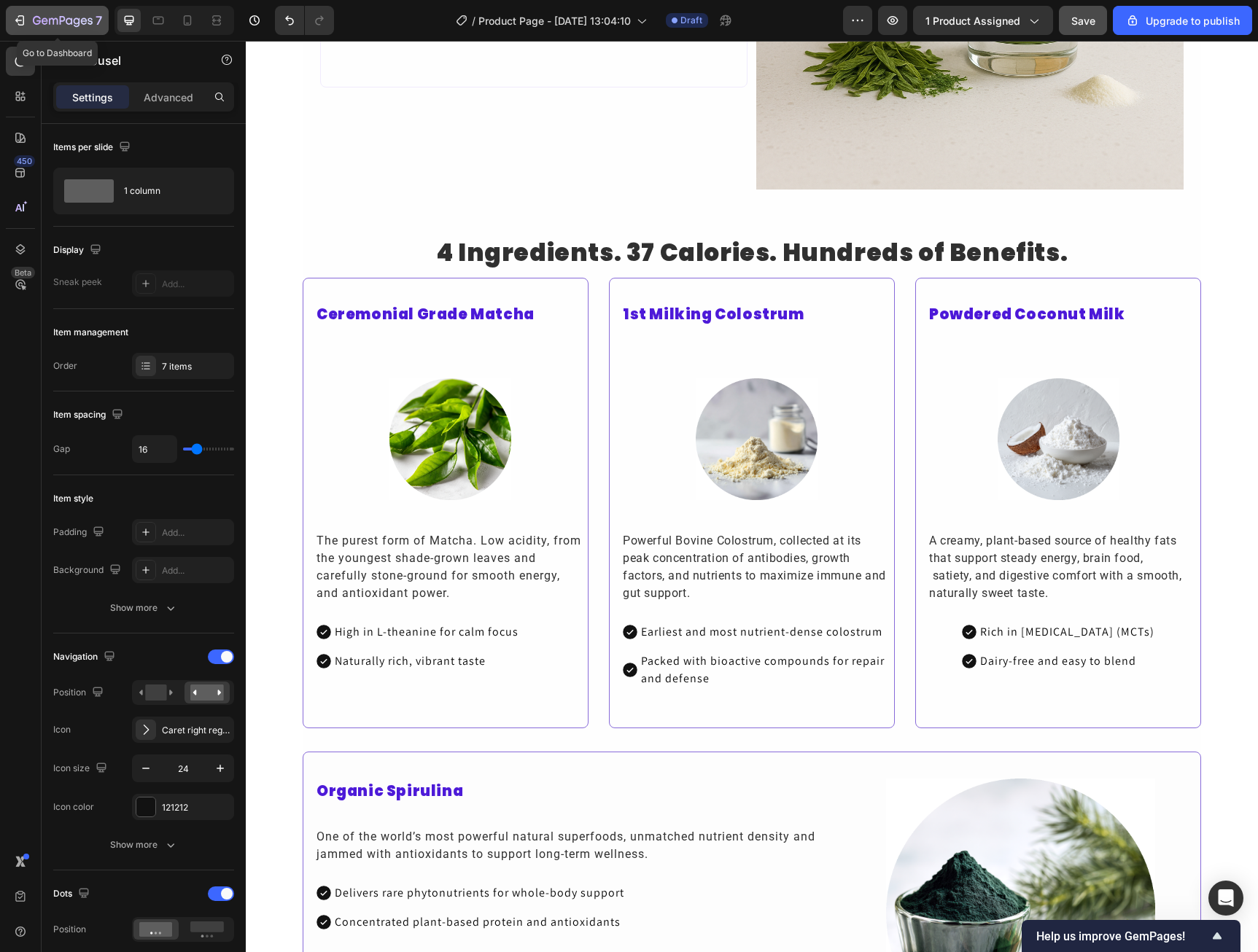
click at [60, 24] on icon "button" at bounding box center [62, 21] width 60 height 13
